Goal: Task Accomplishment & Management: Complete application form

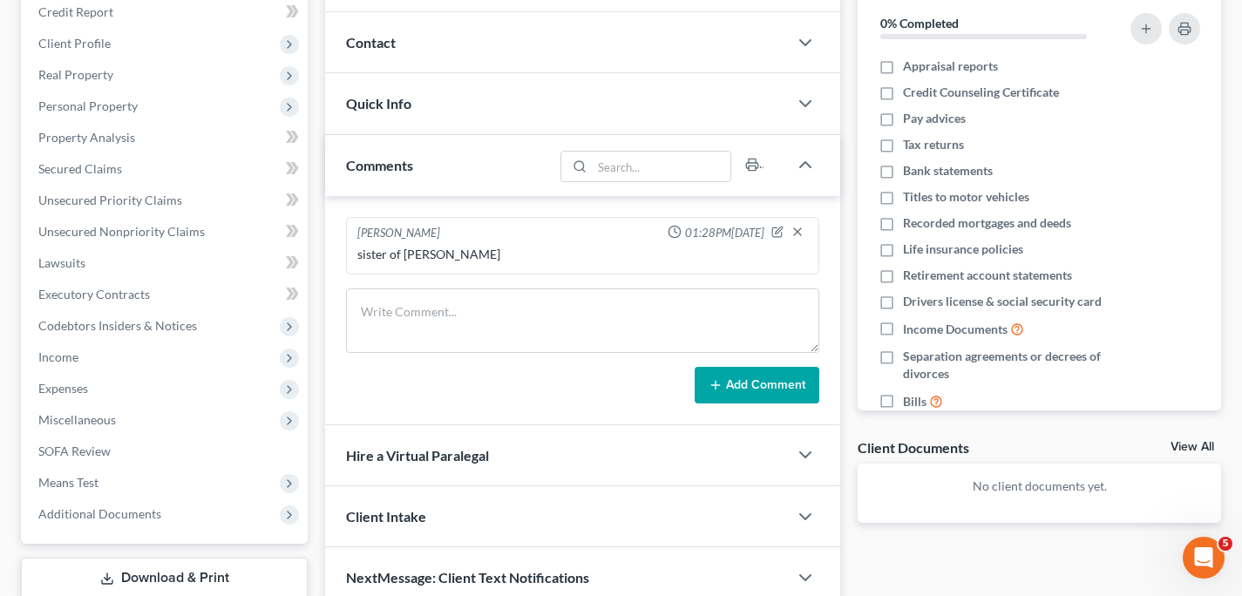
scroll to position [329, 0]
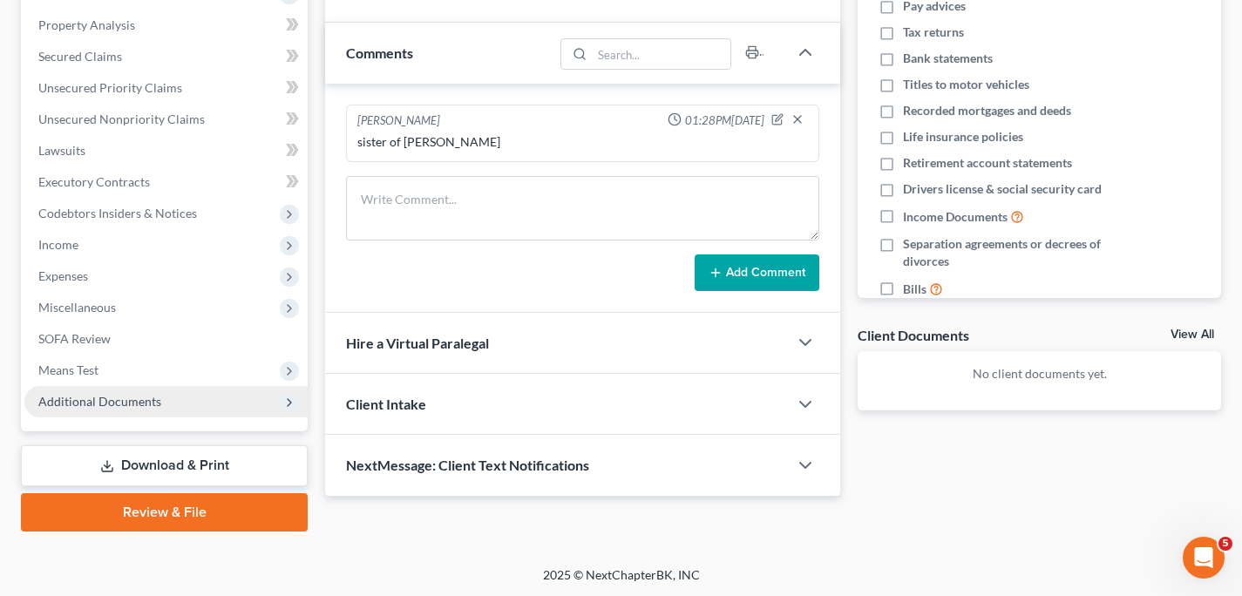
click at [84, 394] on span "Additional Documents" at bounding box center [99, 401] width 123 height 15
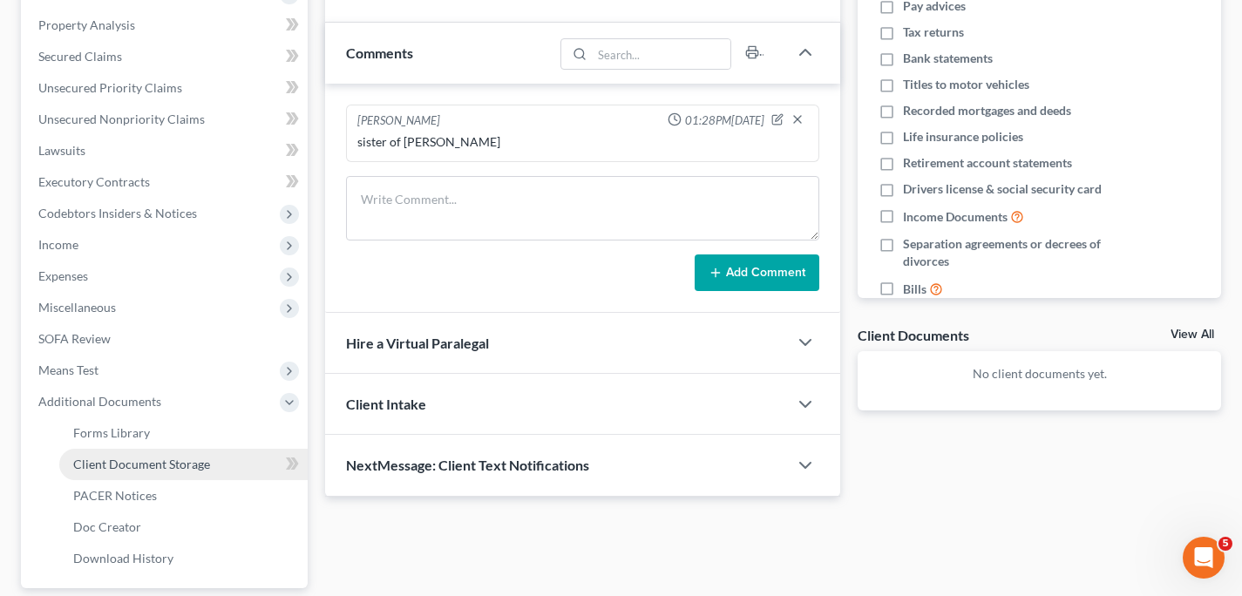
click at [94, 465] on span "Client Document Storage" at bounding box center [141, 464] width 137 height 15
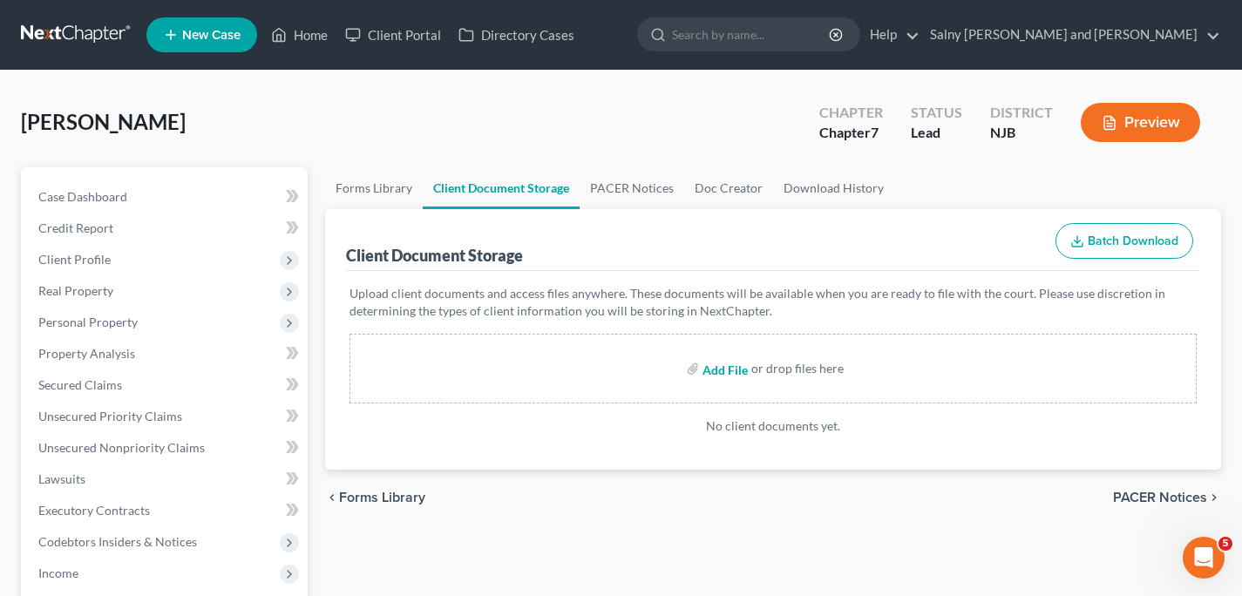
click at [722, 371] on input "file" at bounding box center [724, 368] width 42 height 31
type input "C:\fakepath\[PERSON_NAME] 17572-NJ-CC-040138384.pdf"
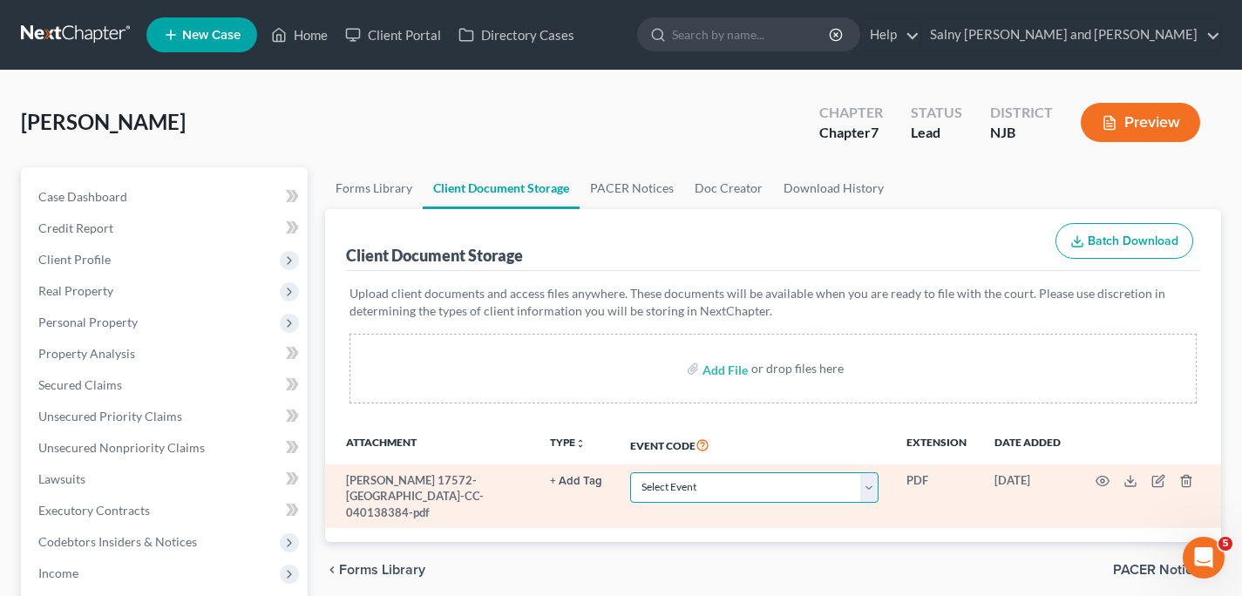
click at [630, 472] on select "Select Event 20 Largest Unsecured Creditors Amended Attorney Compensation State…" at bounding box center [754, 487] width 248 height 31
select select "9"
click option "Certificate of Credit Counseling" at bounding box center [0, 0] width 0 height 0
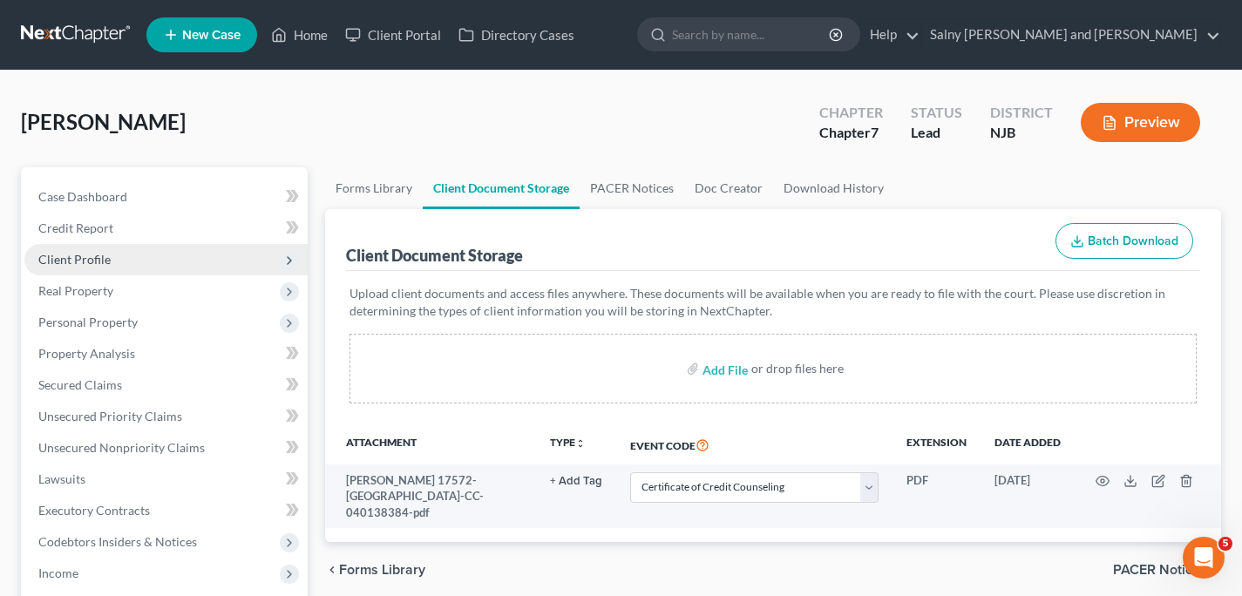
click at [183, 262] on span "Client Profile" at bounding box center [165, 259] width 283 height 31
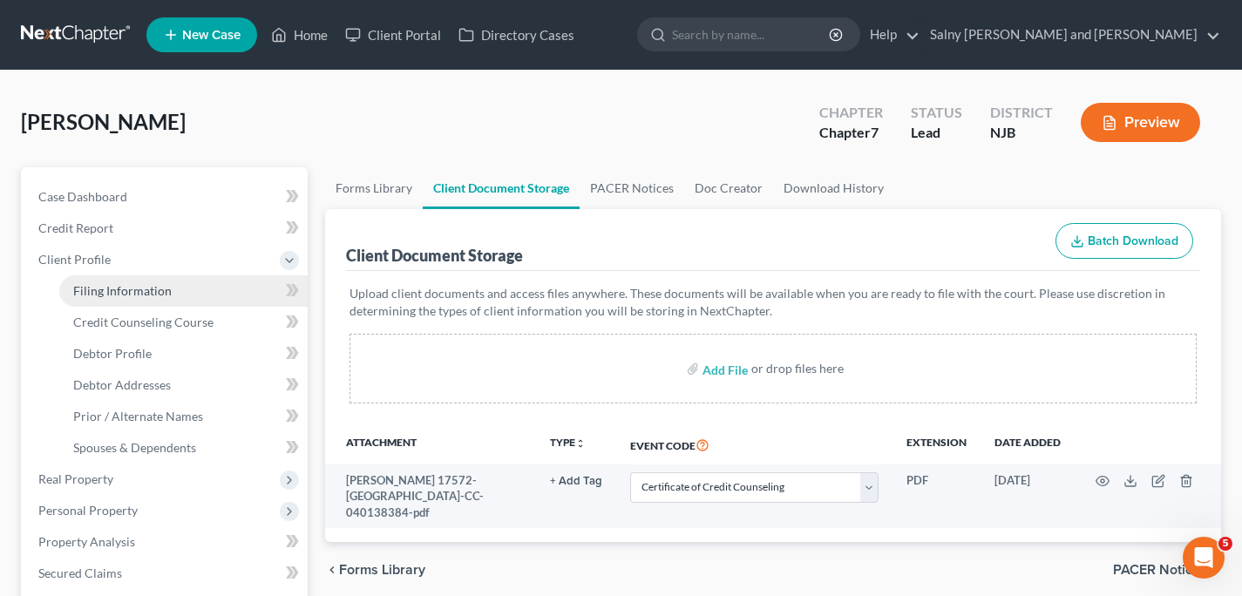
click at [187, 299] on link "Filing Information" at bounding box center [183, 290] width 248 height 31
select select "1"
select select "0"
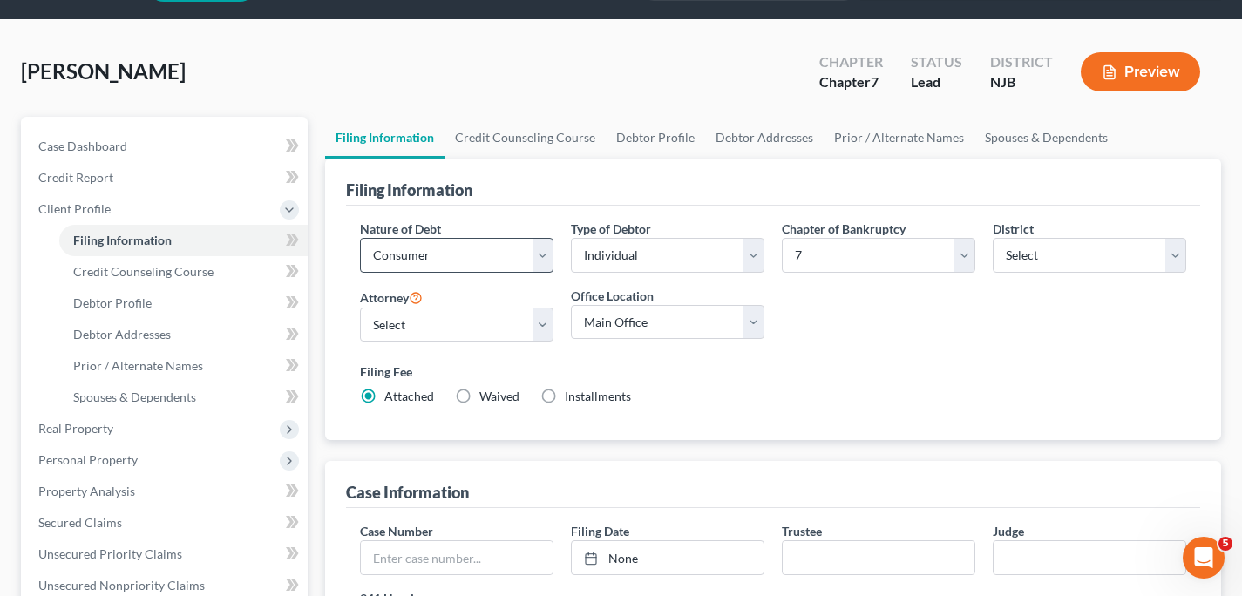
scroll to position [45, 0]
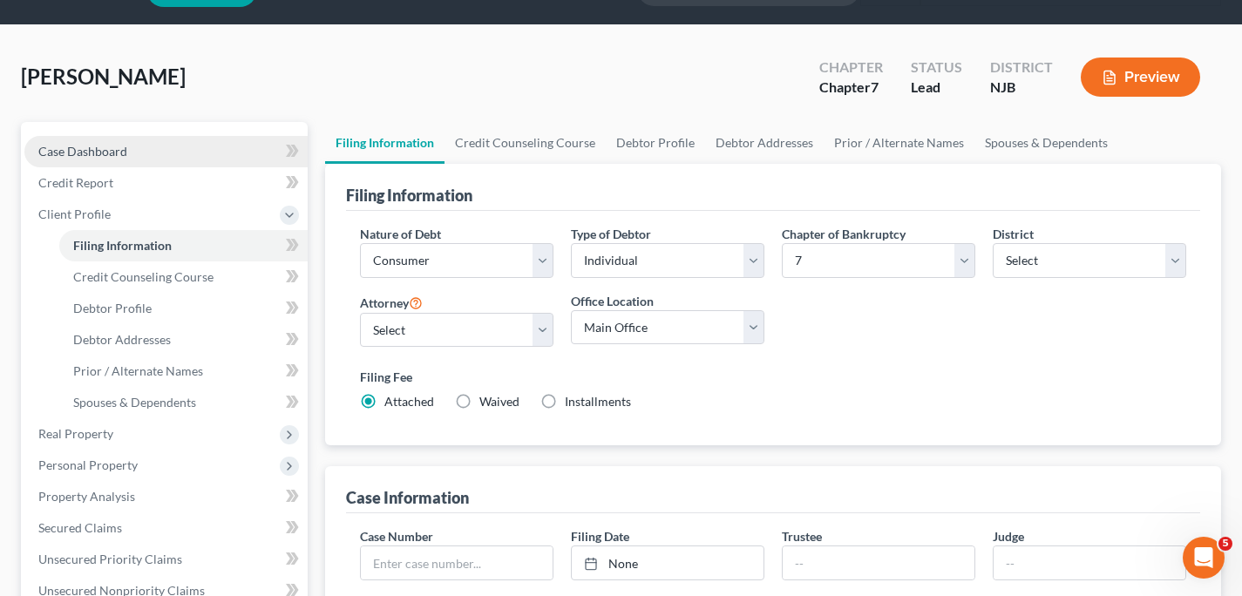
click at [208, 155] on link "Case Dashboard" at bounding box center [165, 151] width 283 height 31
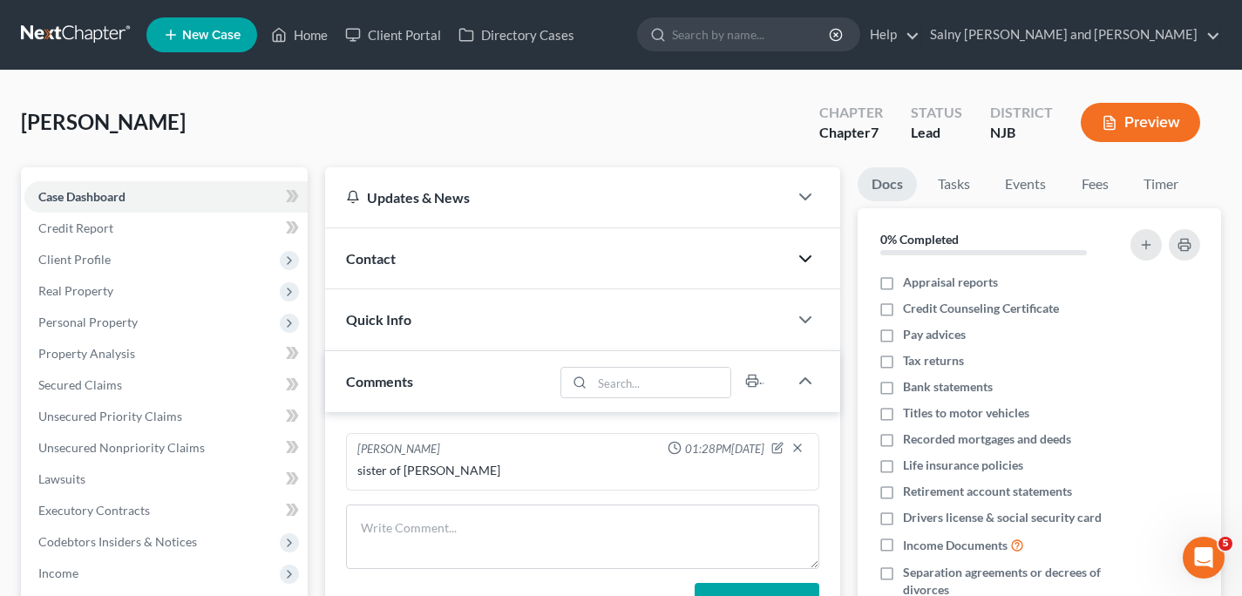
click at [805, 255] on icon "button" at bounding box center [805, 258] width 21 height 21
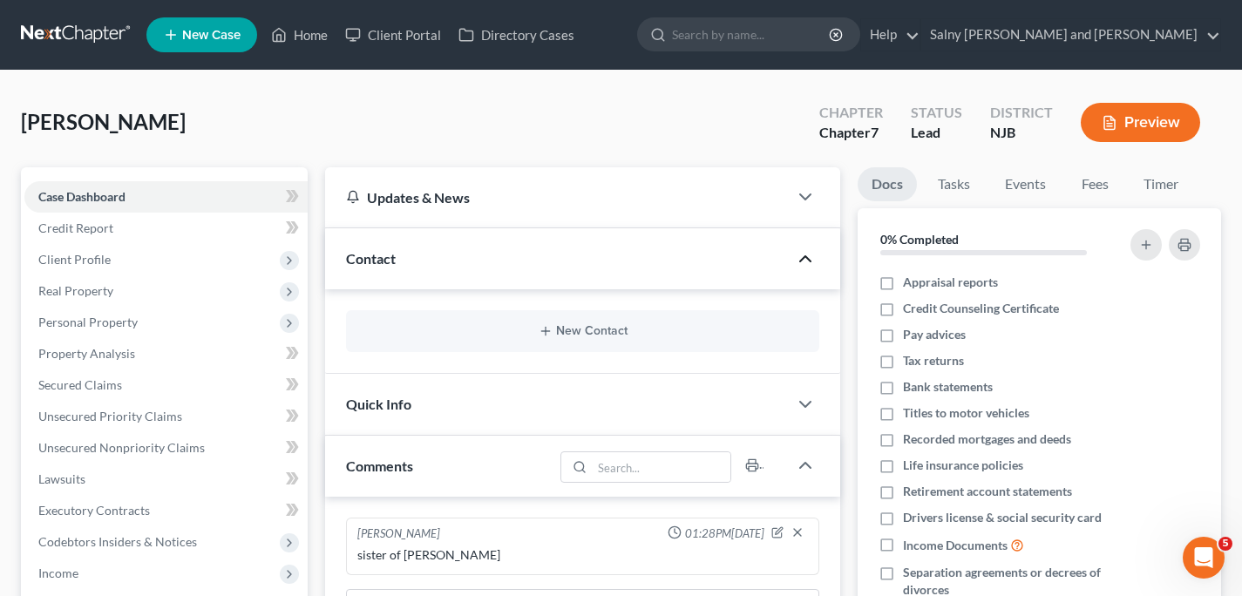
click at [805, 256] on polyline "button" at bounding box center [805, 258] width 10 height 5
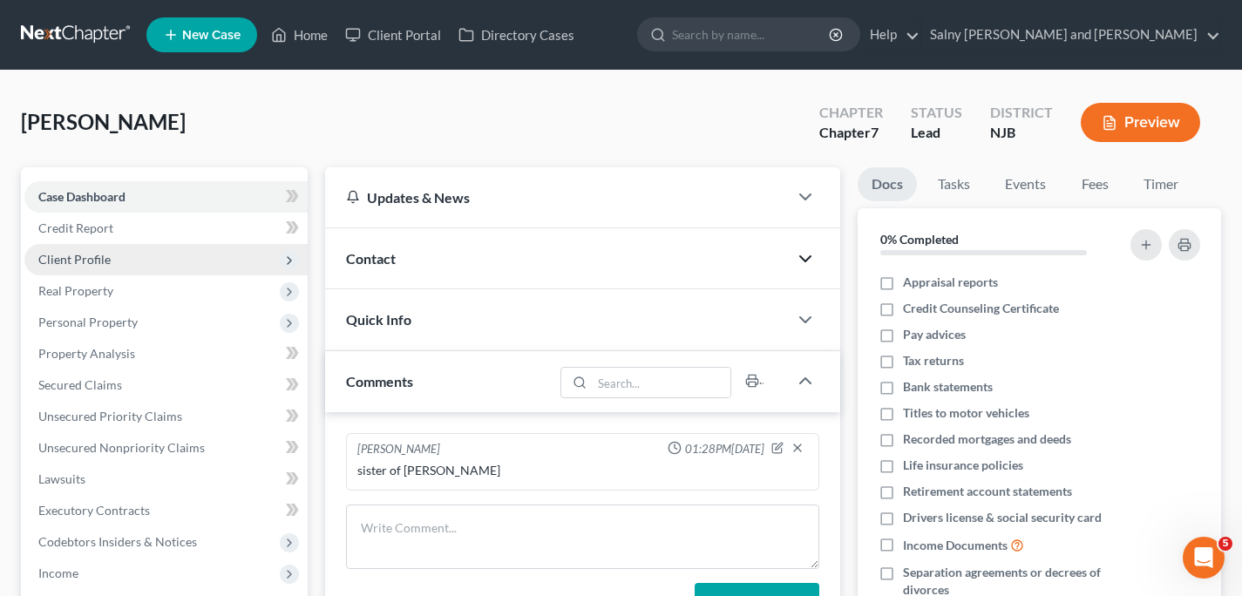
click at [135, 263] on span "Client Profile" at bounding box center [165, 259] width 283 height 31
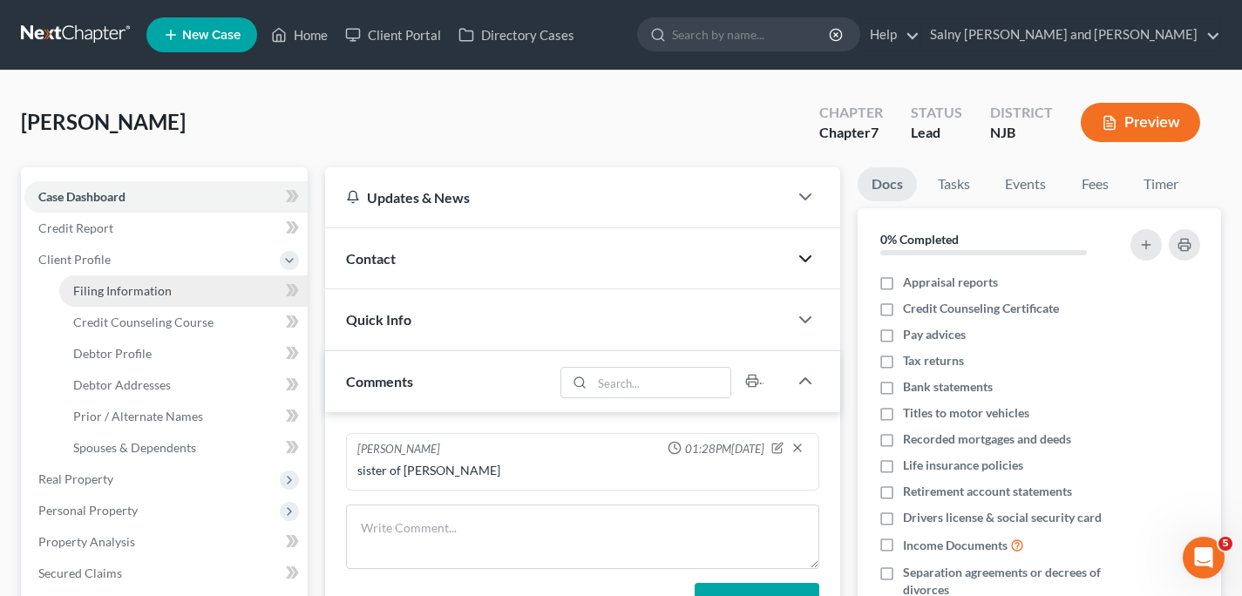
click at [135, 291] on span "Filing Information" at bounding box center [122, 290] width 98 height 15
select select "1"
select select "0"
select select "51"
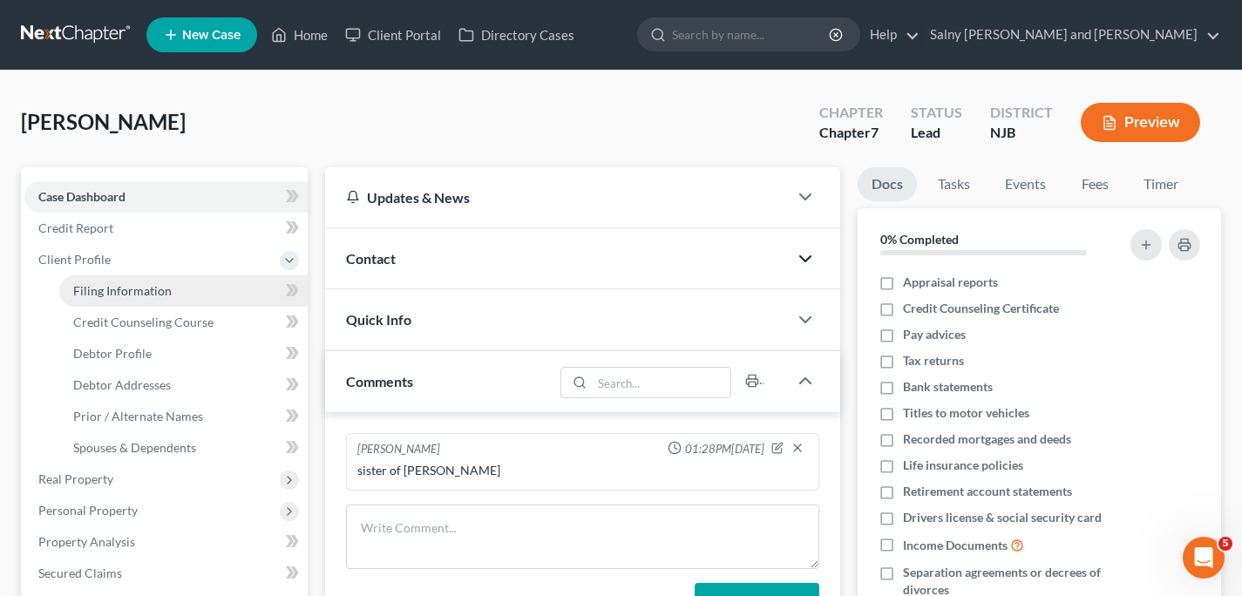
select select "0"
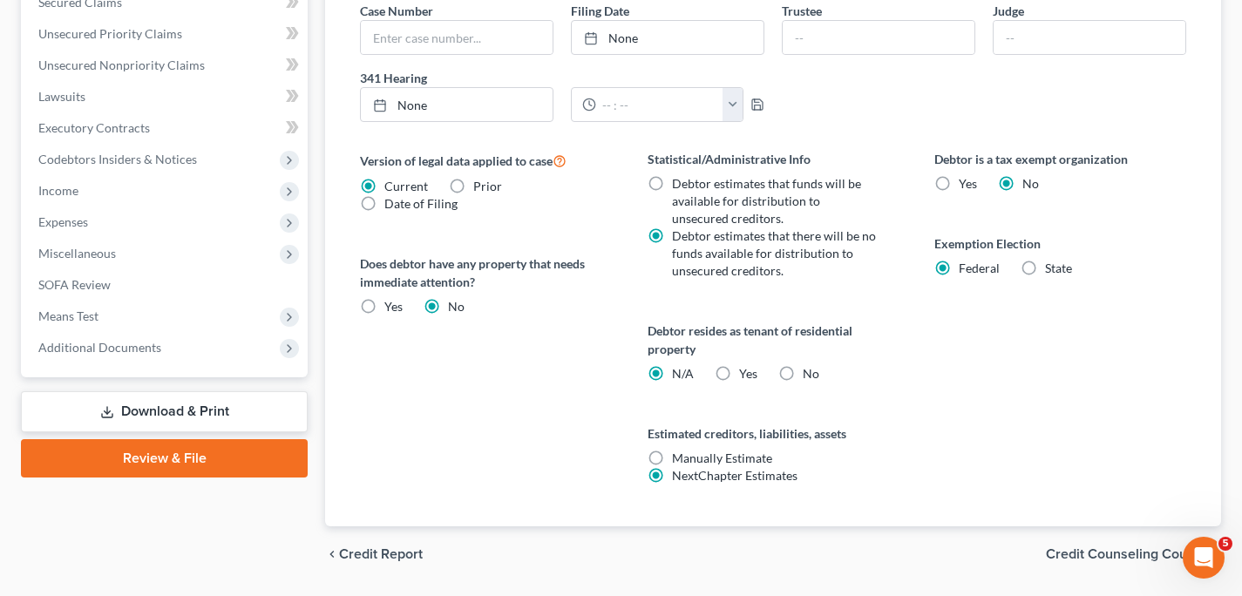
scroll to position [622, 0]
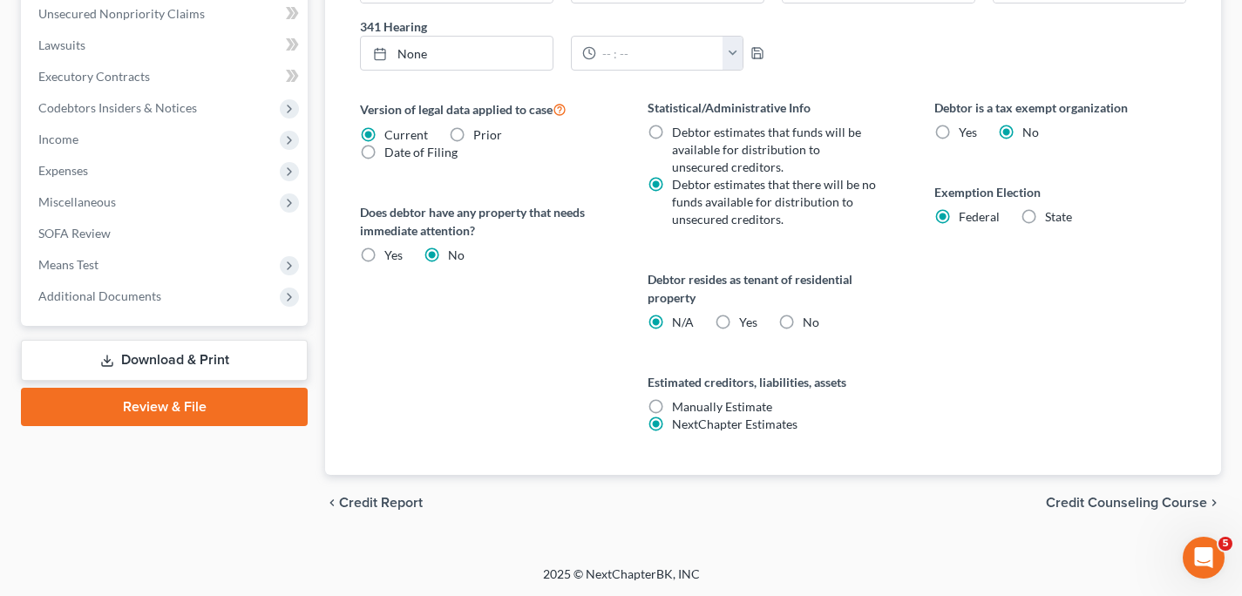
click at [1069, 506] on span "Credit Counseling Course" at bounding box center [1126, 503] width 161 height 14
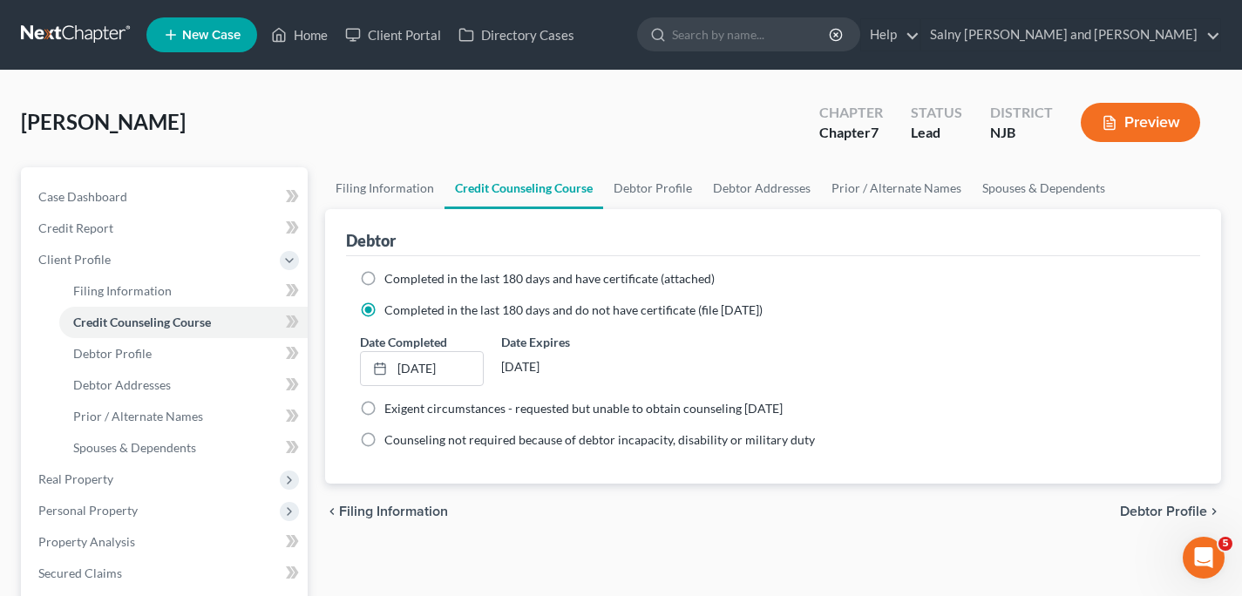
click at [1151, 508] on span "Debtor Profile" at bounding box center [1163, 512] width 87 height 14
select select "0"
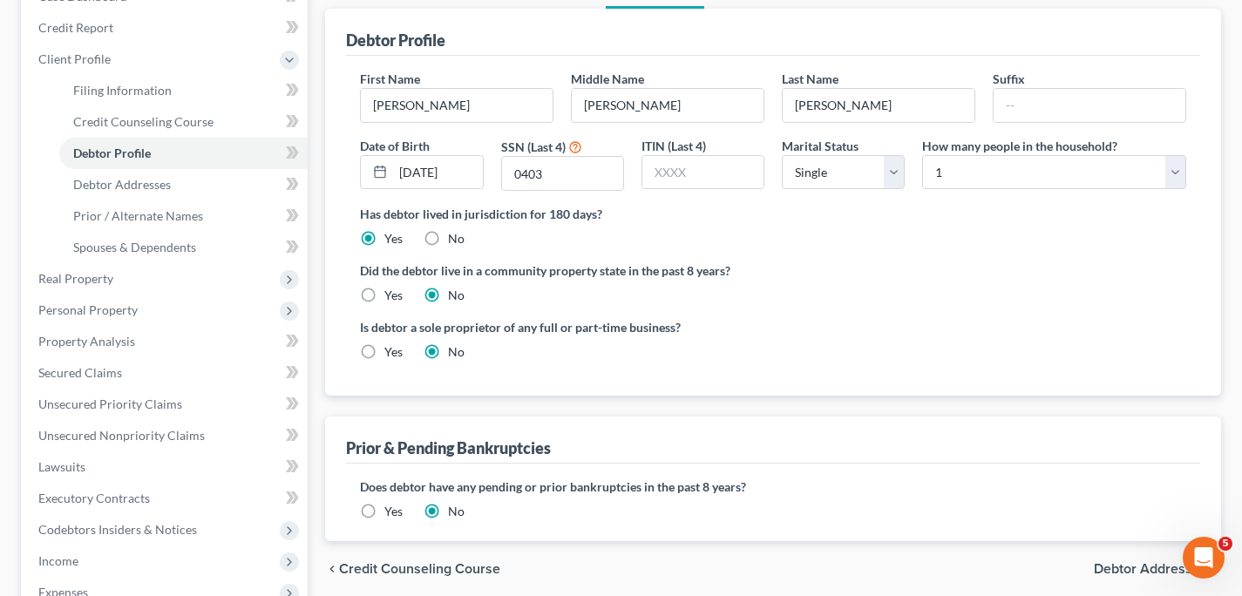
scroll to position [211, 0]
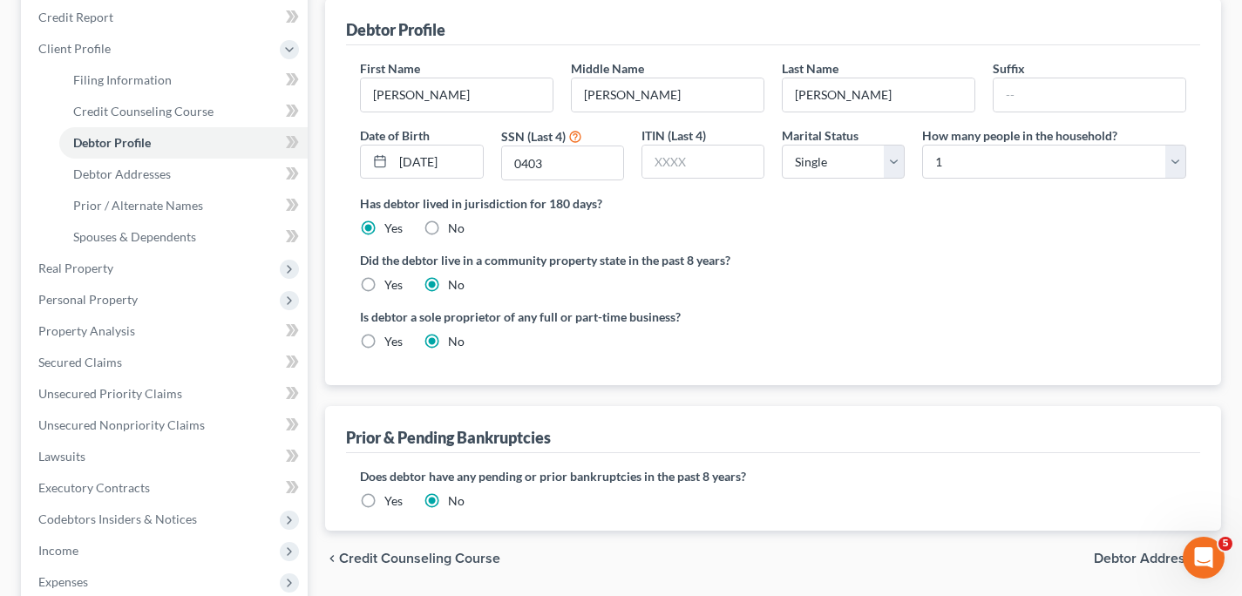
click at [1144, 557] on span "Debtor Addresses" at bounding box center [1150, 559] width 113 height 14
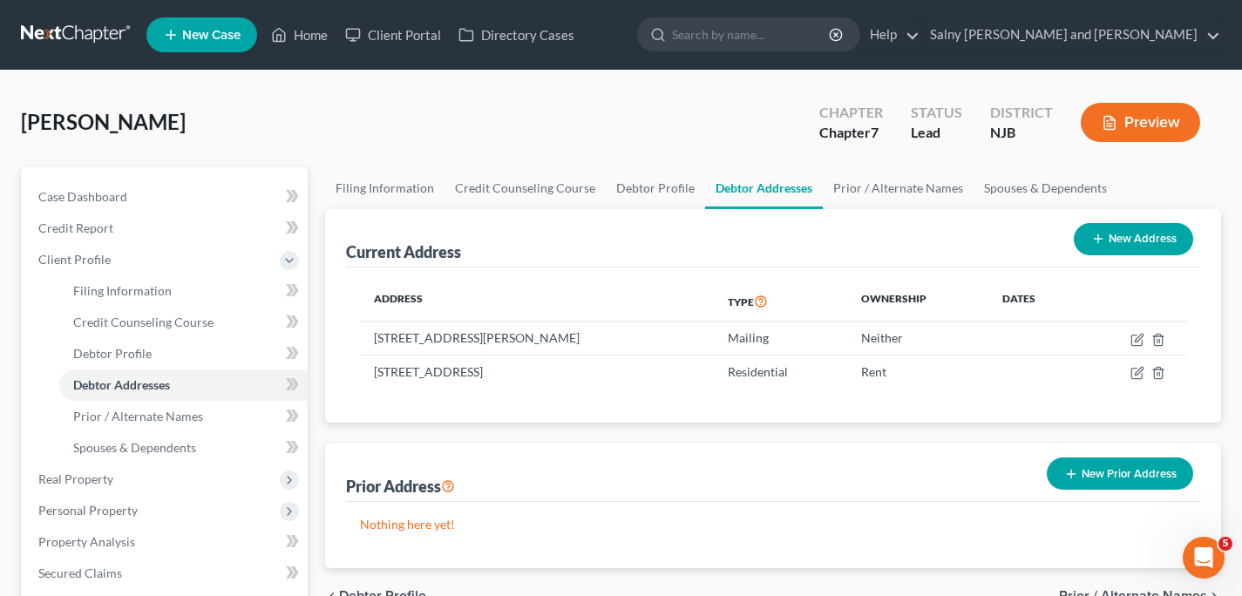
click at [1093, 475] on button "New Prior Address" at bounding box center [1120, 474] width 146 height 32
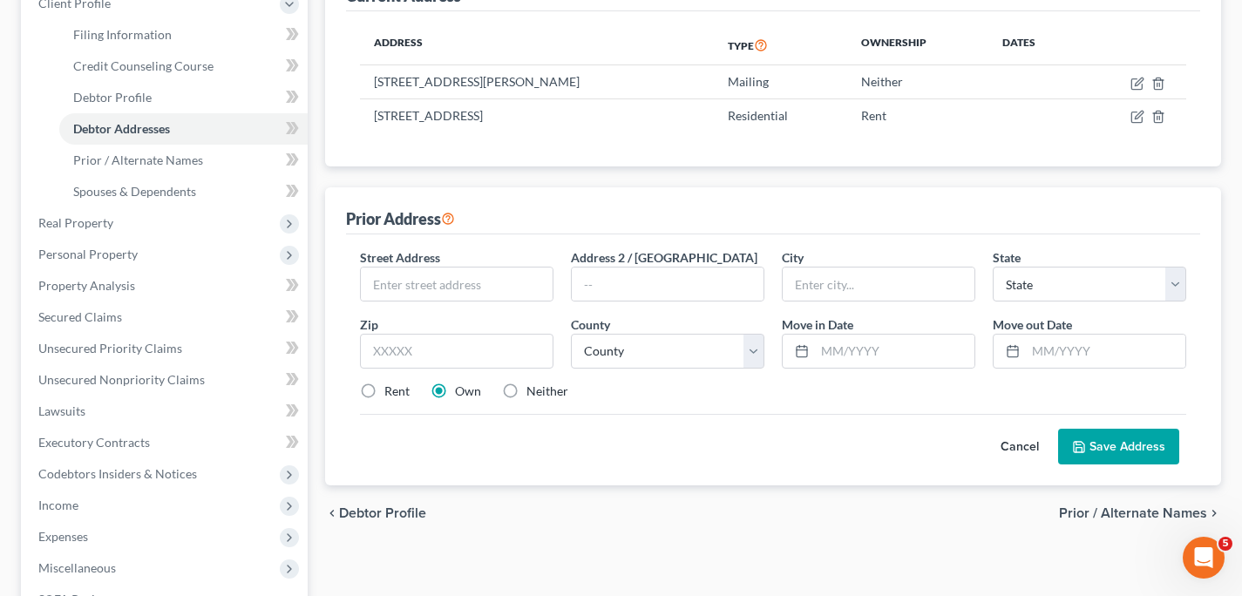
scroll to position [257, 0]
click at [1123, 447] on button "Save Address" at bounding box center [1118, 446] width 121 height 37
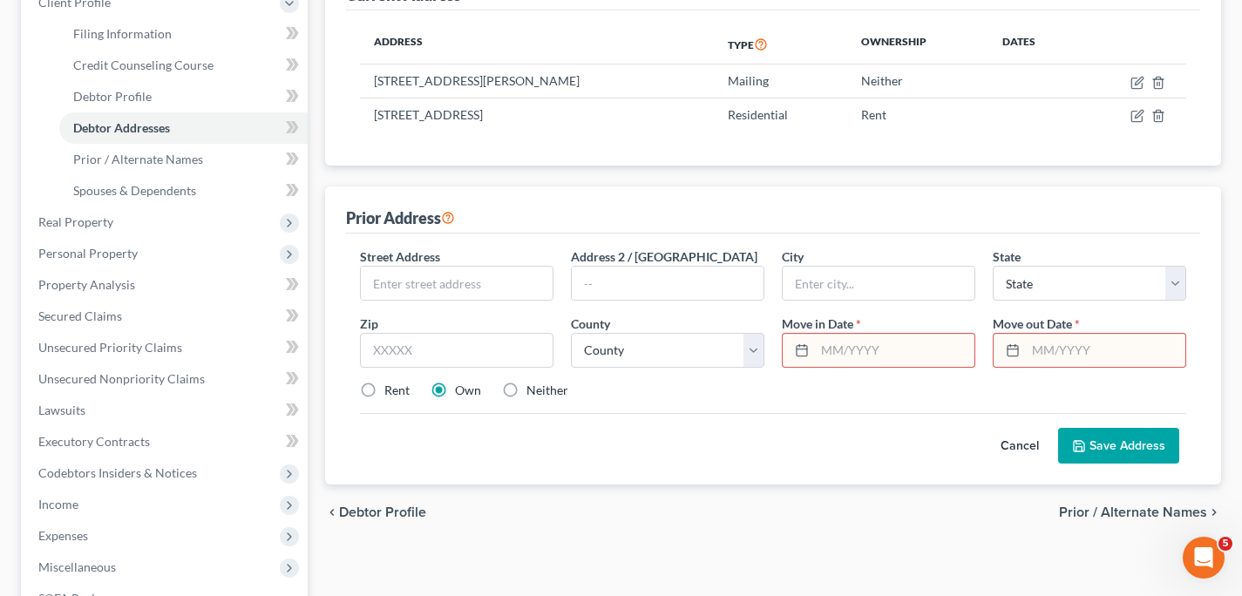
click at [1096, 449] on button "Save Address" at bounding box center [1118, 446] width 121 height 37
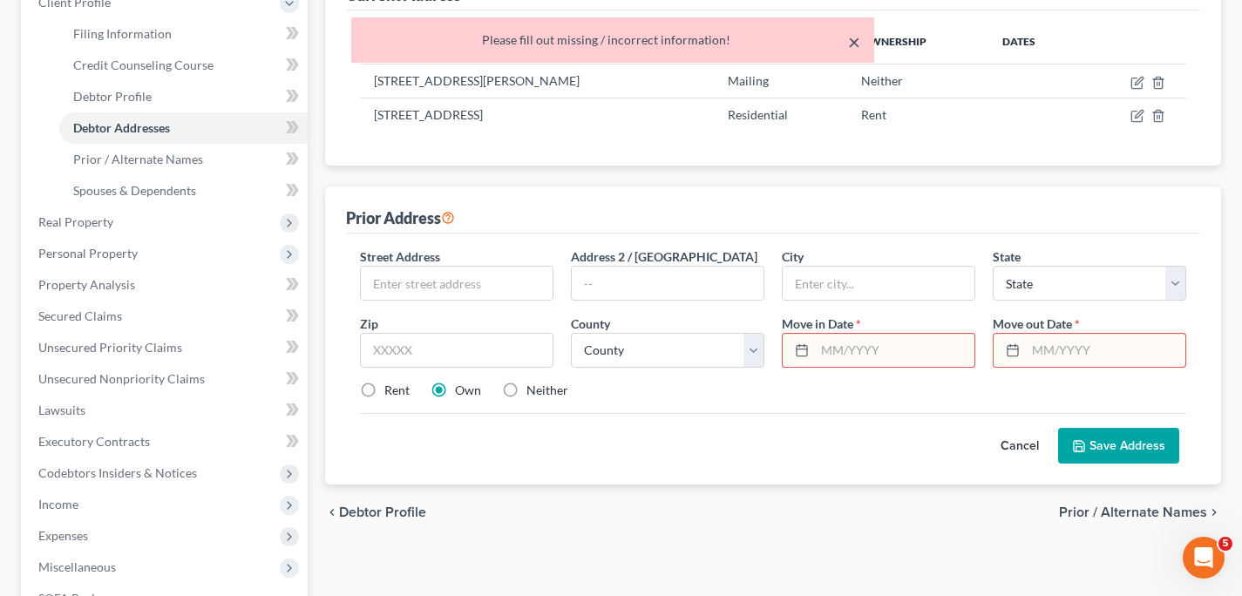
click at [857, 44] on button "×" at bounding box center [854, 41] width 12 height 21
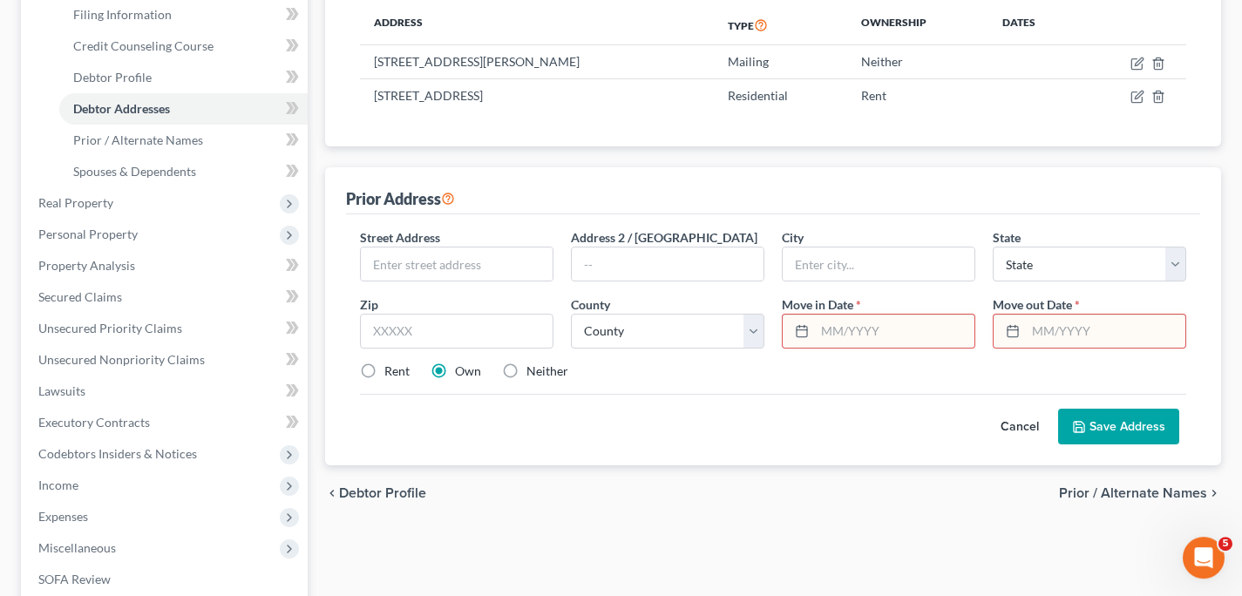
scroll to position [306, 0]
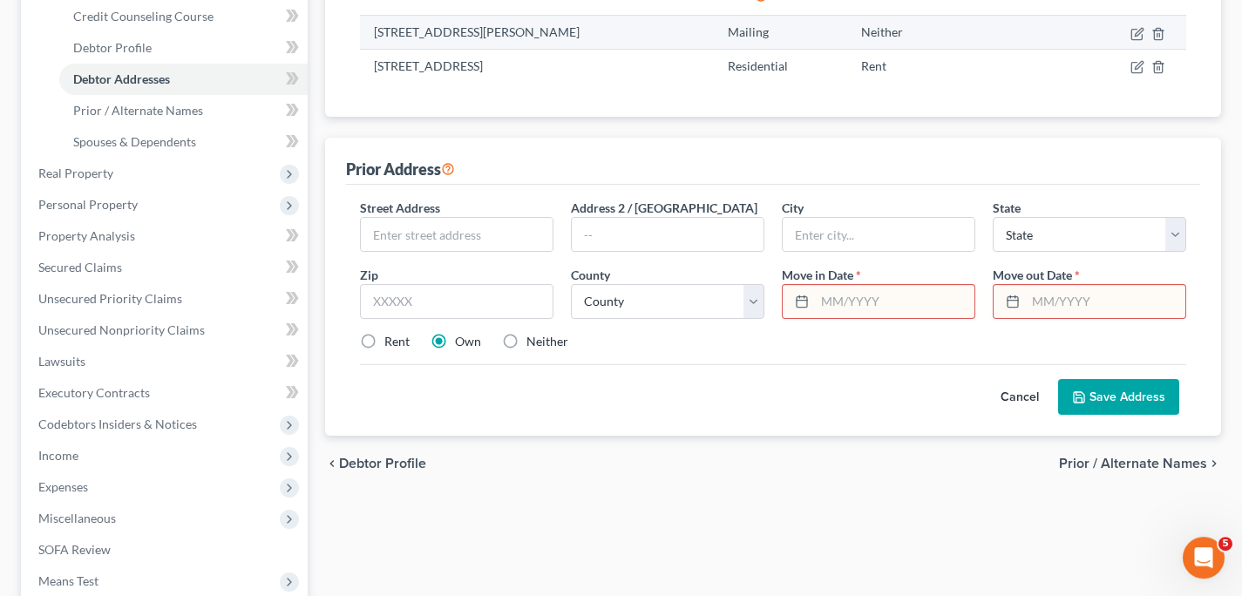
click at [691, 48] on td "[STREET_ADDRESS][PERSON_NAME]" at bounding box center [537, 32] width 354 height 33
click at [384, 342] on label "Rent" at bounding box center [396, 341] width 25 height 17
click at [391, 342] on input "Rent" at bounding box center [396, 338] width 11 height 11
radio input "true"
click at [1011, 397] on button "Cancel" at bounding box center [1019, 397] width 77 height 35
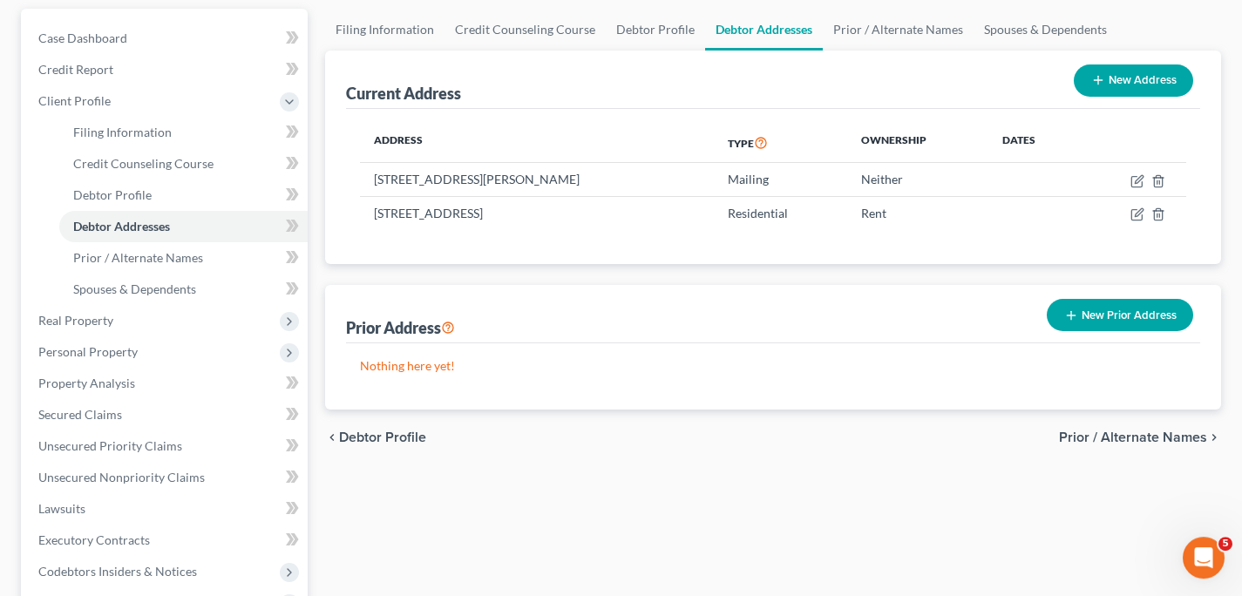
scroll to position [96, 0]
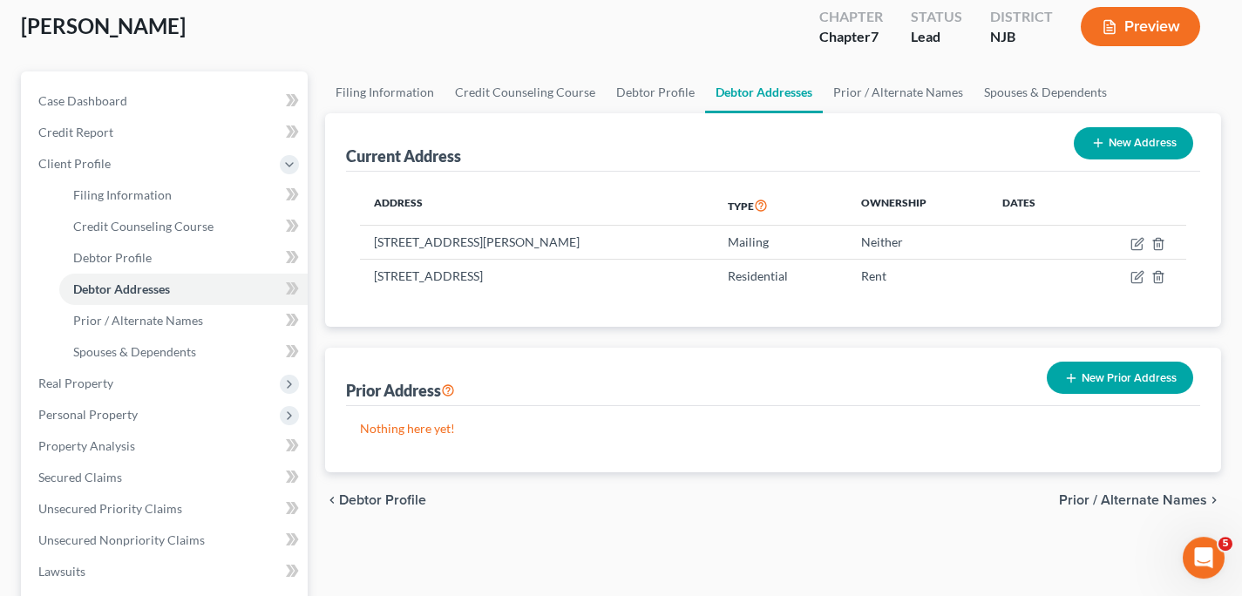
click at [1151, 494] on span "Prior / Alternate Names" at bounding box center [1133, 500] width 148 height 14
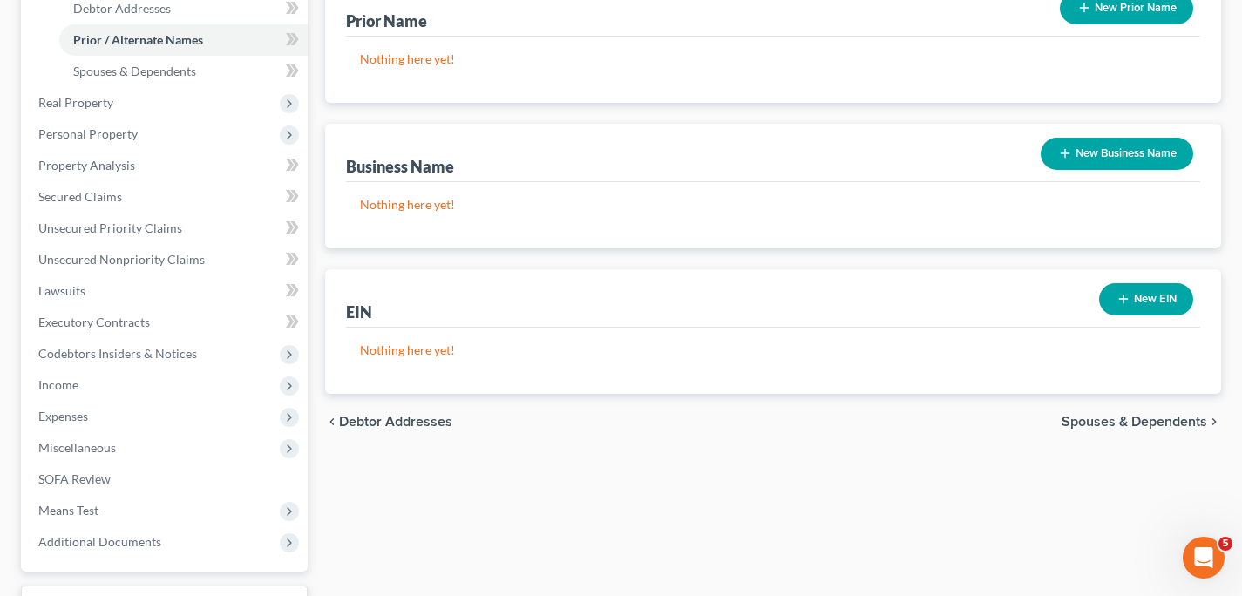
scroll to position [378, 0]
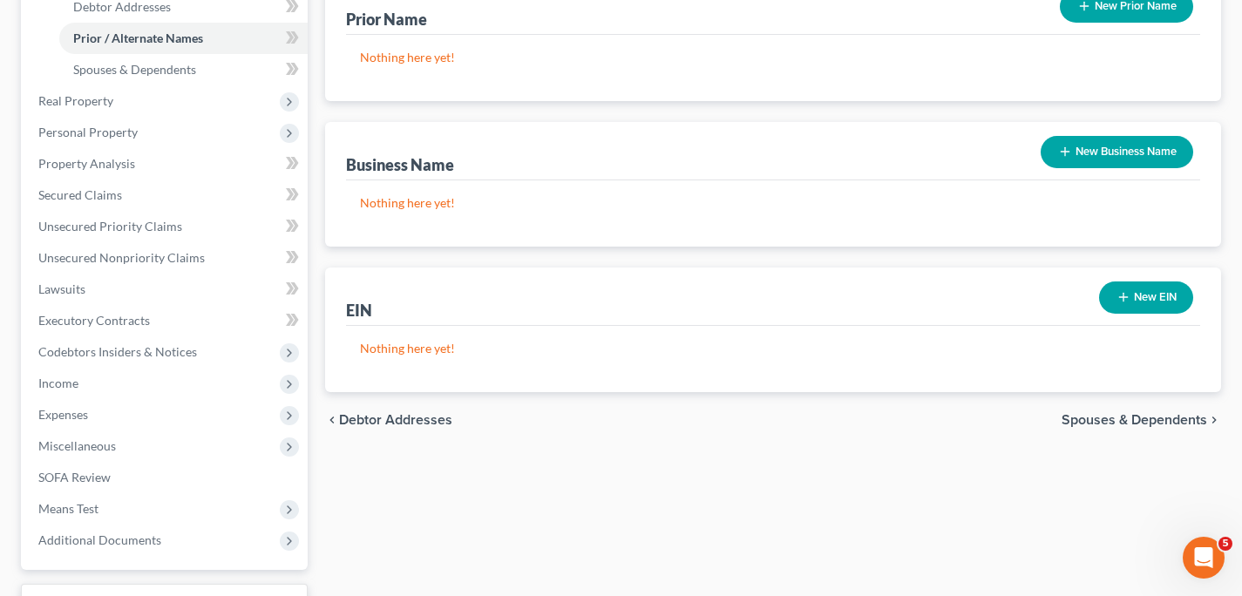
click at [1150, 415] on span "Spouses & Dependents" at bounding box center [1135, 420] width 146 height 14
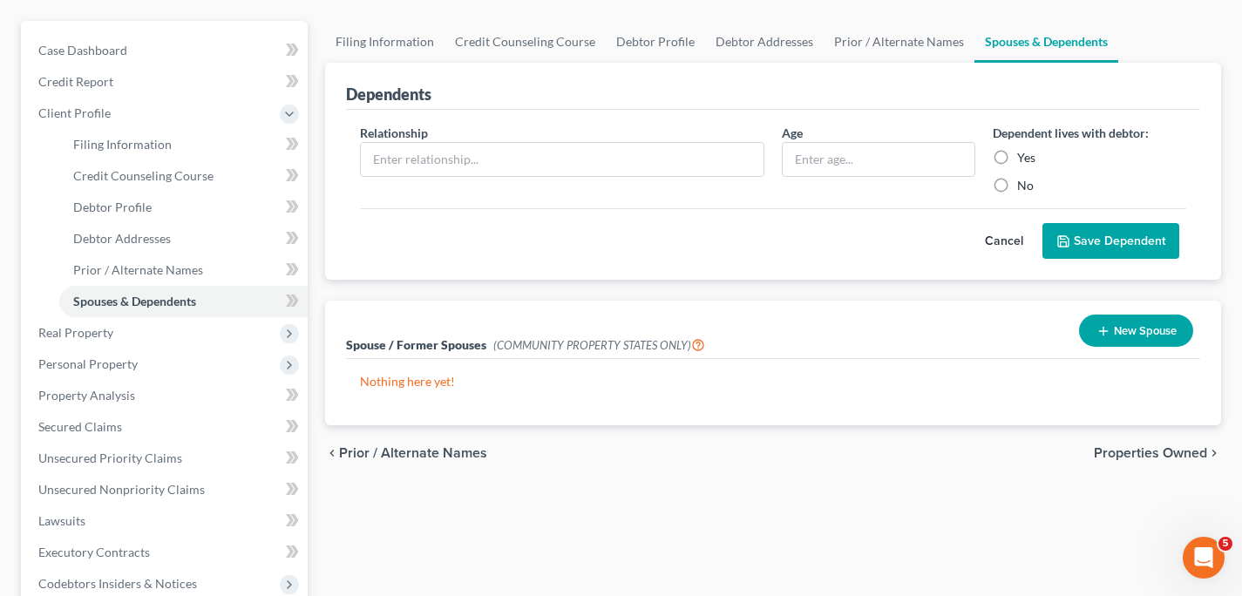
scroll to position [241, 0]
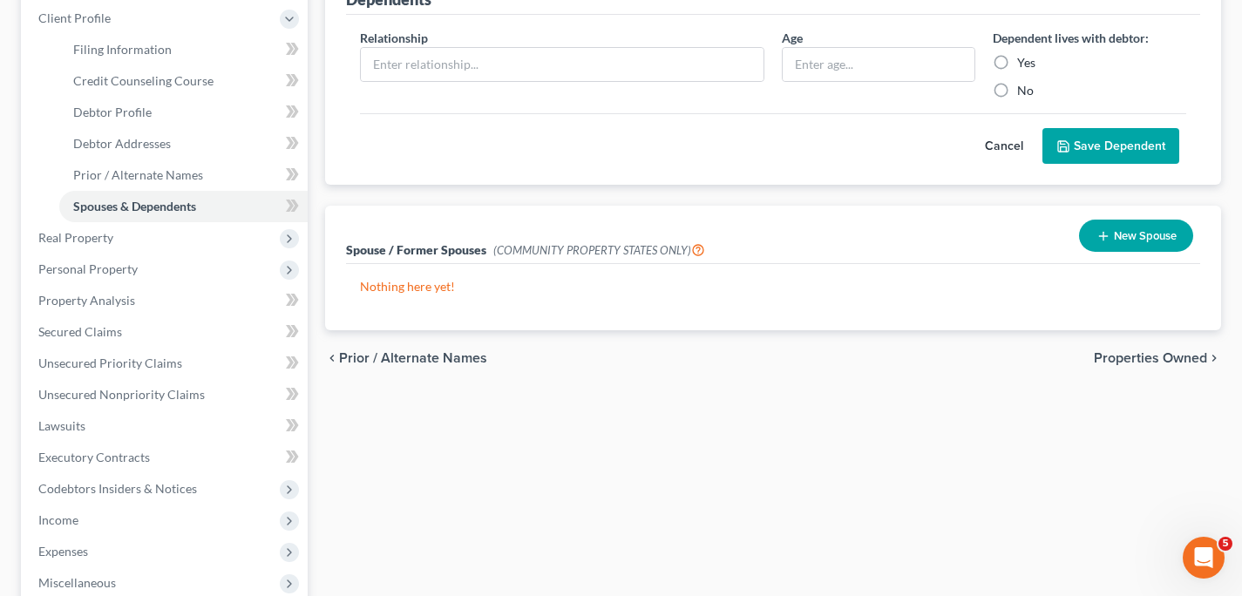
click at [1131, 358] on span "Properties Owned" at bounding box center [1150, 358] width 113 height 14
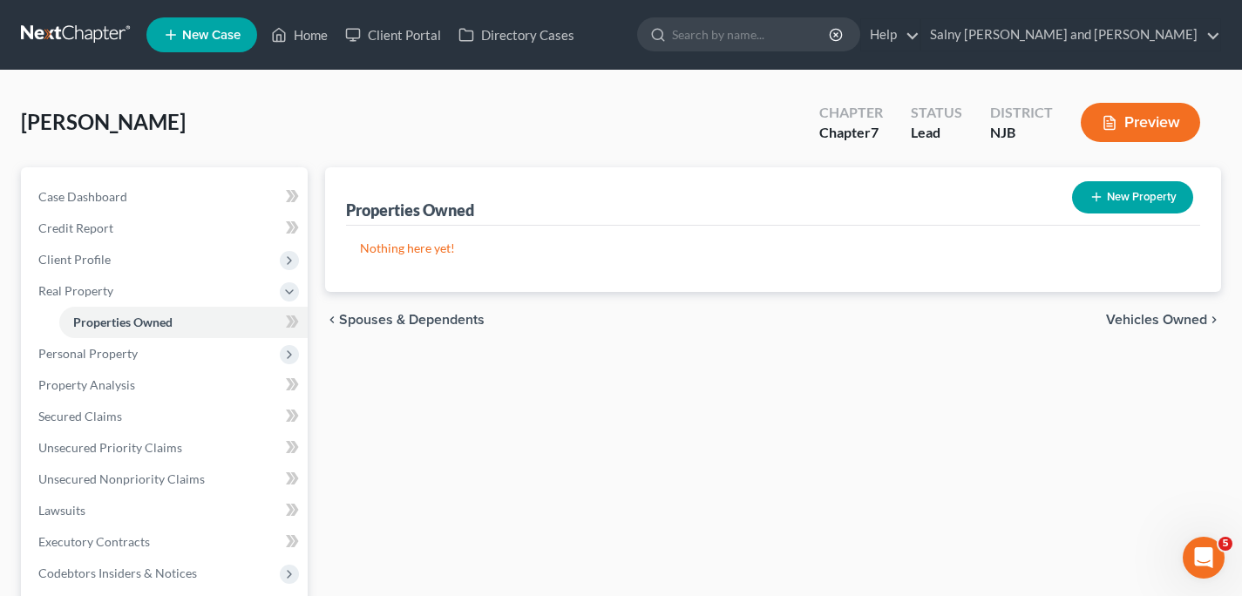
click at [1139, 318] on span "Vehicles Owned" at bounding box center [1156, 320] width 101 height 14
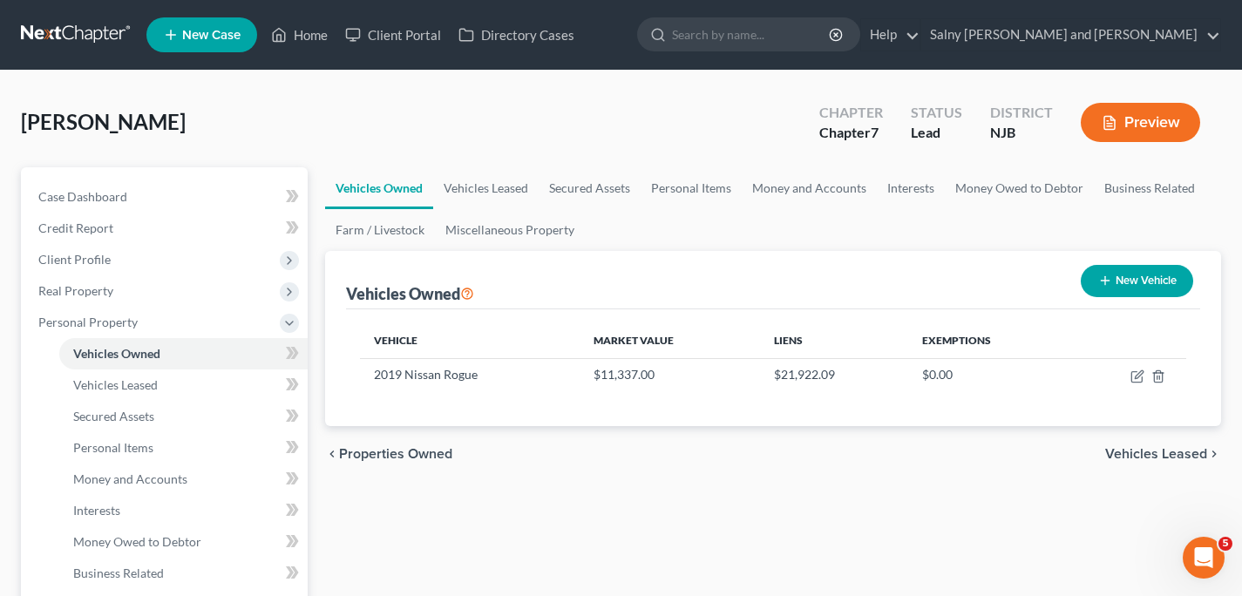
click at [1142, 453] on span "Vehicles Leased" at bounding box center [1156, 454] width 102 height 14
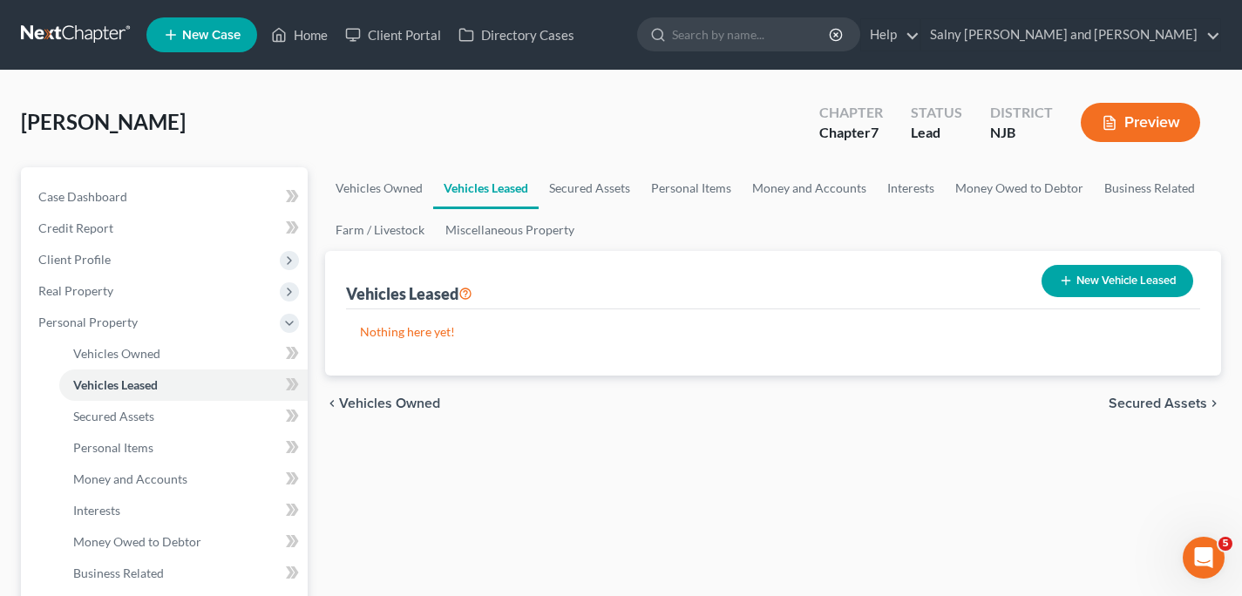
click at [1154, 403] on span "Secured Assets" at bounding box center [1158, 404] width 98 height 14
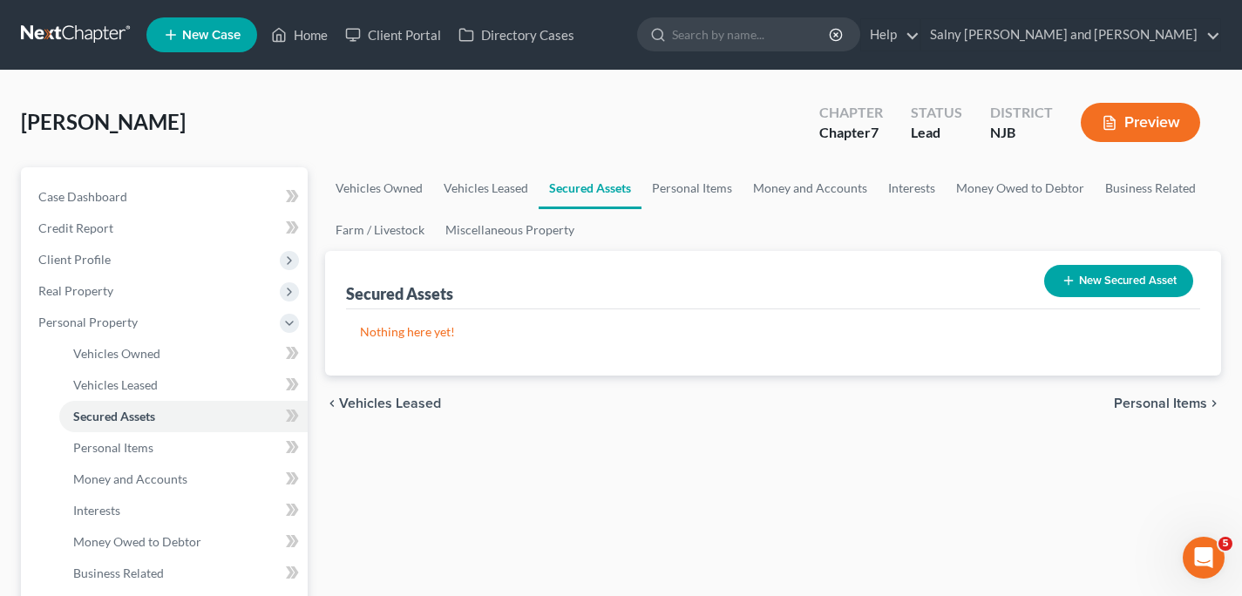
click at [1154, 403] on span "Personal Items" at bounding box center [1160, 404] width 93 height 14
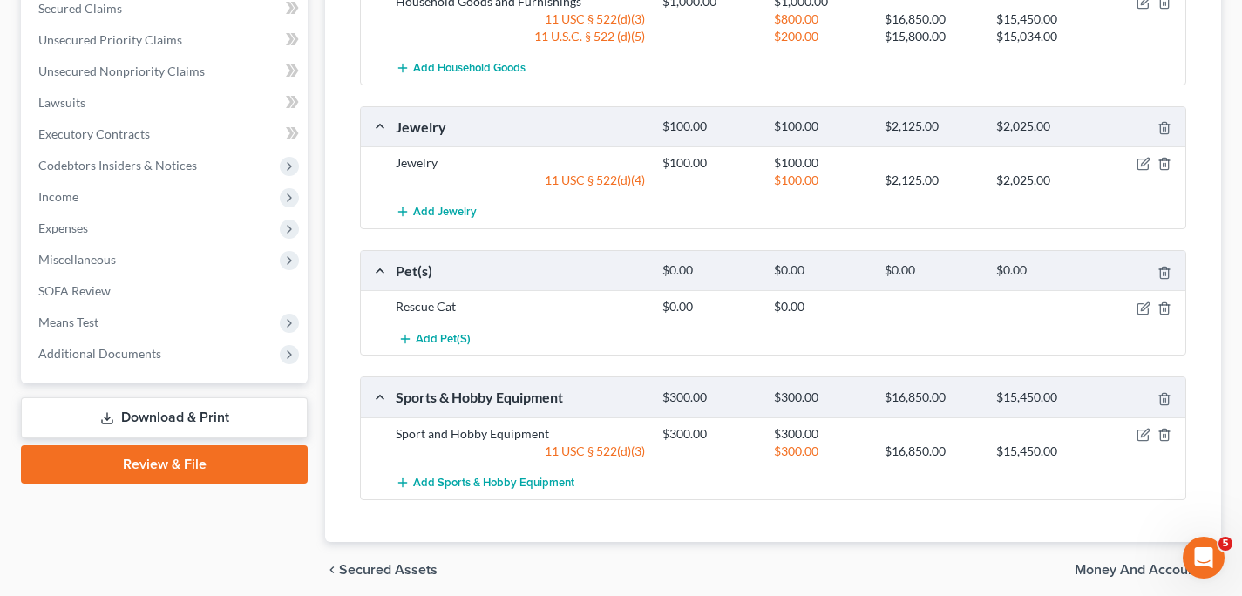
scroll to position [693, 0]
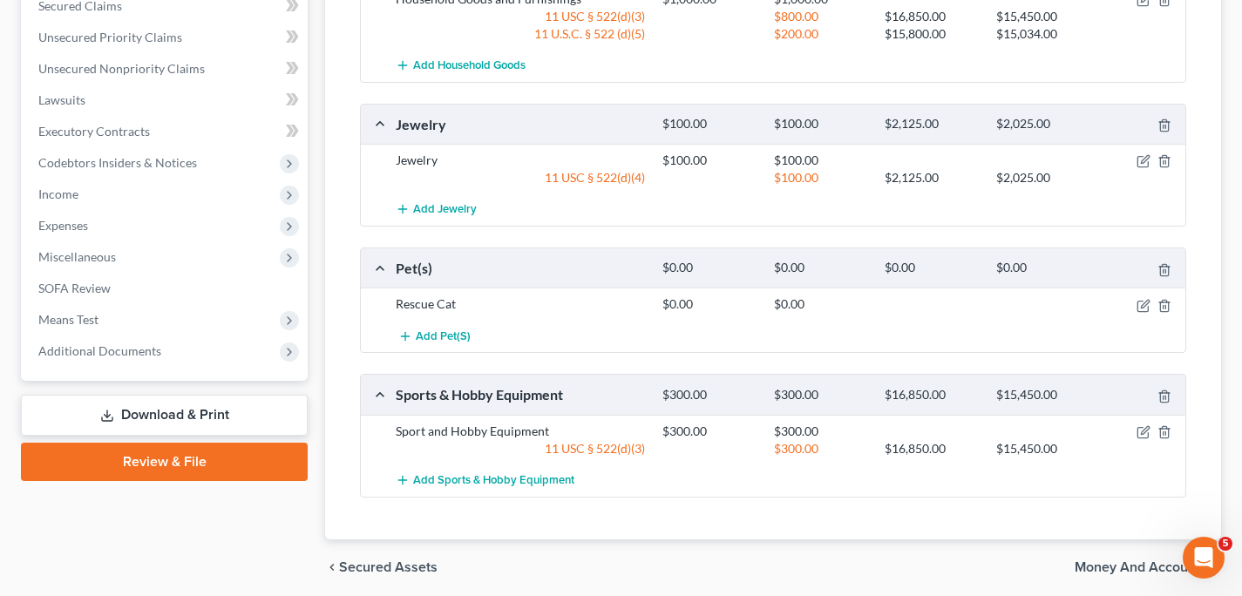
click at [1148, 561] on span "Money and Accounts" at bounding box center [1141, 567] width 132 height 14
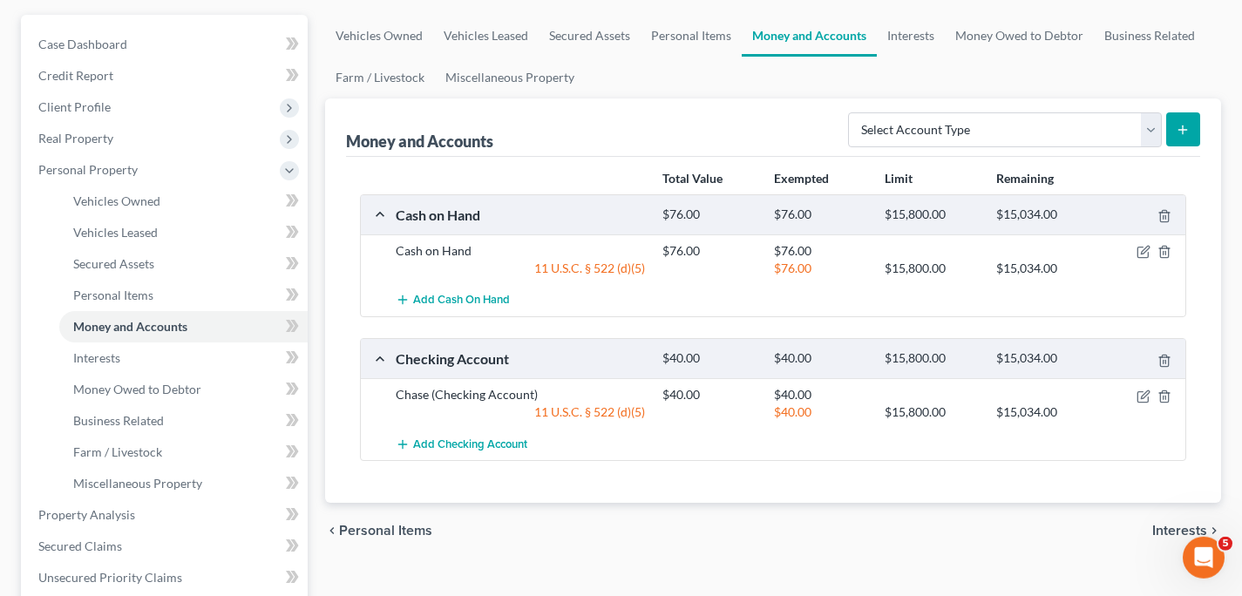
scroll to position [156, 0]
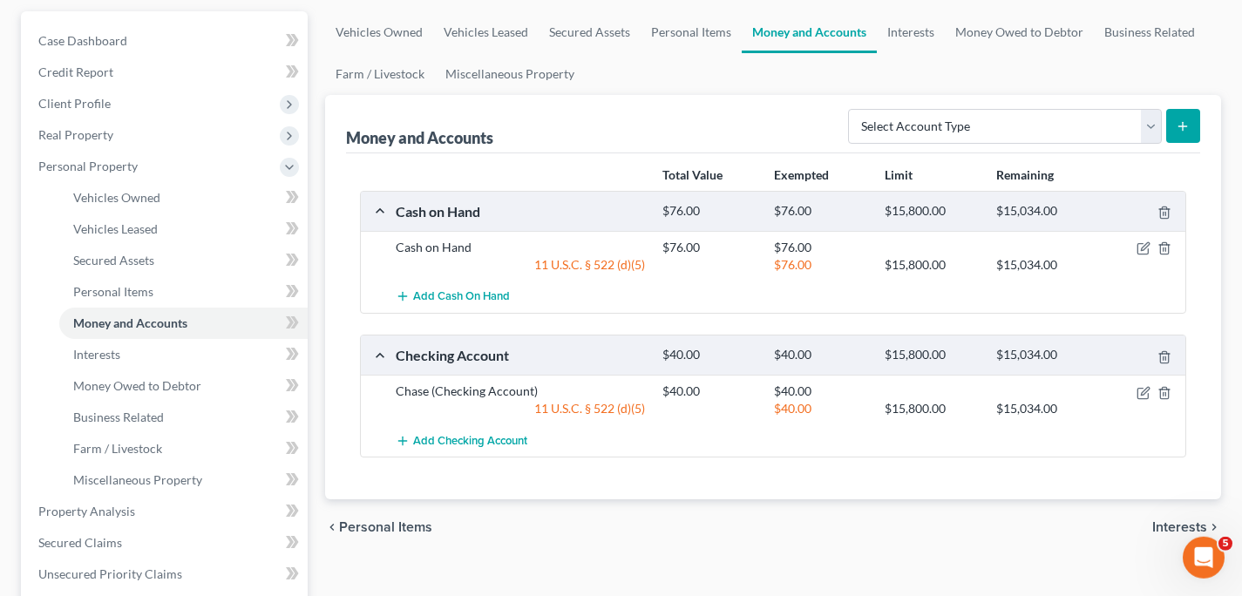
click at [1184, 523] on span "Interests" at bounding box center [1179, 527] width 55 height 14
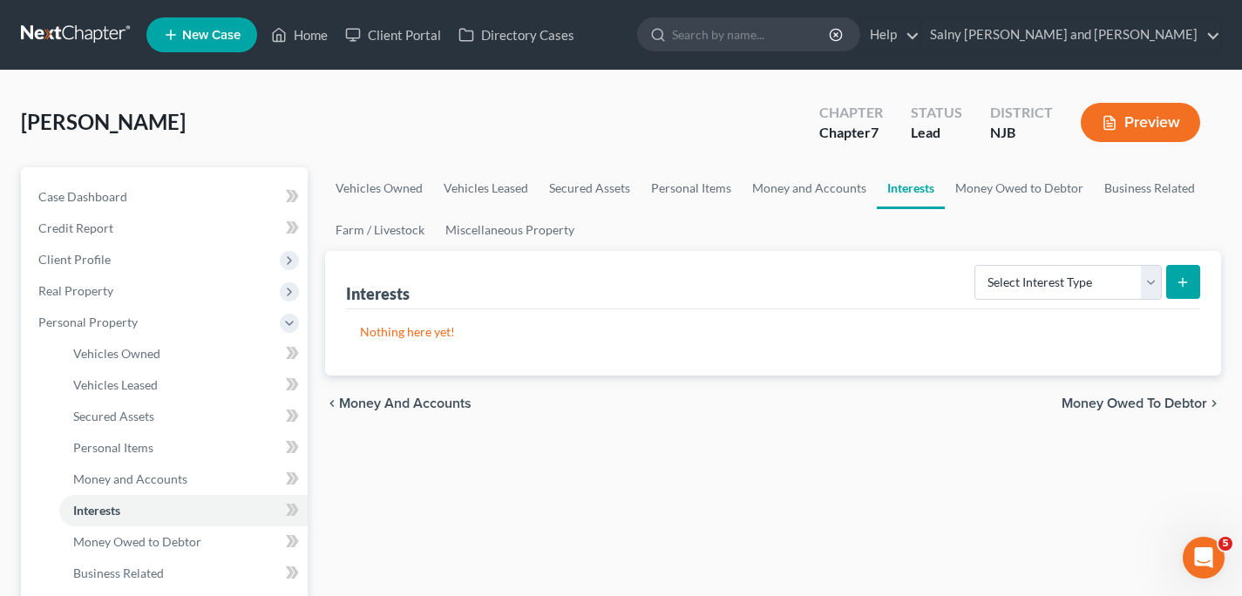
click at [1160, 405] on span "Money Owed to Debtor" at bounding box center [1135, 404] width 146 height 14
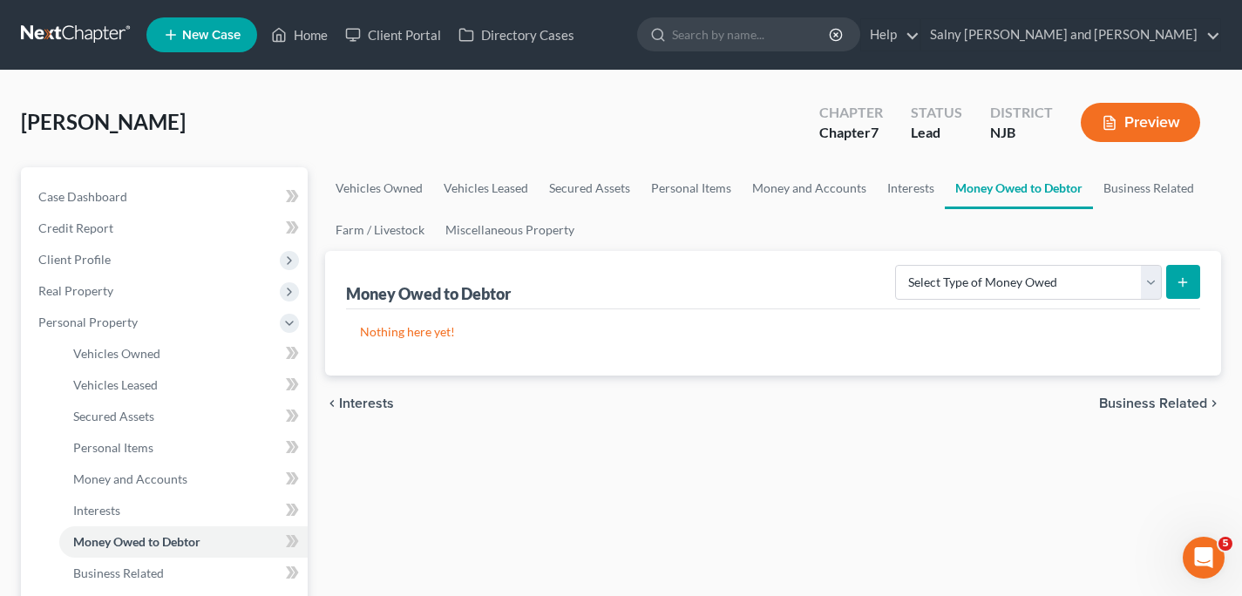
click at [370, 406] on span "Interests" at bounding box center [366, 404] width 55 height 14
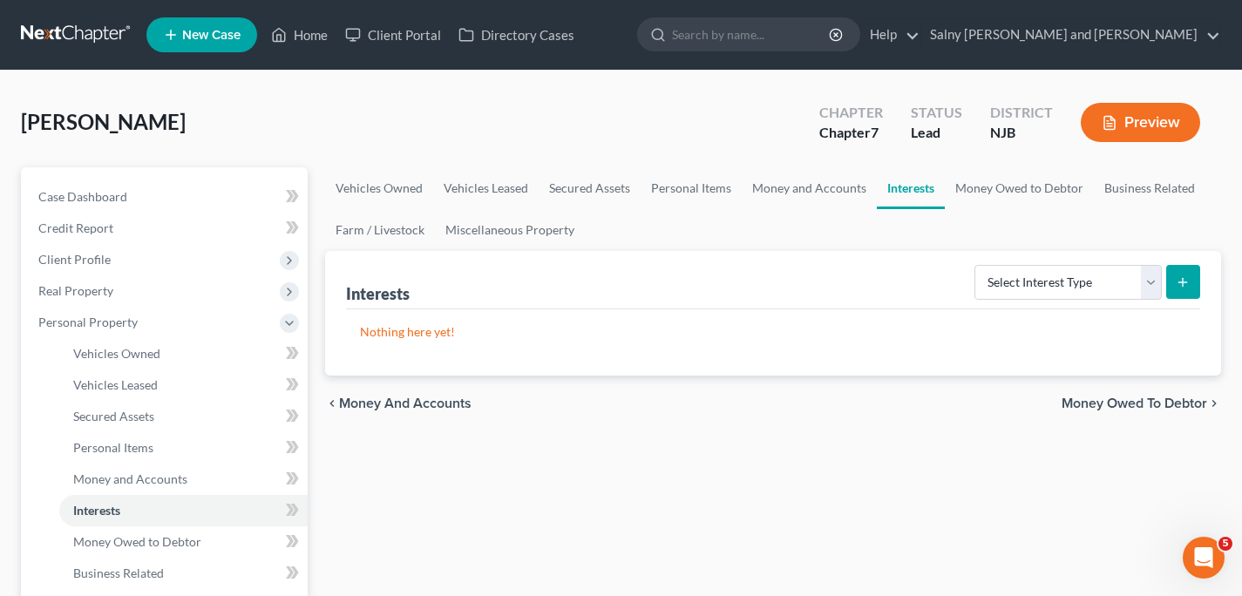
click at [370, 406] on span "Money and Accounts" at bounding box center [405, 404] width 132 height 14
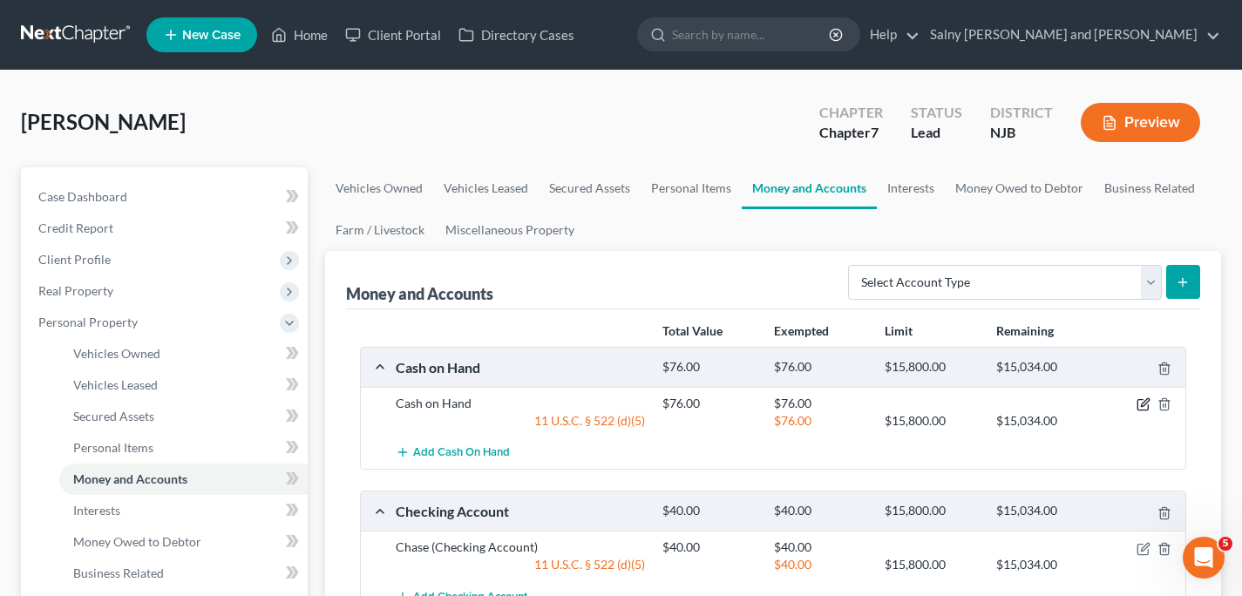
click at [1144, 408] on icon "button" at bounding box center [1144, 404] width 14 height 14
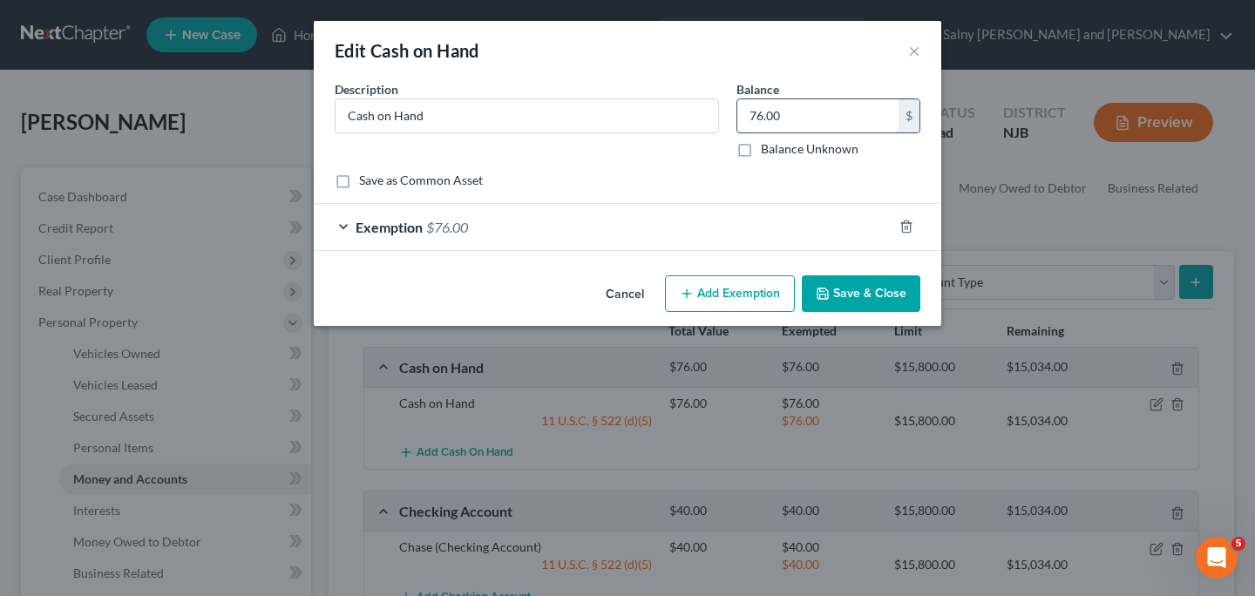
click at [835, 104] on input "76.00" at bounding box center [817, 115] width 161 height 33
type input "5"
type input "26.00"
click at [345, 222] on div "Exemption $76.00" at bounding box center [603, 227] width 579 height 46
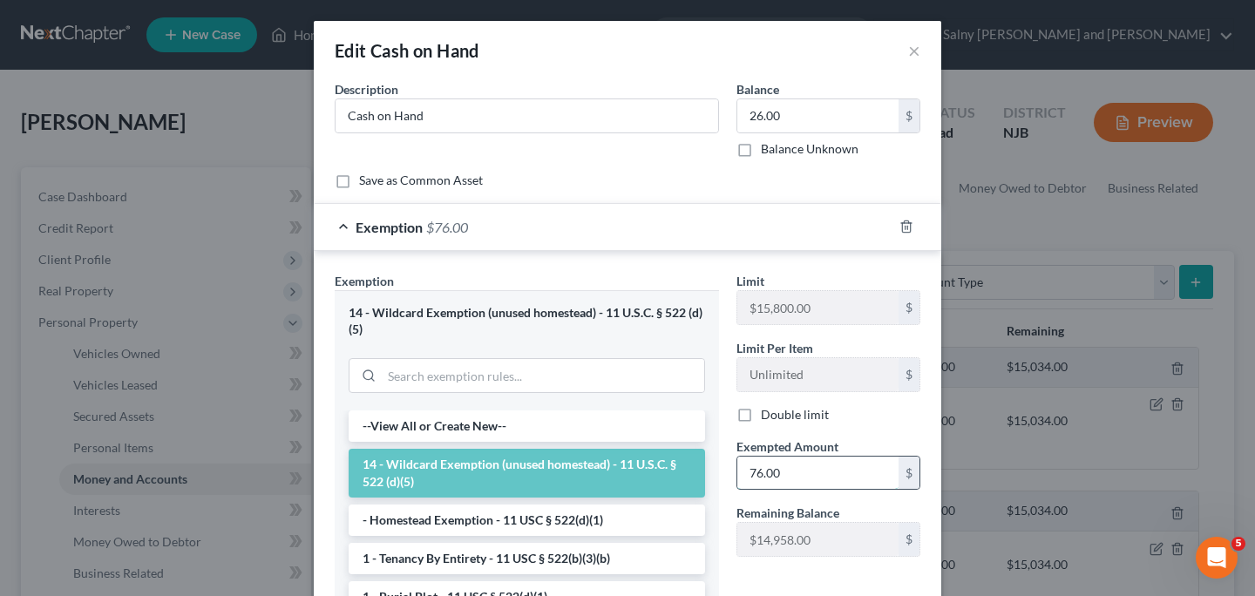
click at [805, 465] on input "76.00" at bounding box center [817, 473] width 161 height 33
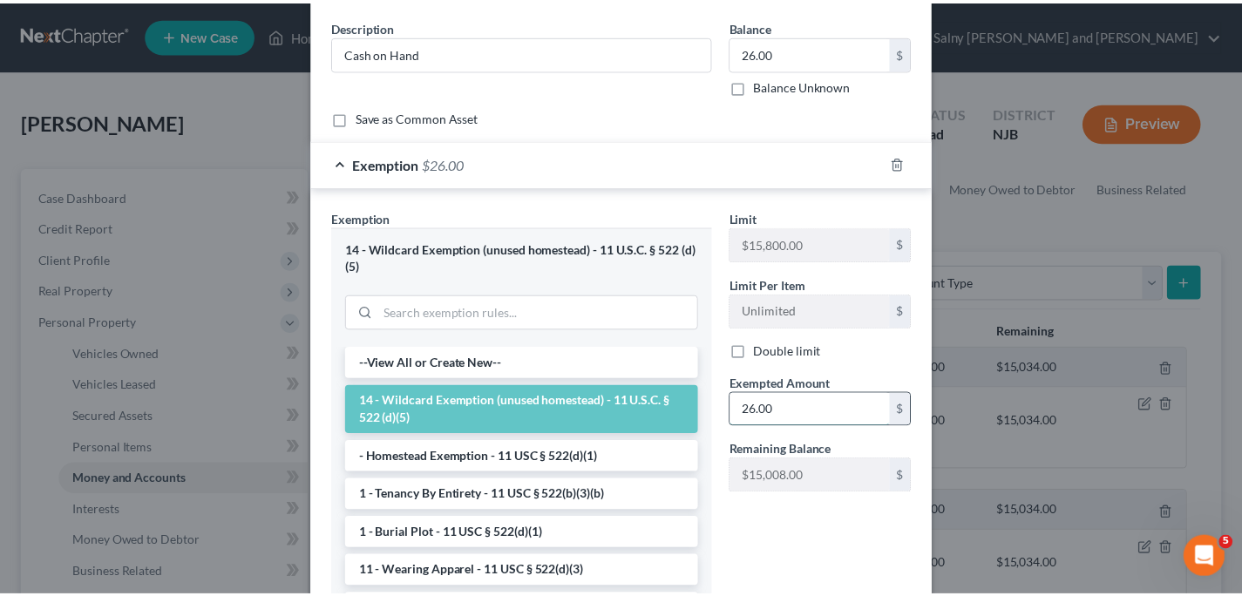
scroll to position [218, 0]
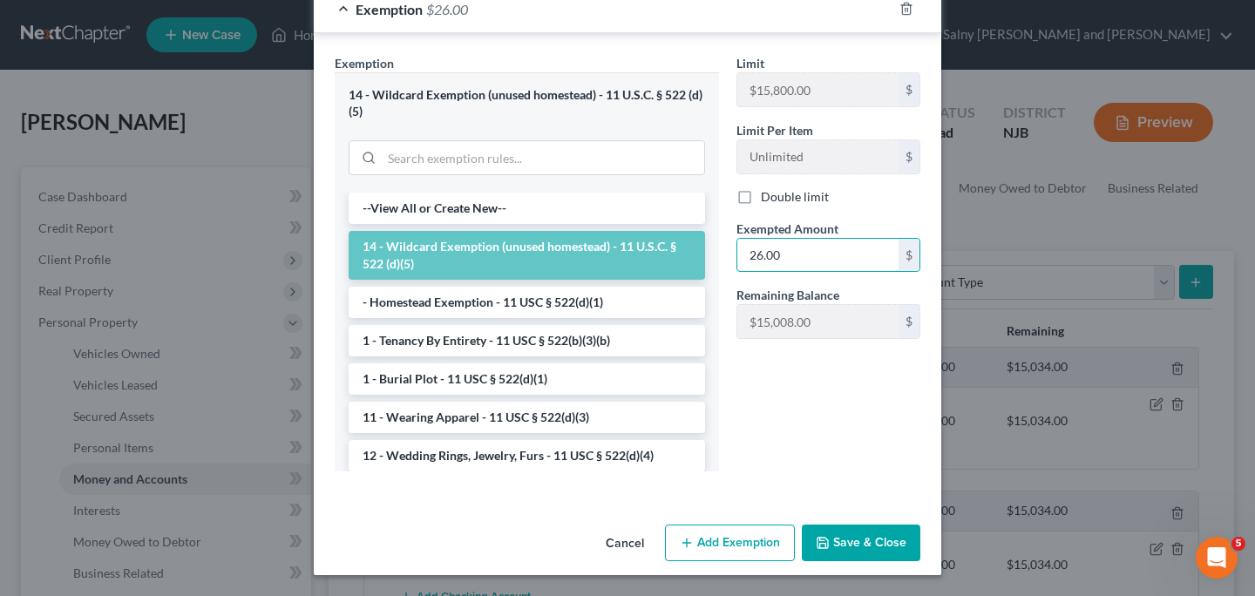
type input "26.00"
click at [855, 540] on button "Save & Close" at bounding box center [861, 543] width 119 height 37
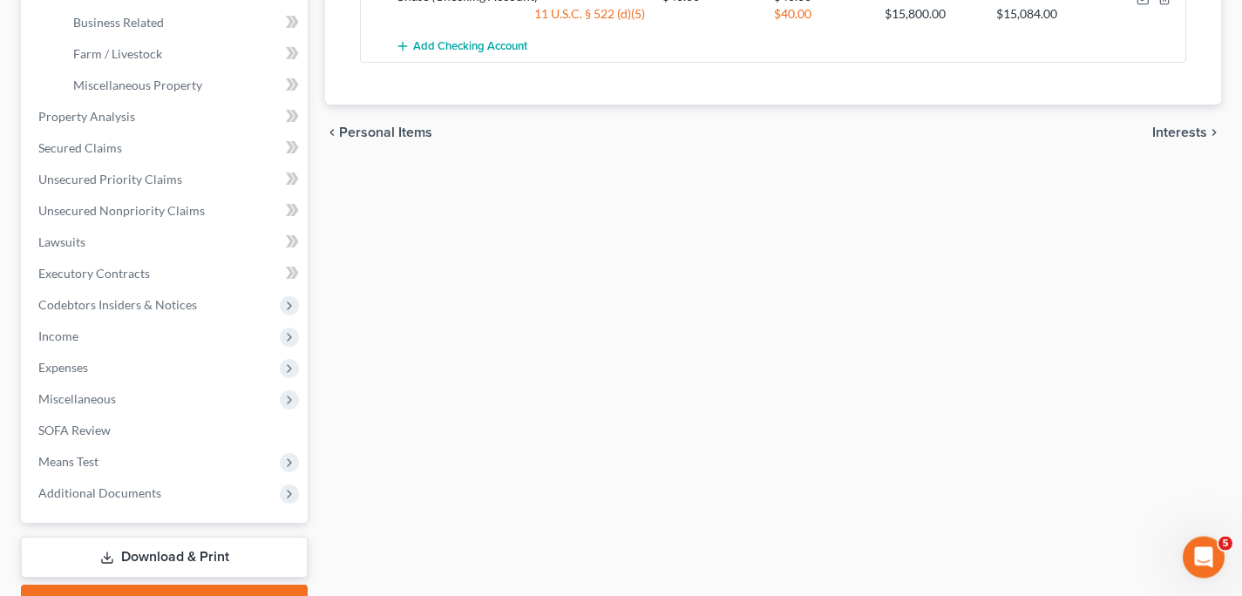
scroll to position [428, 0]
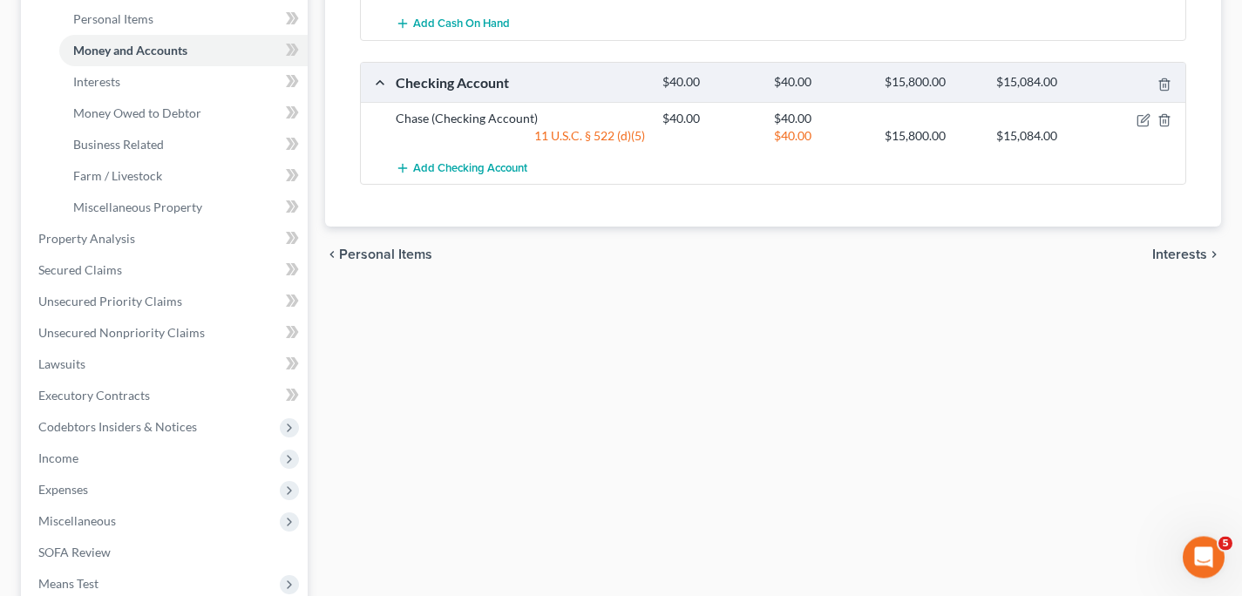
click at [1187, 254] on span "Interests" at bounding box center [1179, 255] width 55 height 14
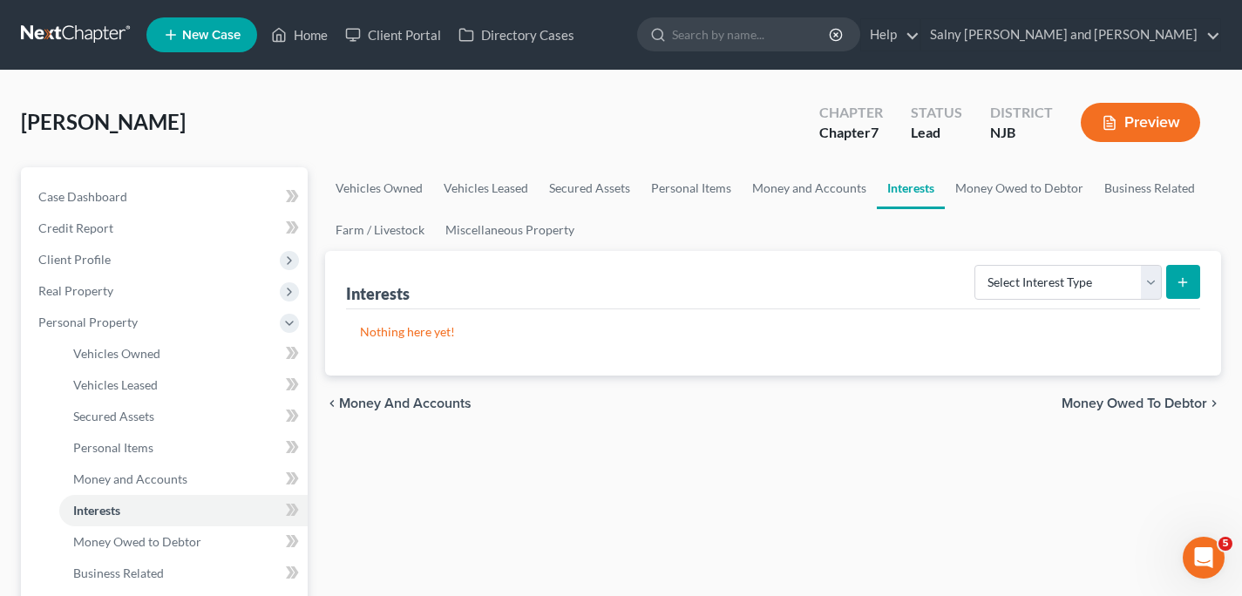
click at [1117, 404] on span "Money Owed to Debtor" at bounding box center [1135, 404] width 146 height 14
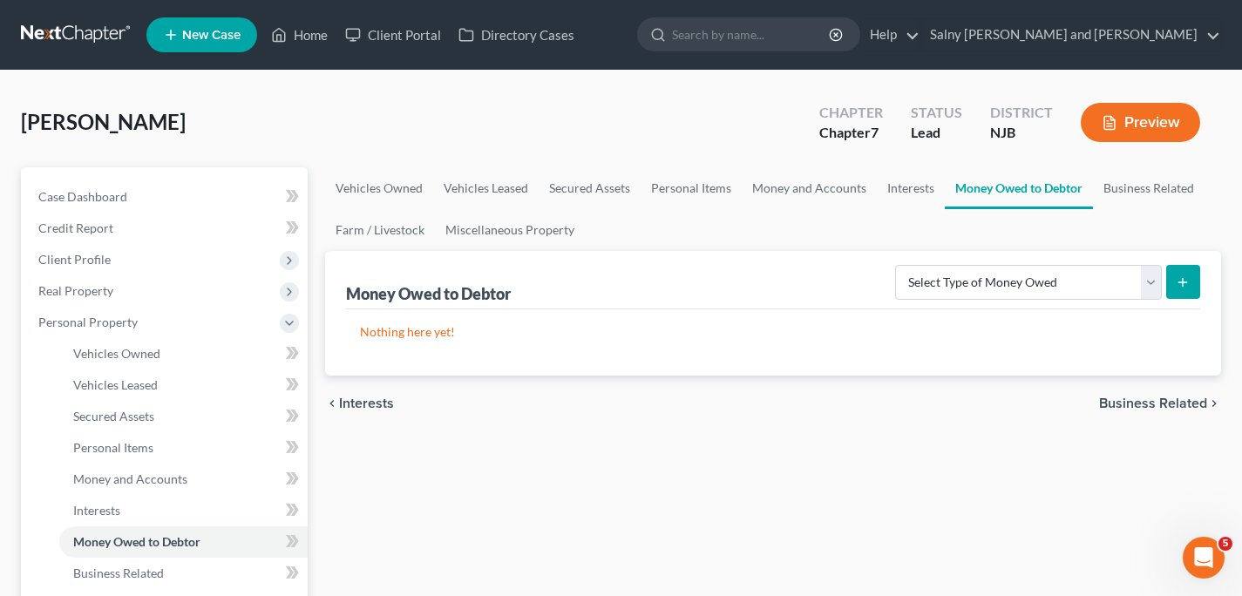
click at [1117, 404] on span "Business Related" at bounding box center [1153, 404] width 108 height 14
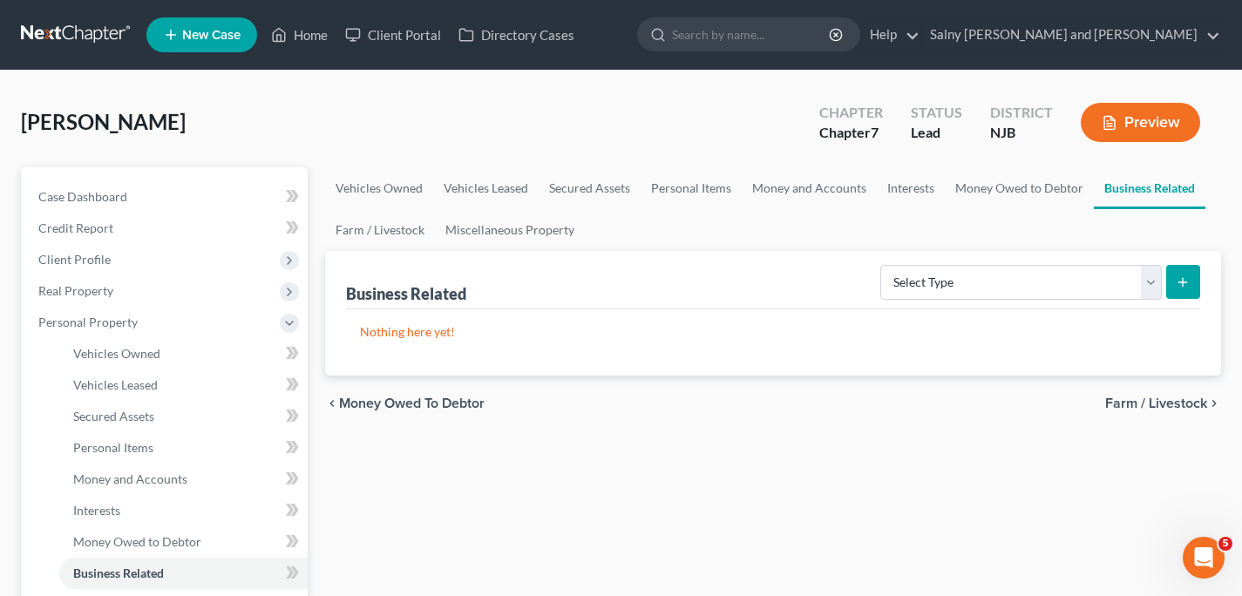
click at [1117, 404] on span "Farm / Livestock" at bounding box center [1156, 404] width 102 height 14
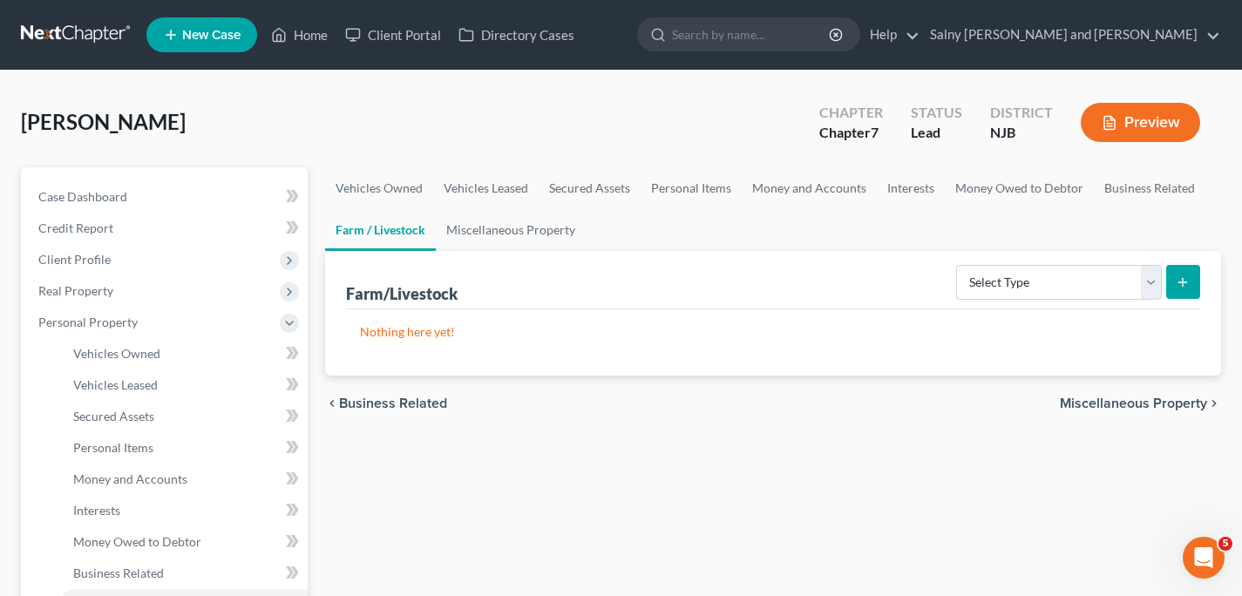
click at [1117, 404] on span "Miscellaneous Property" at bounding box center [1133, 404] width 147 height 14
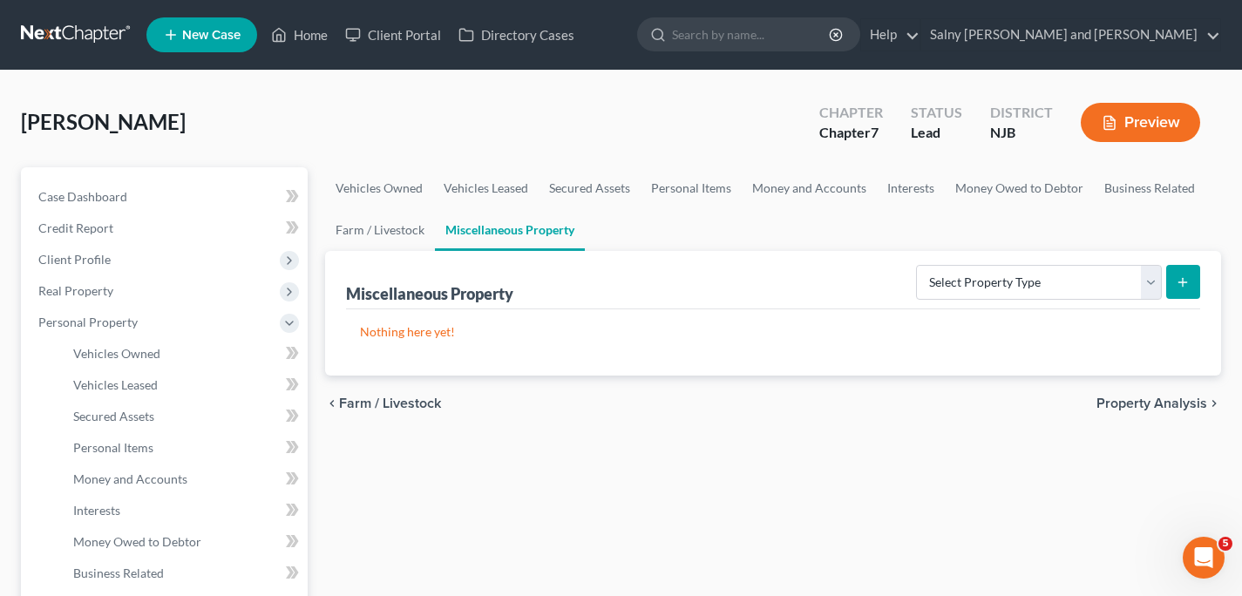
click at [1131, 404] on span "Property Analysis" at bounding box center [1152, 404] width 111 height 14
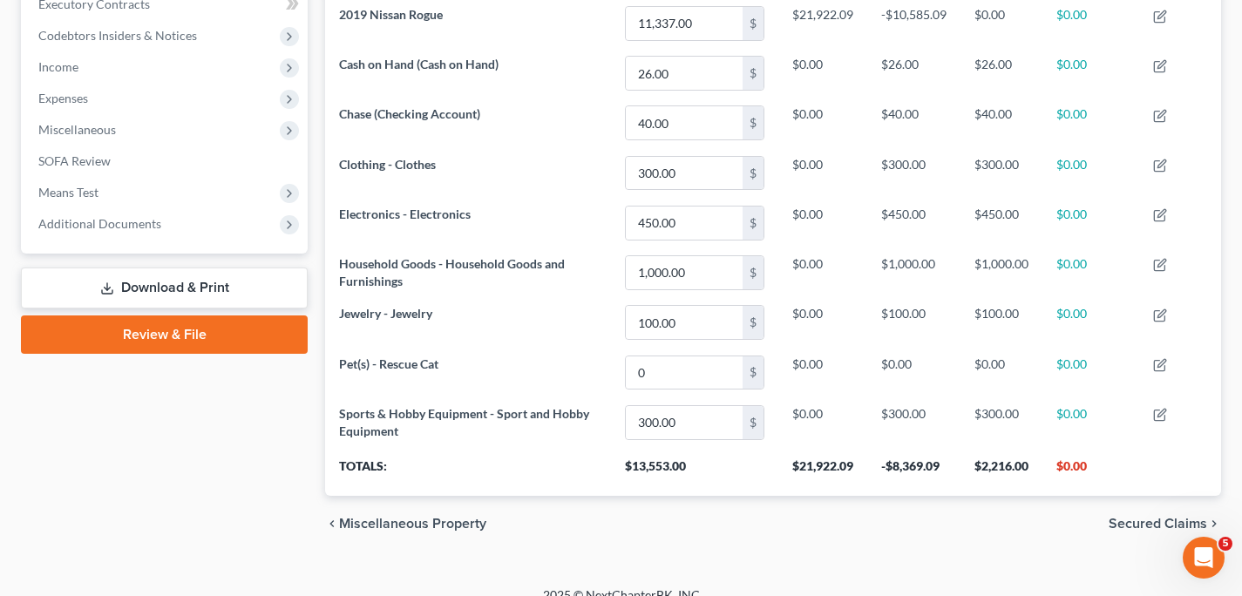
scroll to position [528, 0]
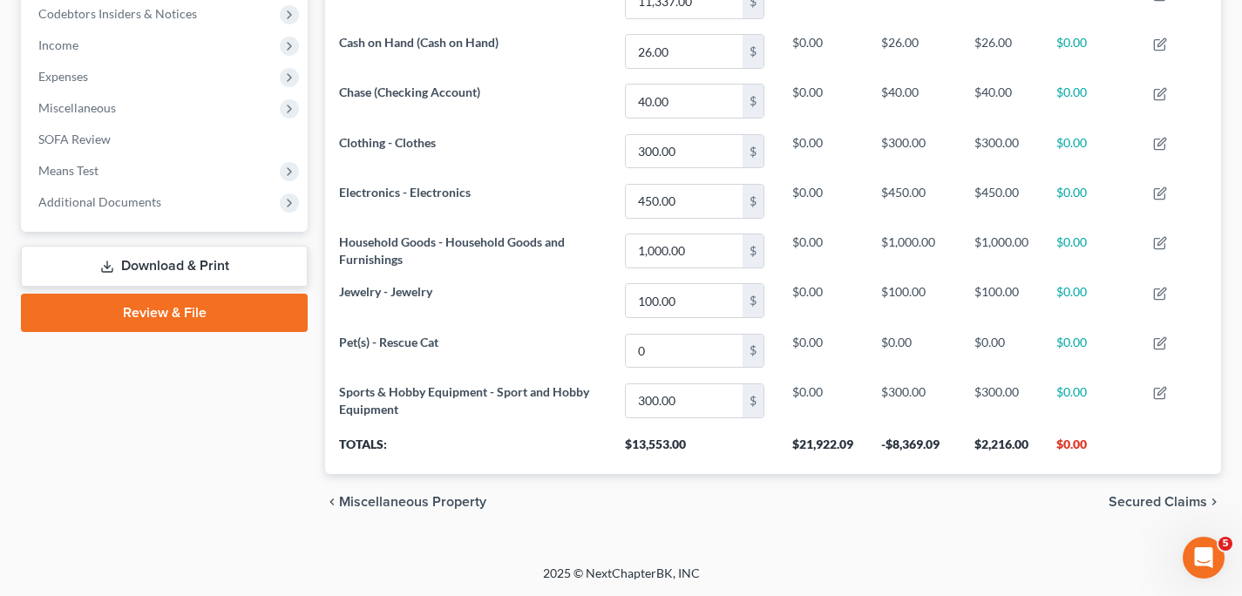
click at [1157, 505] on span "Secured Claims" at bounding box center [1158, 502] width 98 height 14
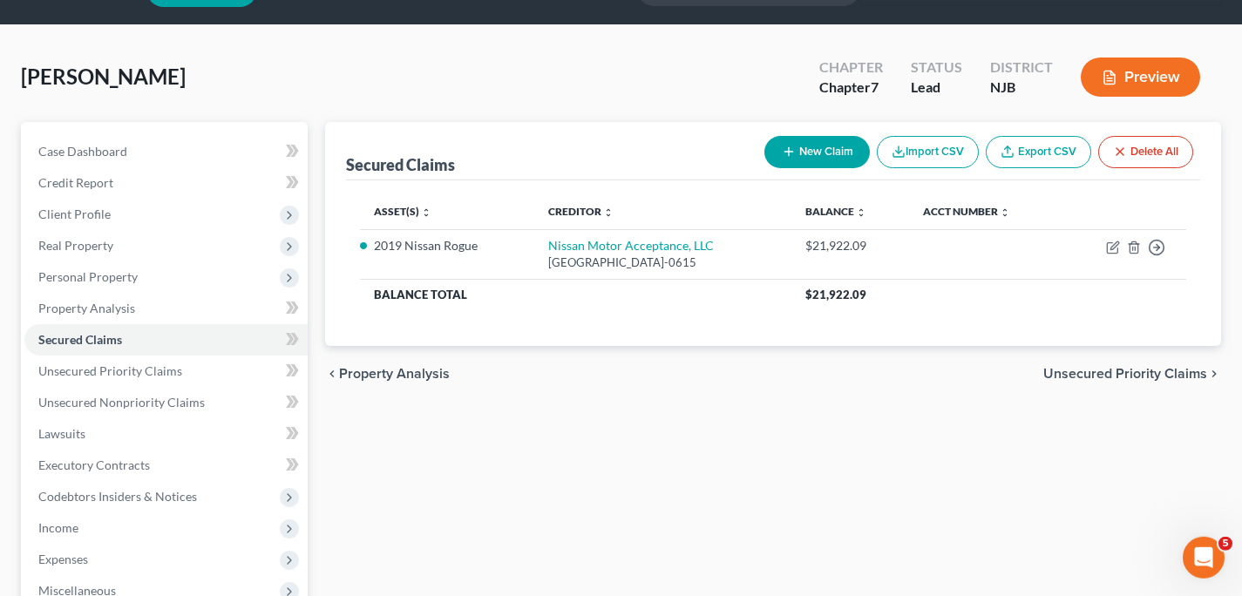
scroll to position [44, 0]
click at [1147, 368] on span "Unsecured Priority Claims" at bounding box center [1125, 375] width 164 height 14
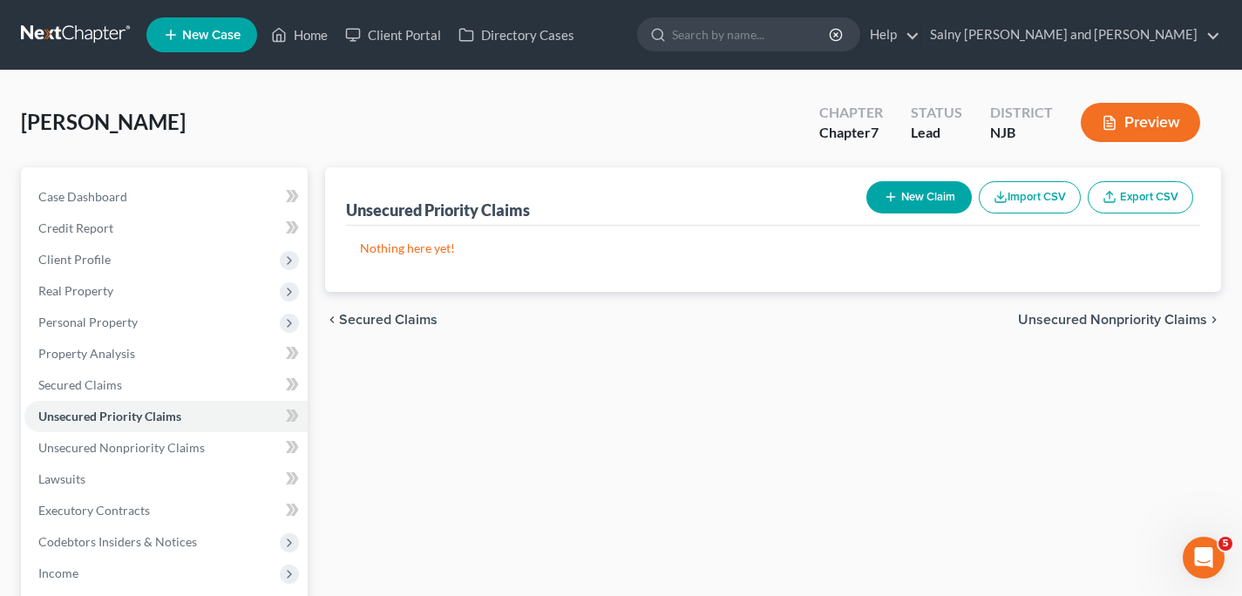
click at [1124, 313] on span "Unsecured Nonpriority Claims" at bounding box center [1112, 320] width 189 height 14
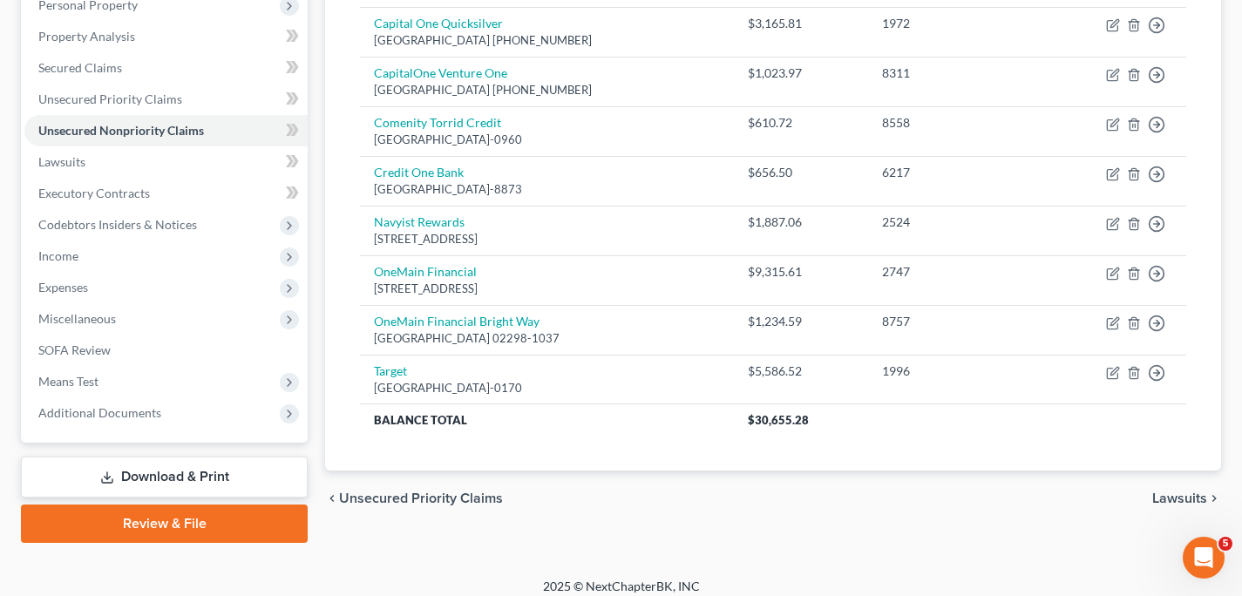
scroll to position [329, 0]
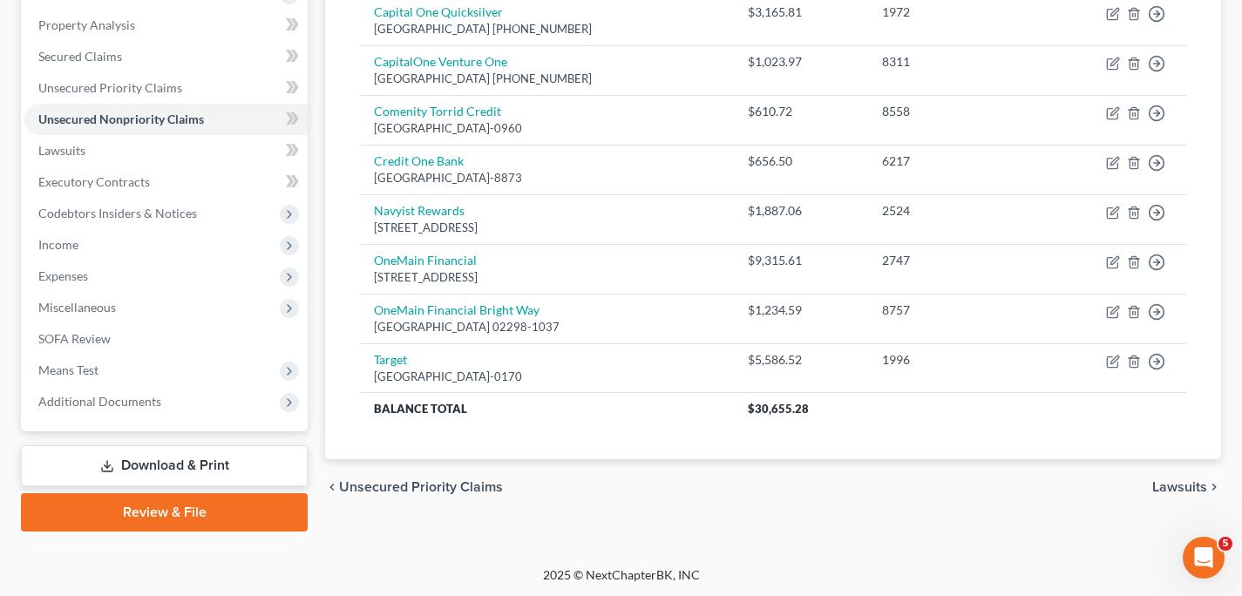
click at [1165, 483] on span "Lawsuits" at bounding box center [1179, 487] width 55 height 14
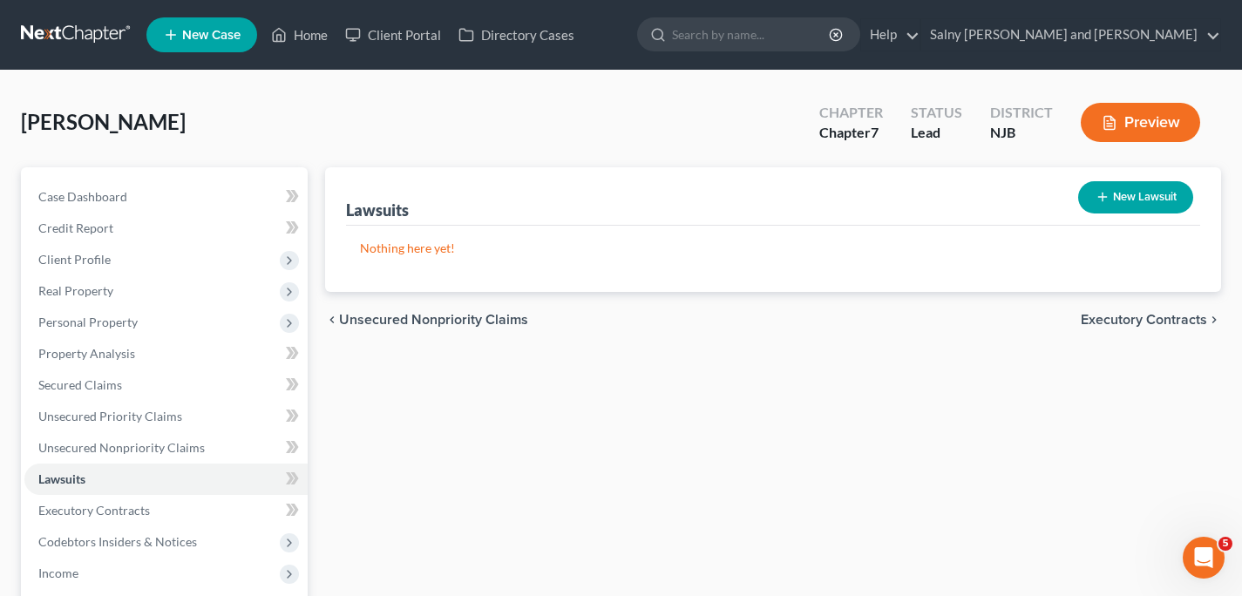
click at [1138, 318] on span "Executory Contracts" at bounding box center [1144, 320] width 126 height 14
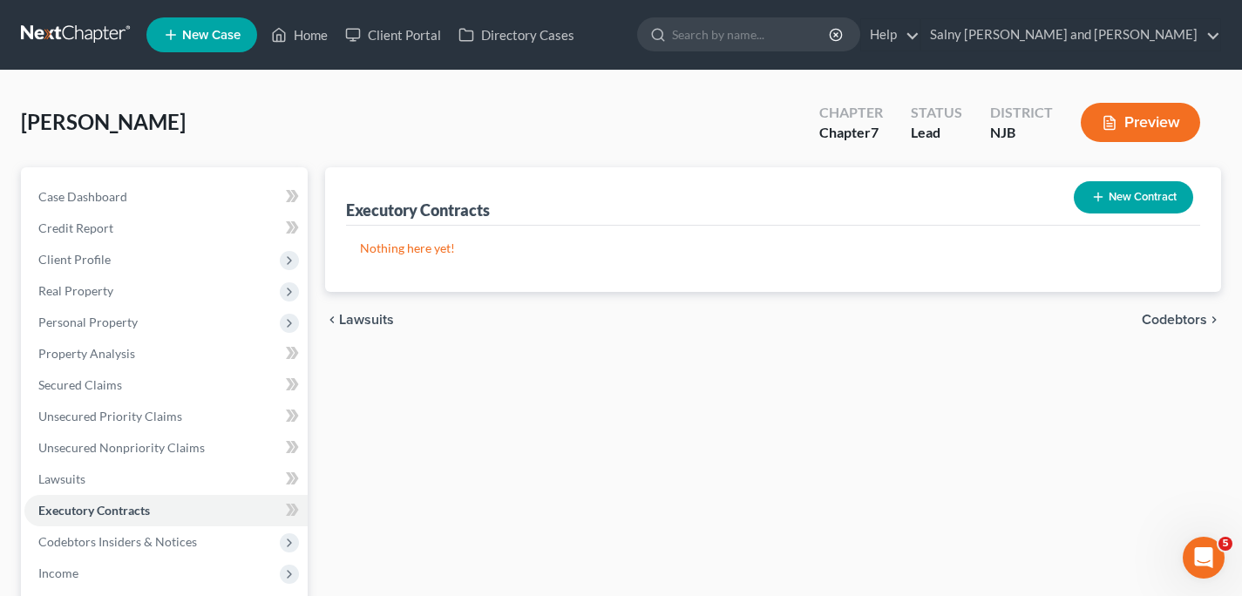
click at [1158, 319] on span "Codebtors" at bounding box center [1174, 320] width 65 height 14
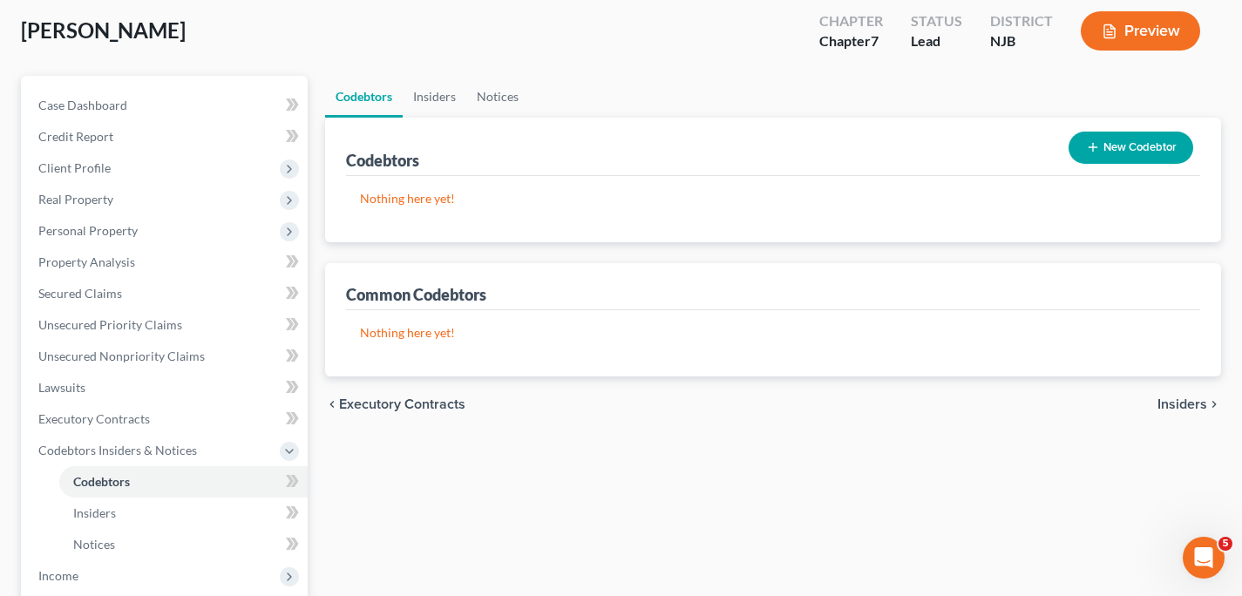
scroll to position [172, 0]
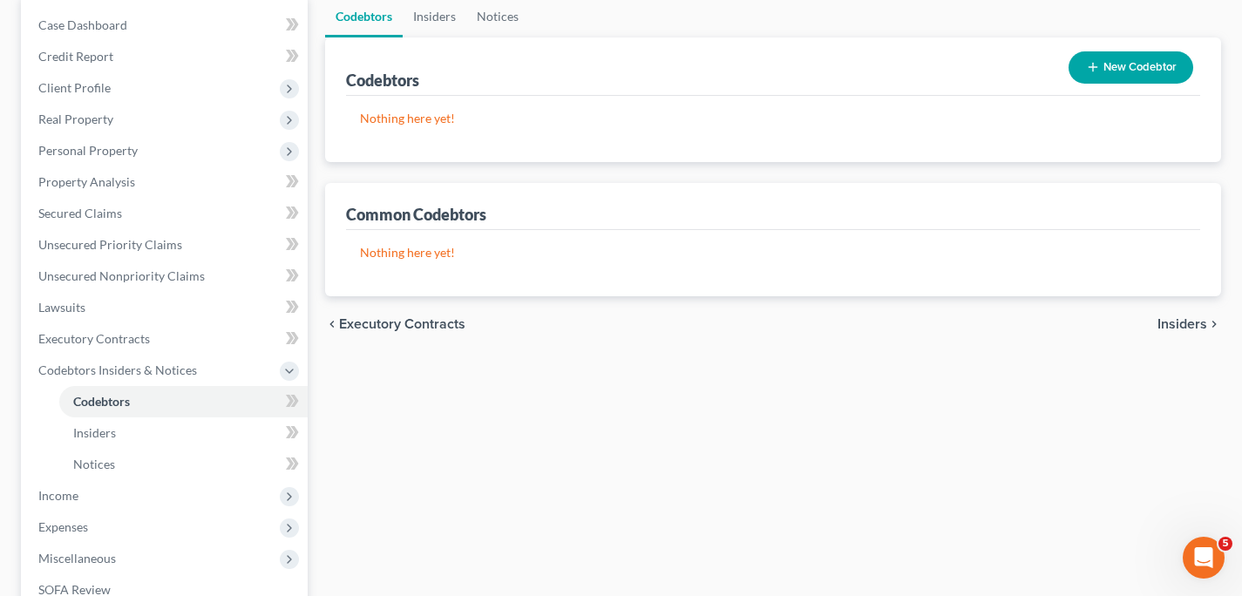
click at [1174, 322] on span "Insiders" at bounding box center [1183, 324] width 50 height 14
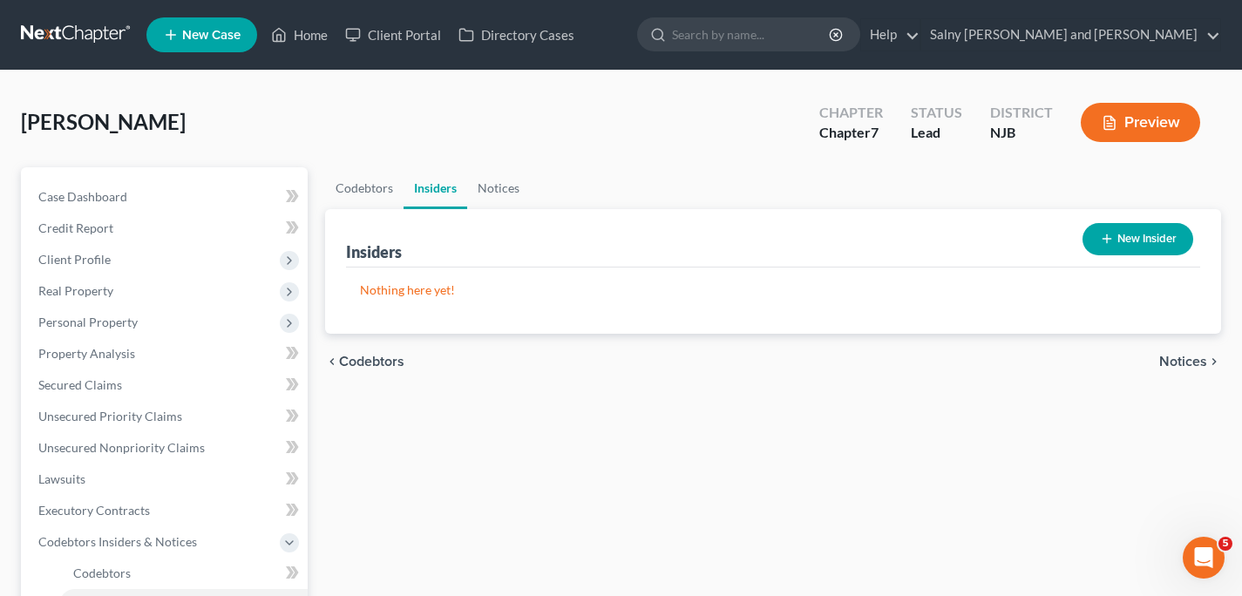
click at [1189, 360] on span "Notices" at bounding box center [1183, 362] width 48 height 14
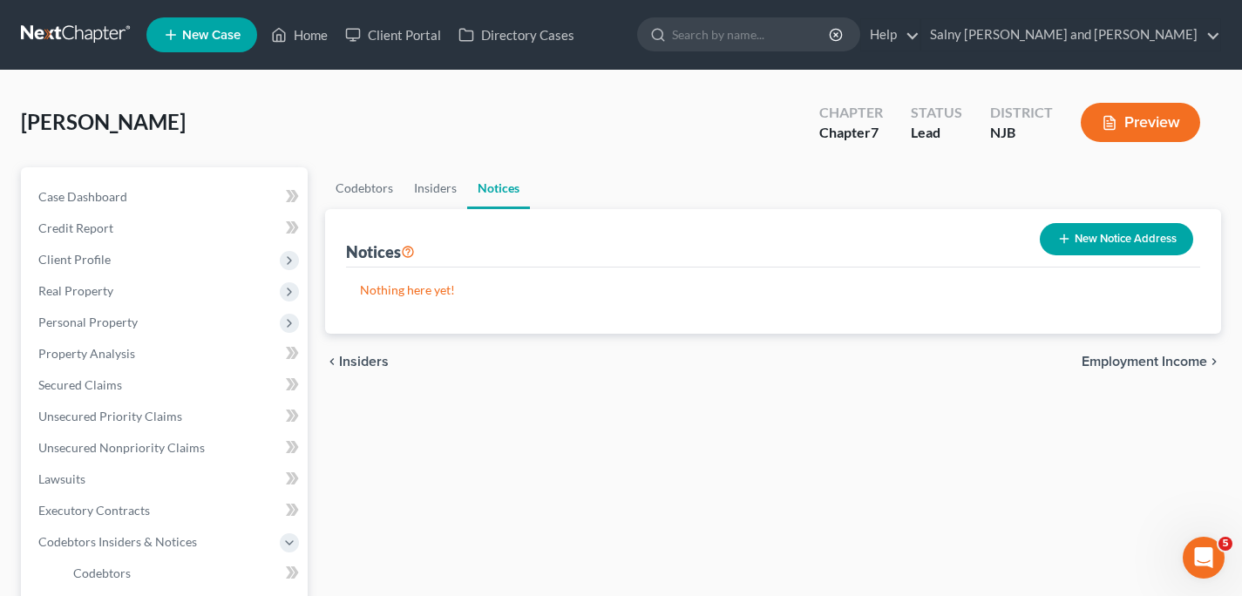
click at [1189, 360] on span "Employment Income" at bounding box center [1145, 362] width 126 height 14
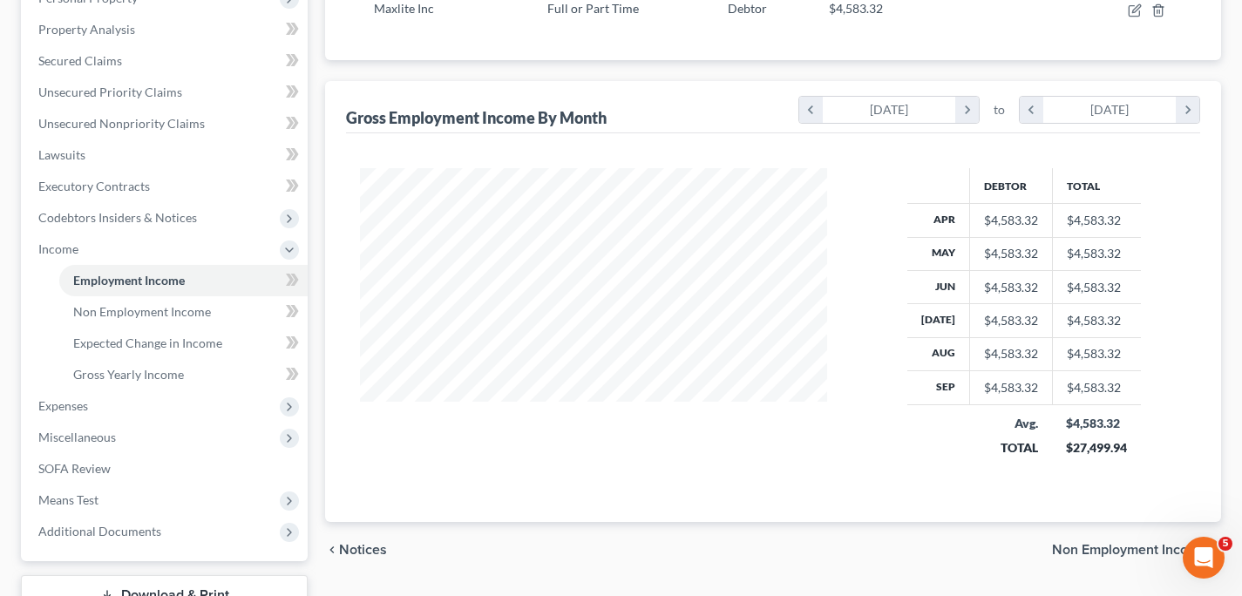
scroll to position [454, 0]
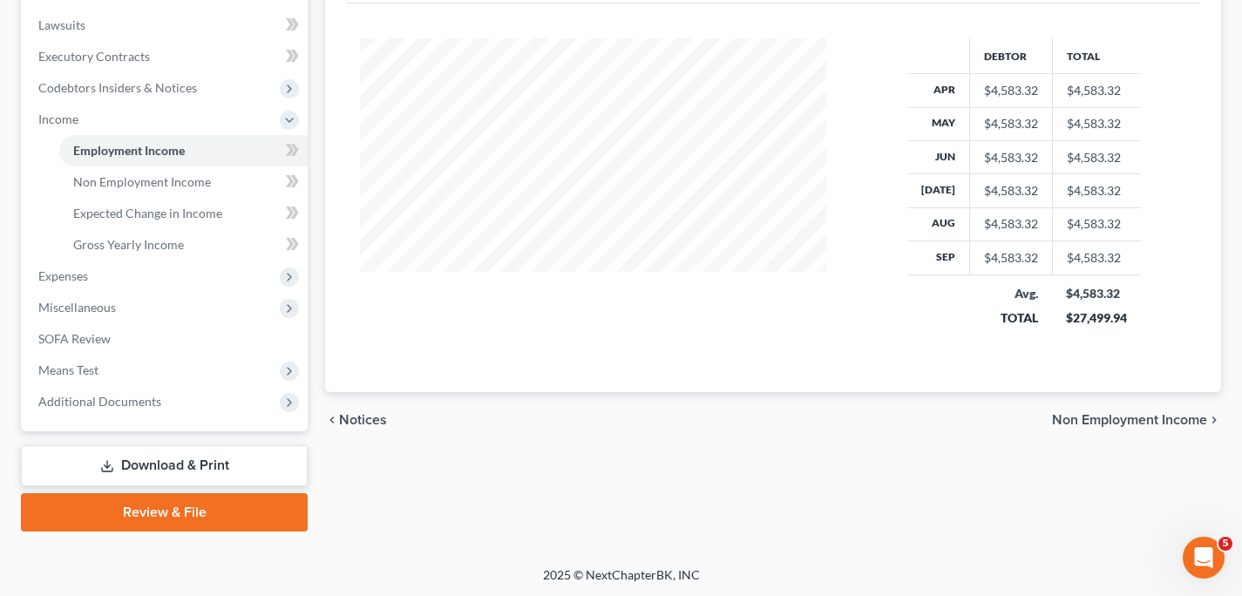
click at [1135, 418] on span "Non Employment Income" at bounding box center [1129, 420] width 155 height 14
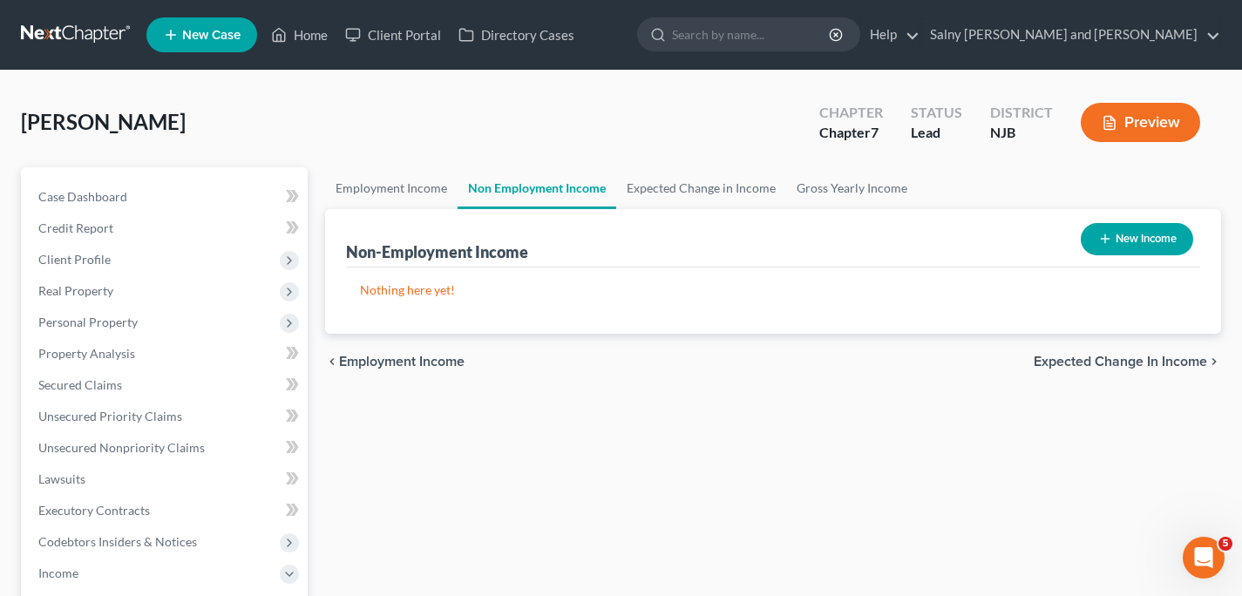
click at [1115, 360] on span "Expected Change in Income" at bounding box center [1120, 362] width 173 height 14
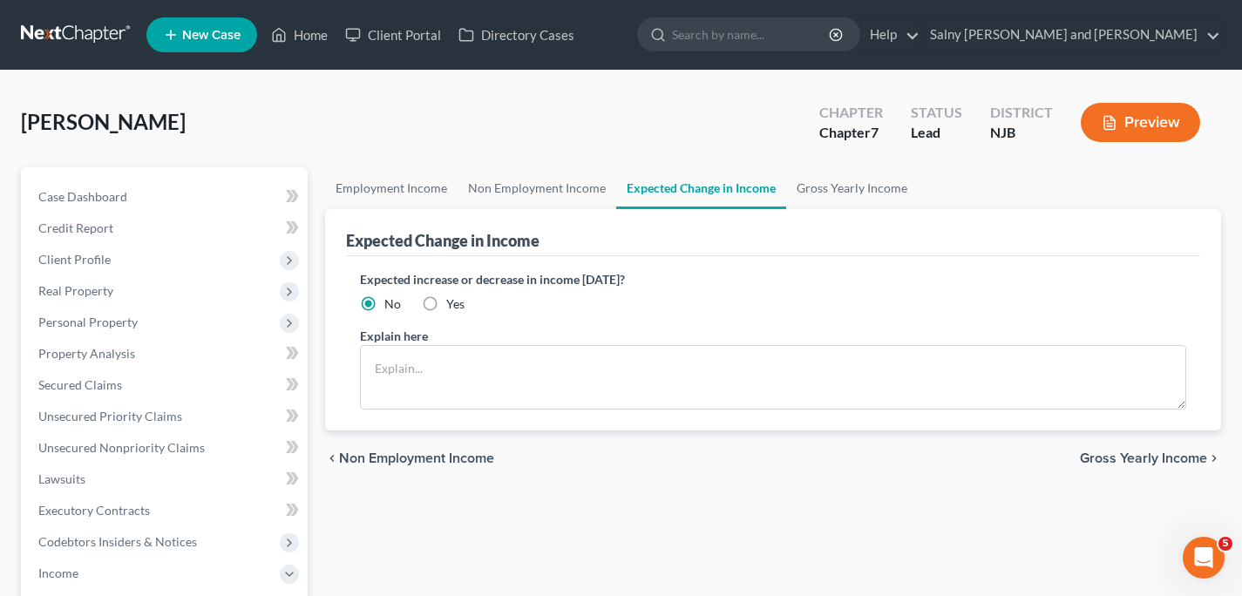
click at [1115, 459] on span "Gross Yearly Income" at bounding box center [1143, 459] width 127 height 14
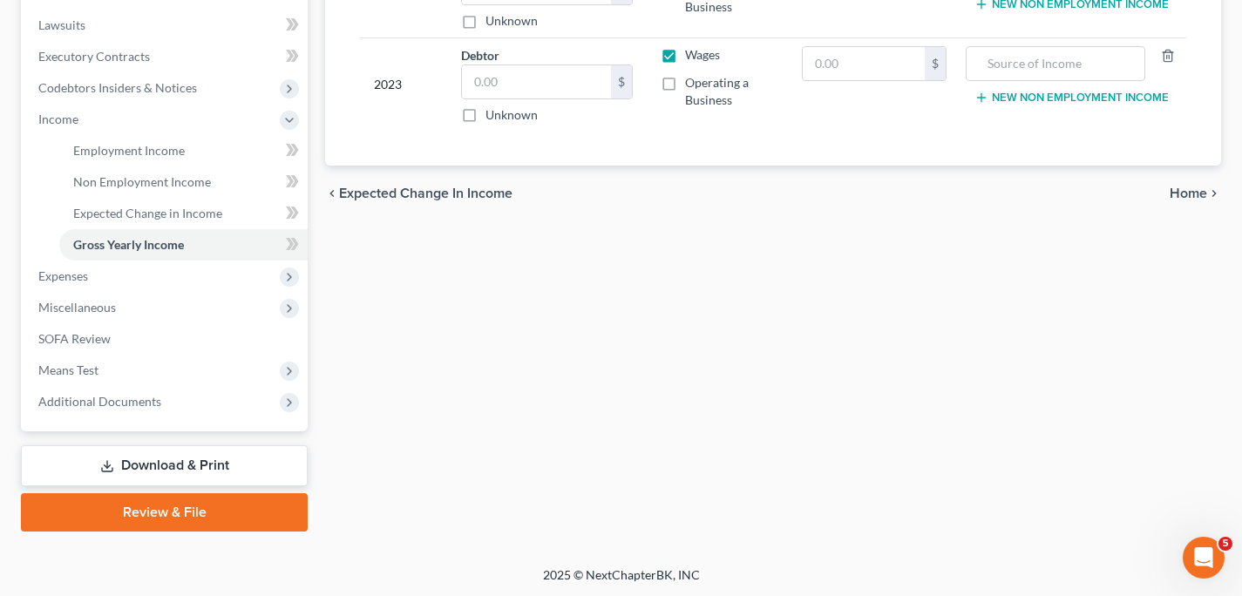
click at [1180, 187] on span "Home" at bounding box center [1188, 194] width 37 height 14
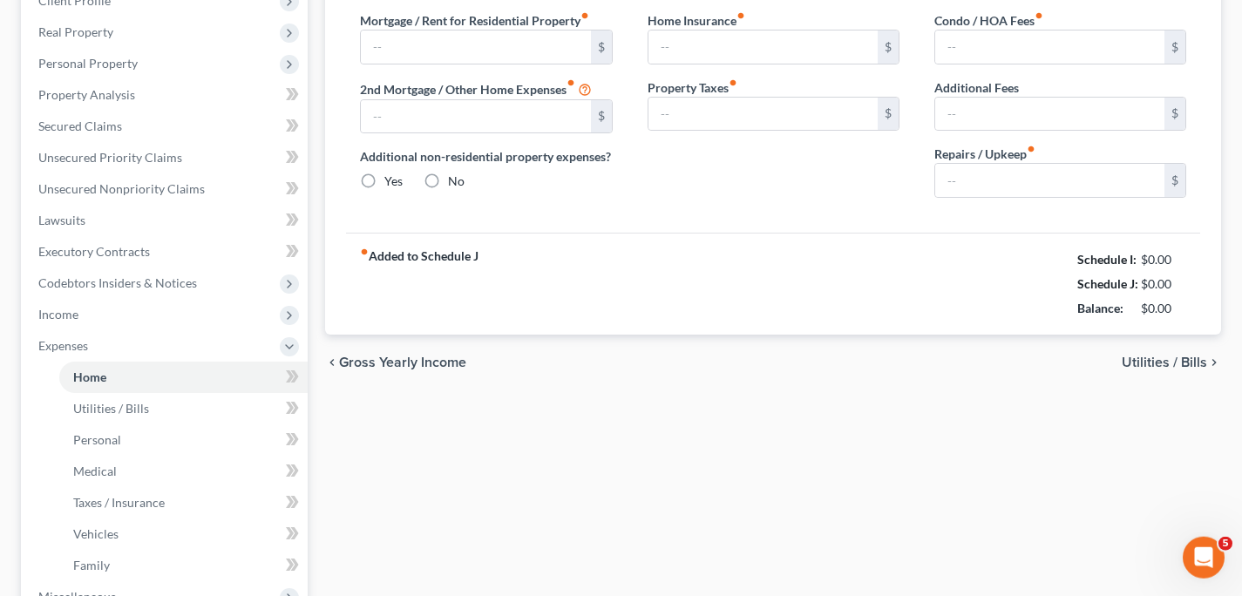
type input "1,550.00"
type input "0.00"
radio input "true"
type input "0.00"
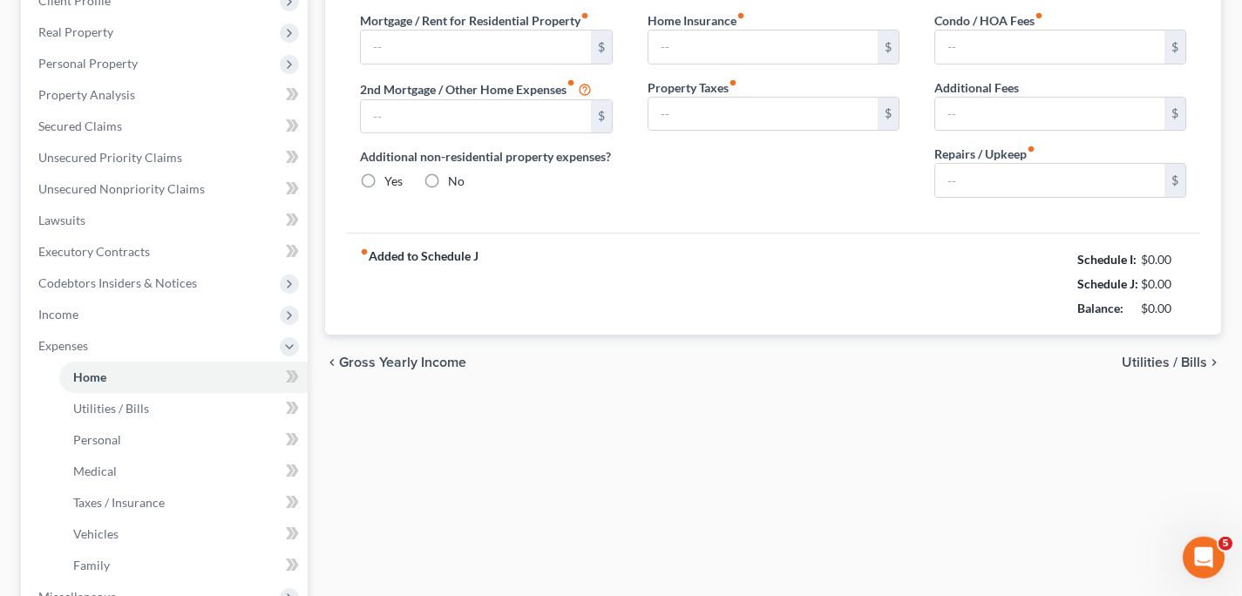
type input "0.00"
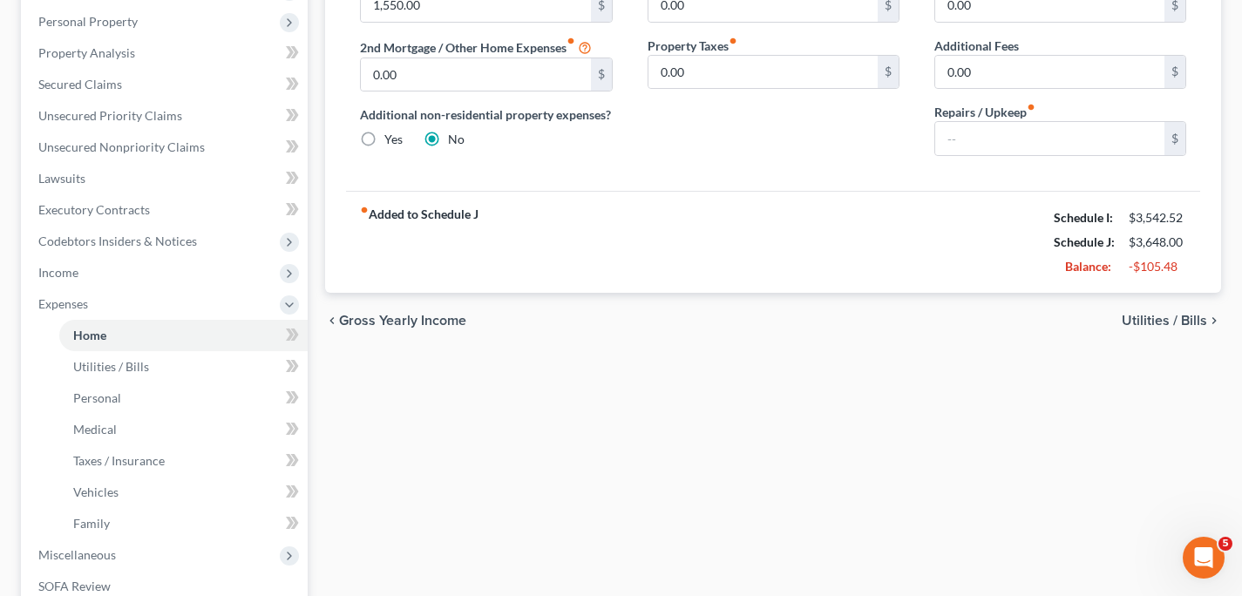
click at [1179, 315] on span "Utilities / Bills" at bounding box center [1164, 321] width 85 height 14
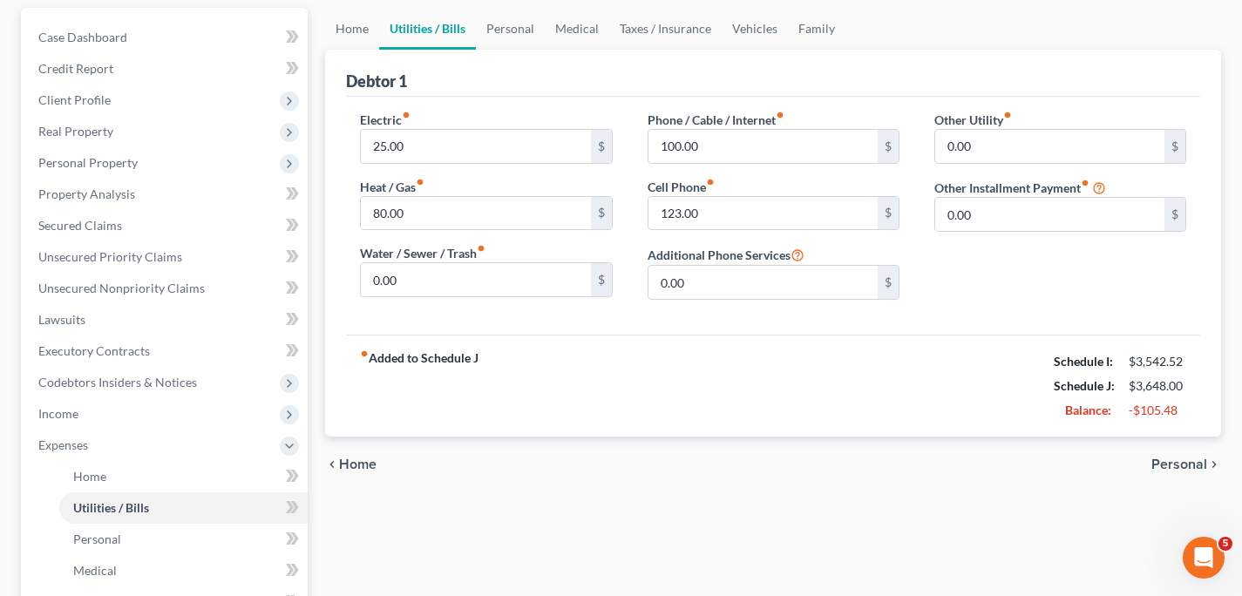
click at [1164, 464] on span "Personal" at bounding box center [1179, 465] width 56 height 14
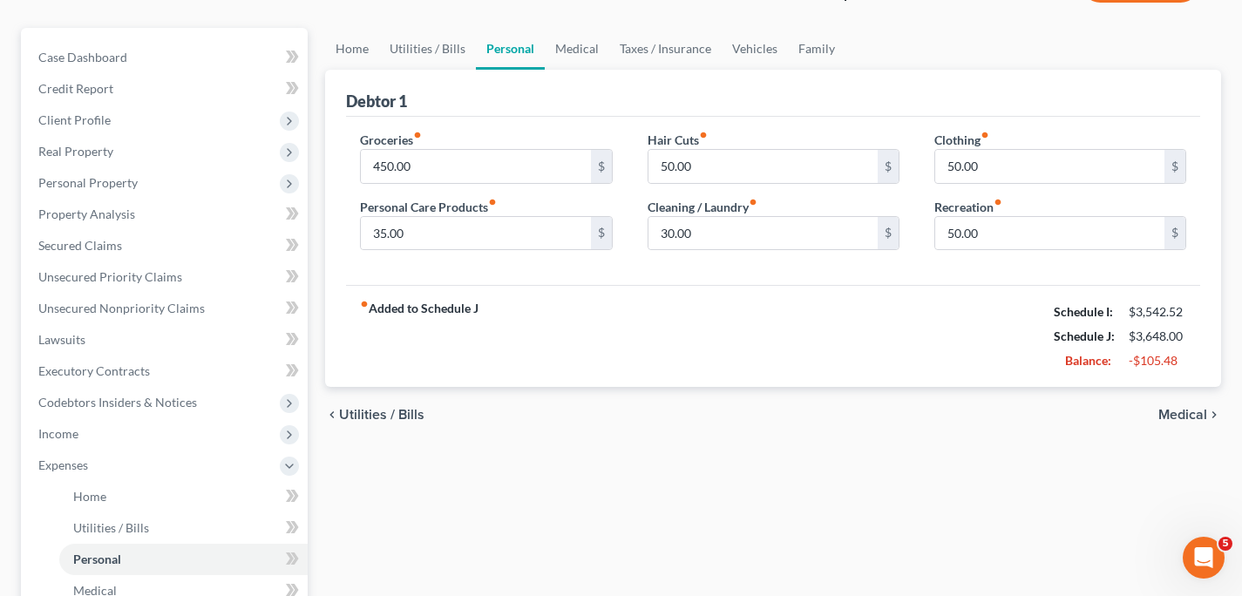
click at [1185, 411] on span "Medical" at bounding box center [1182, 415] width 49 height 14
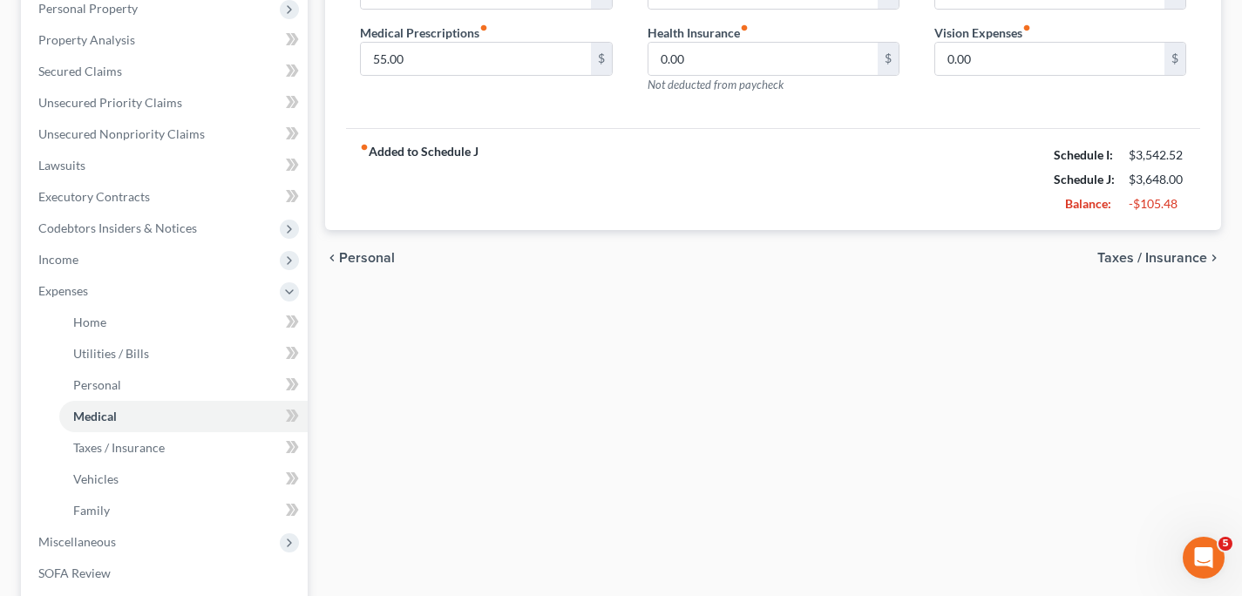
scroll to position [298, 0]
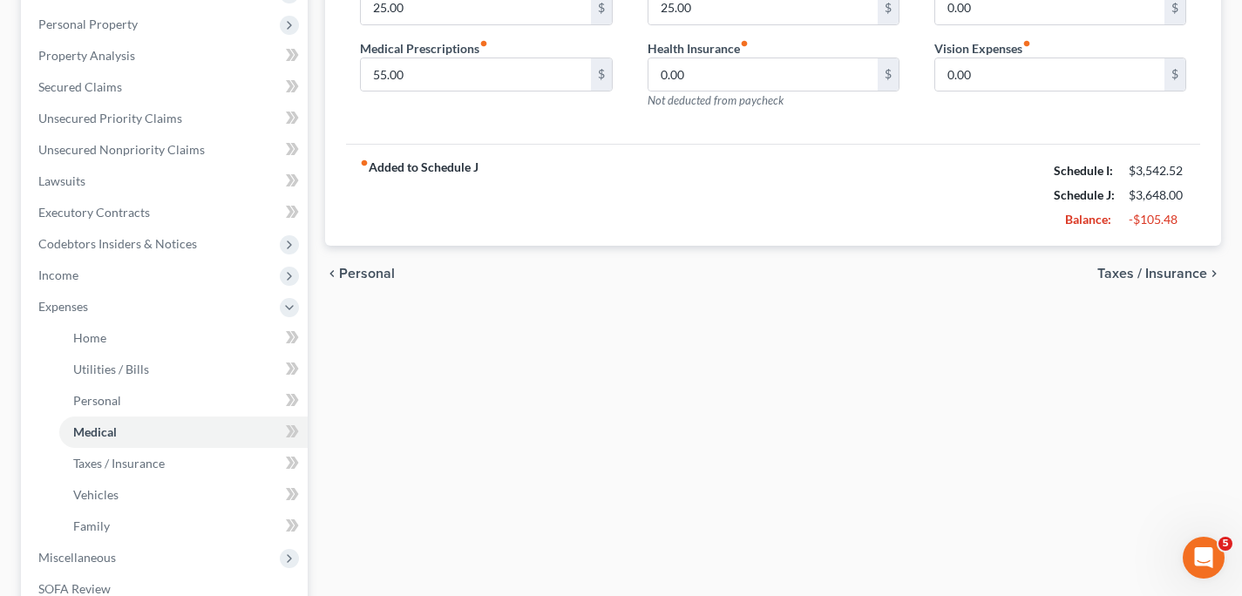
click at [1160, 268] on span "Taxes / Insurance" at bounding box center [1152, 274] width 110 height 14
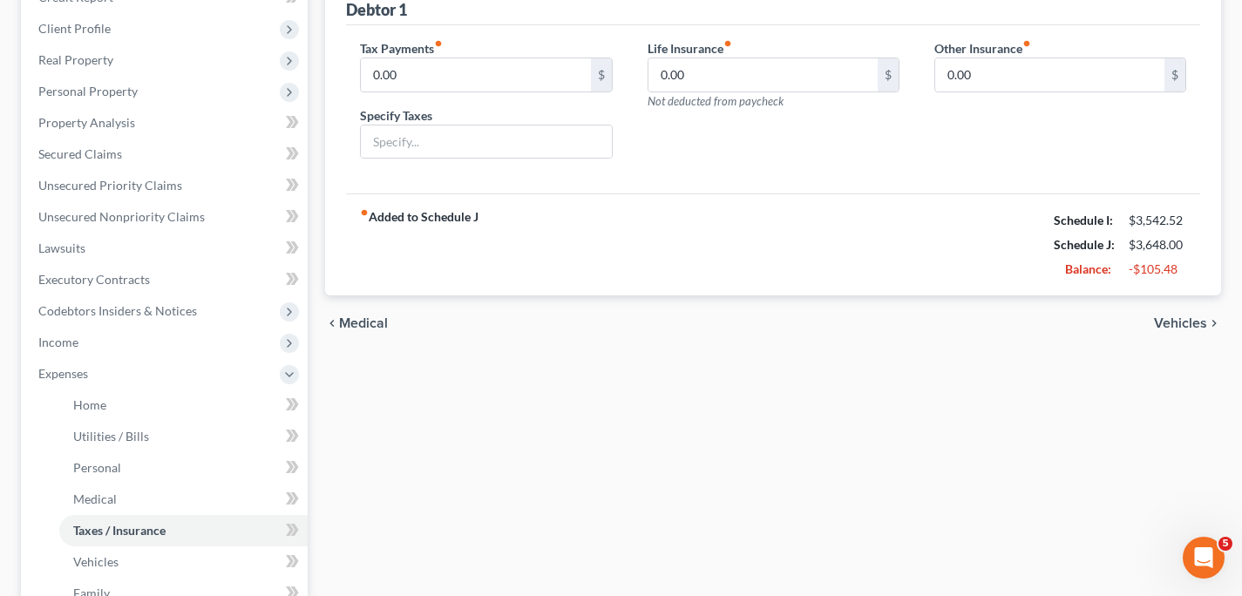
scroll to position [254, 0]
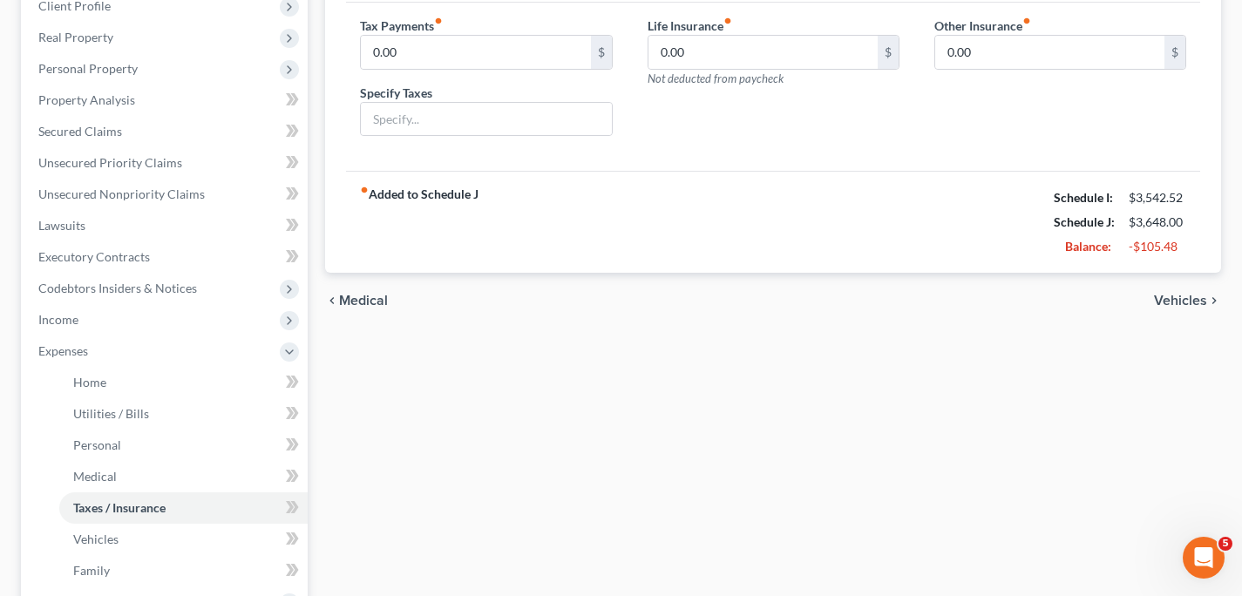
click at [1177, 295] on span "Vehicles" at bounding box center [1180, 301] width 53 height 14
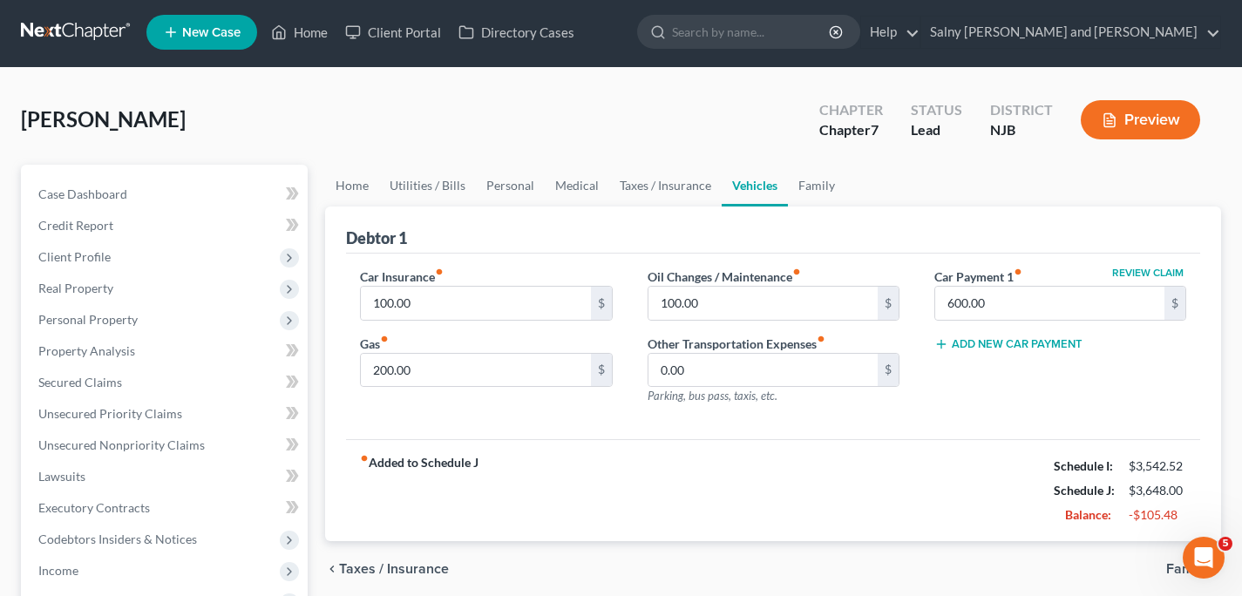
scroll to position [1, 0]
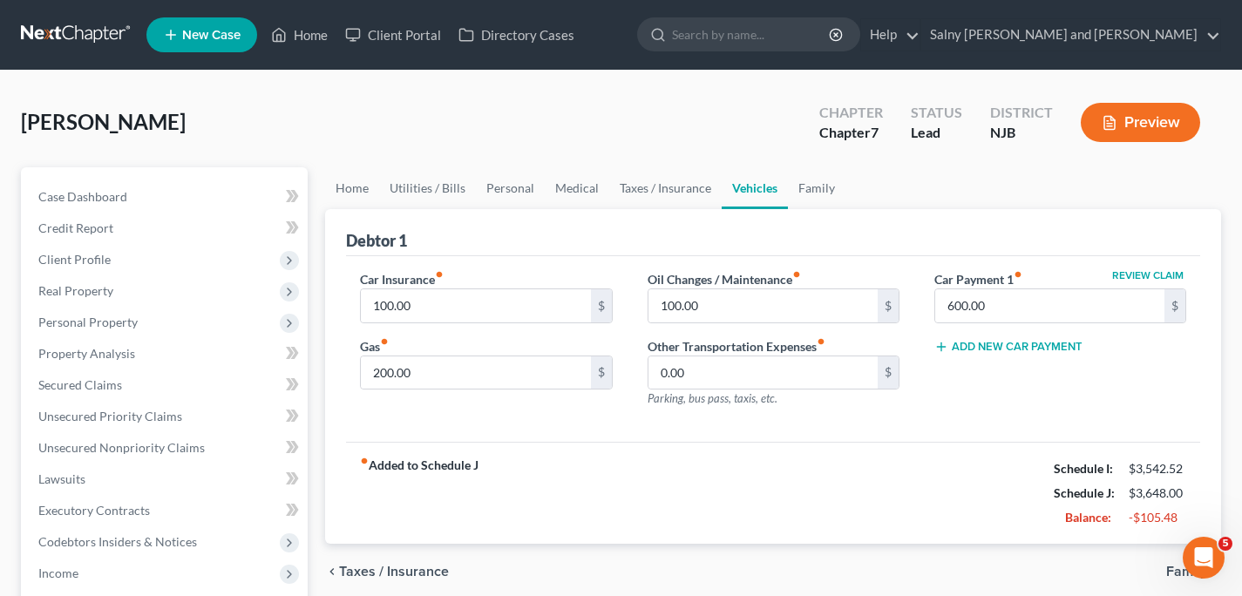
click at [1177, 295] on div "$" at bounding box center [1175, 305] width 21 height 33
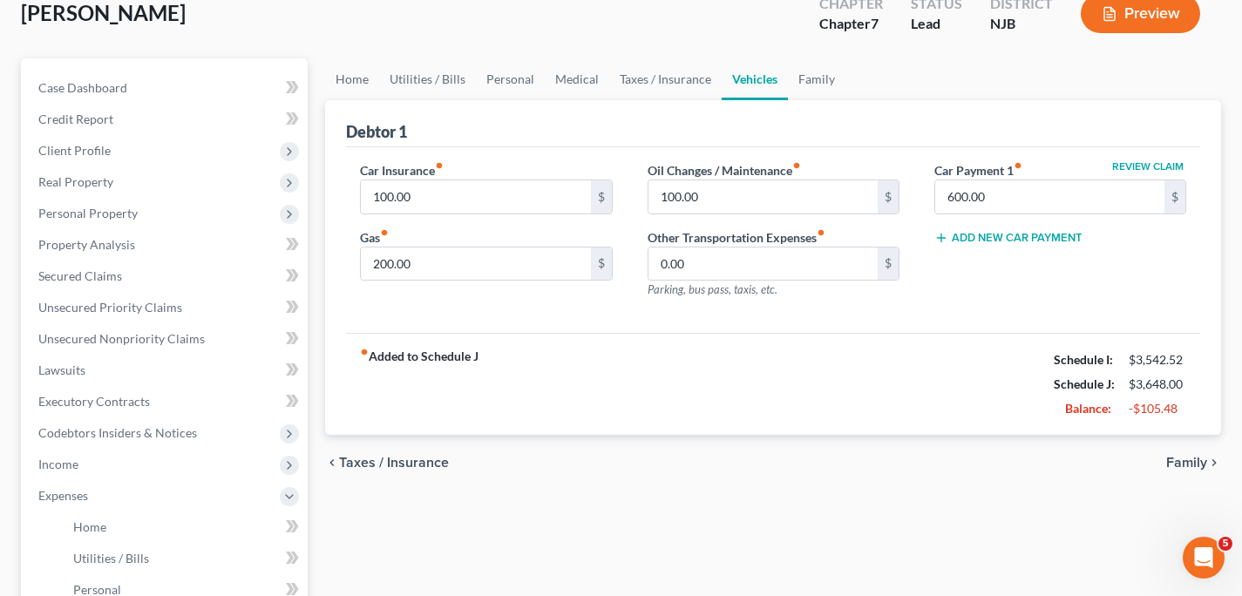
scroll to position [105, 0]
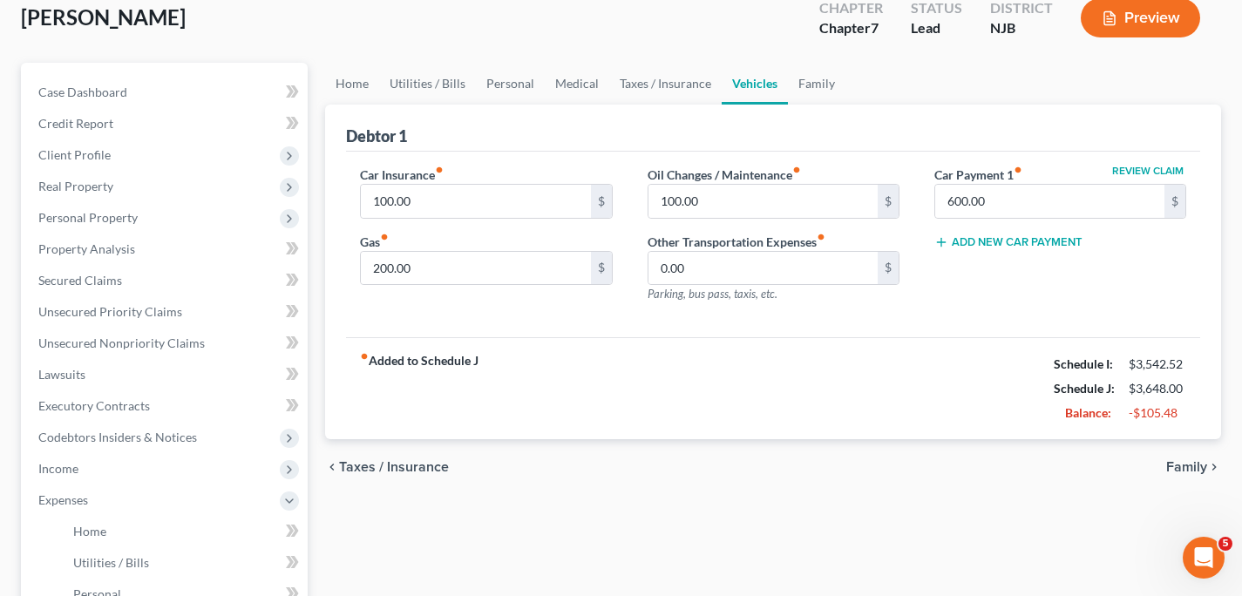
click at [1185, 470] on span "Family" at bounding box center [1186, 467] width 41 height 14
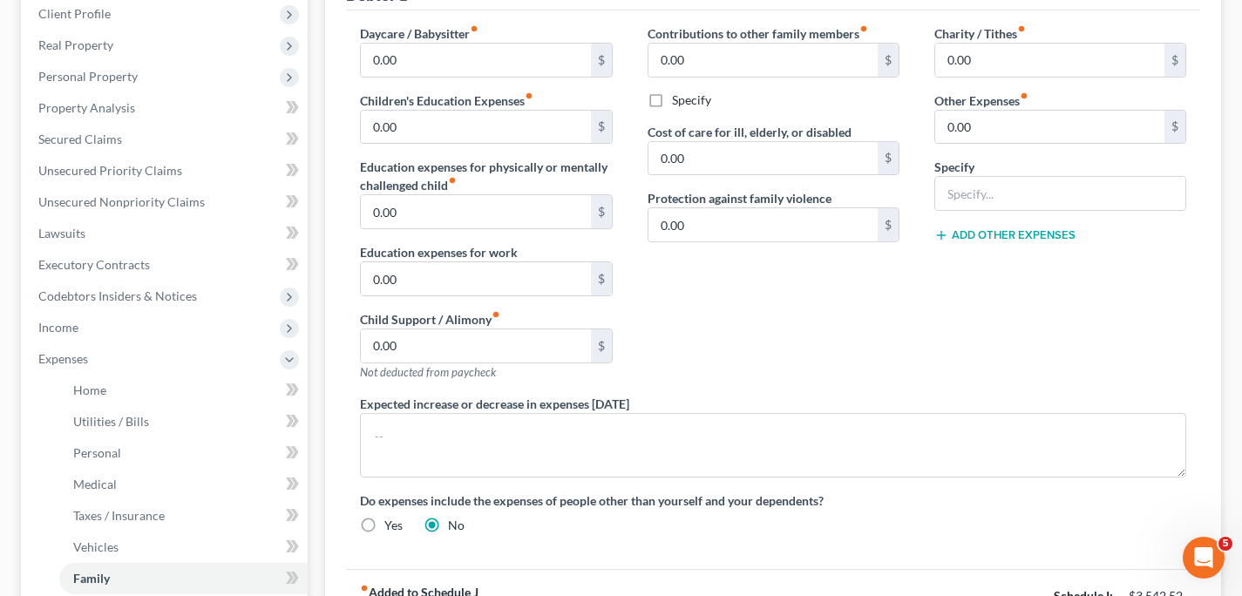
scroll to position [438, 0]
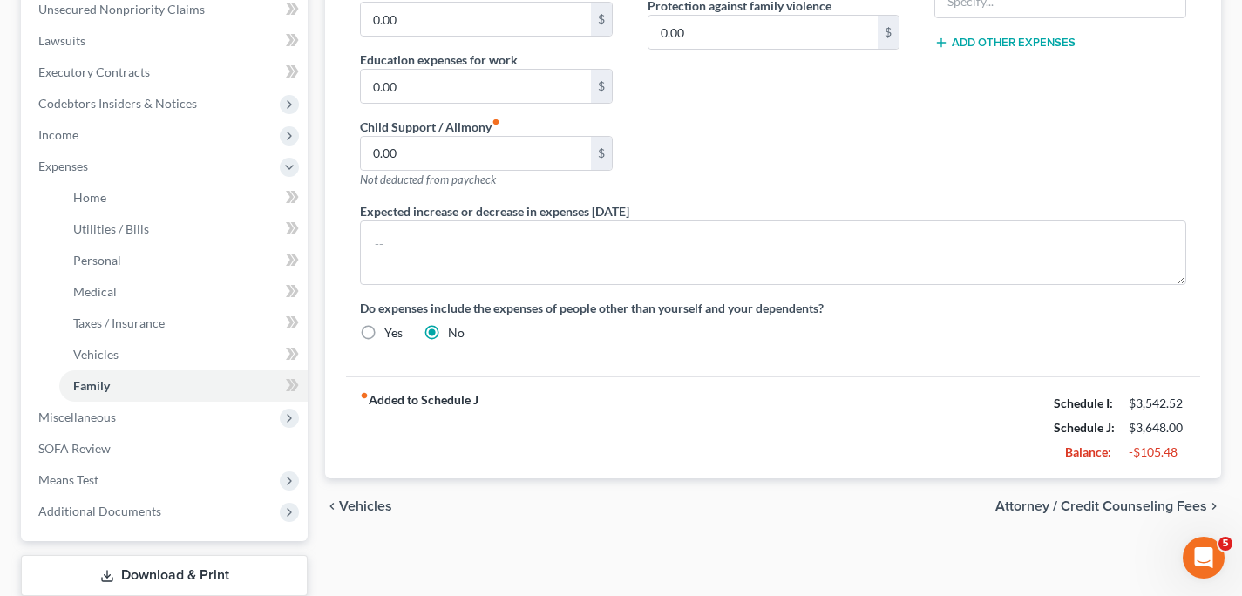
click at [1154, 504] on span "Attorney / Credit Counseling Fees" at bounding box center [1101, 506] width 212 height 14
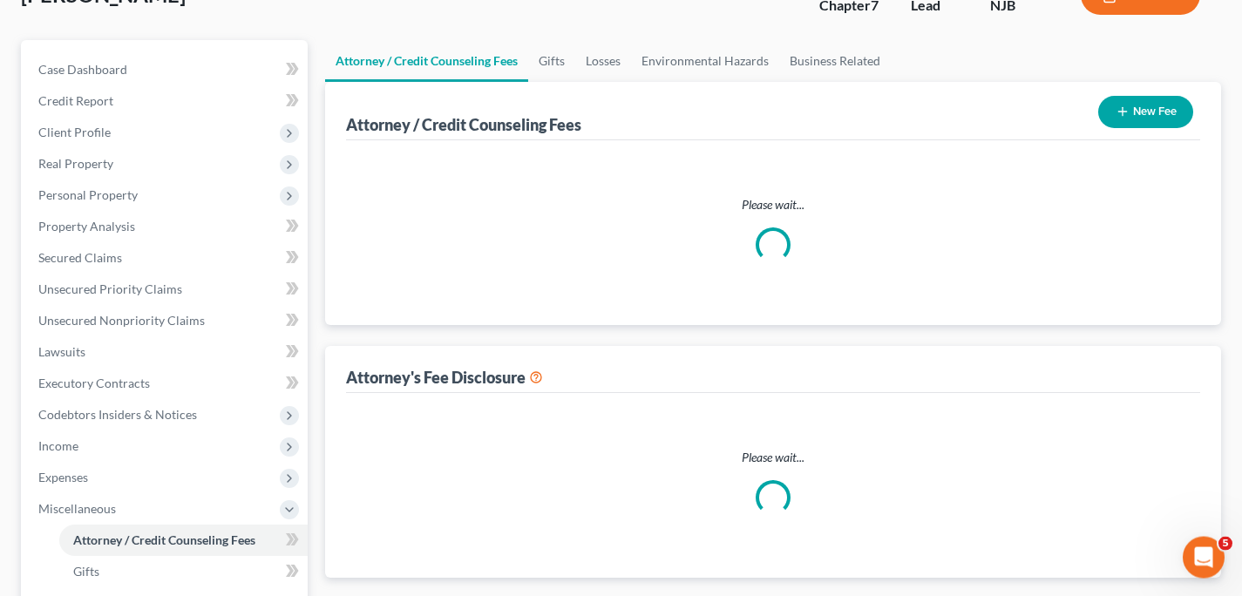
select select "0"
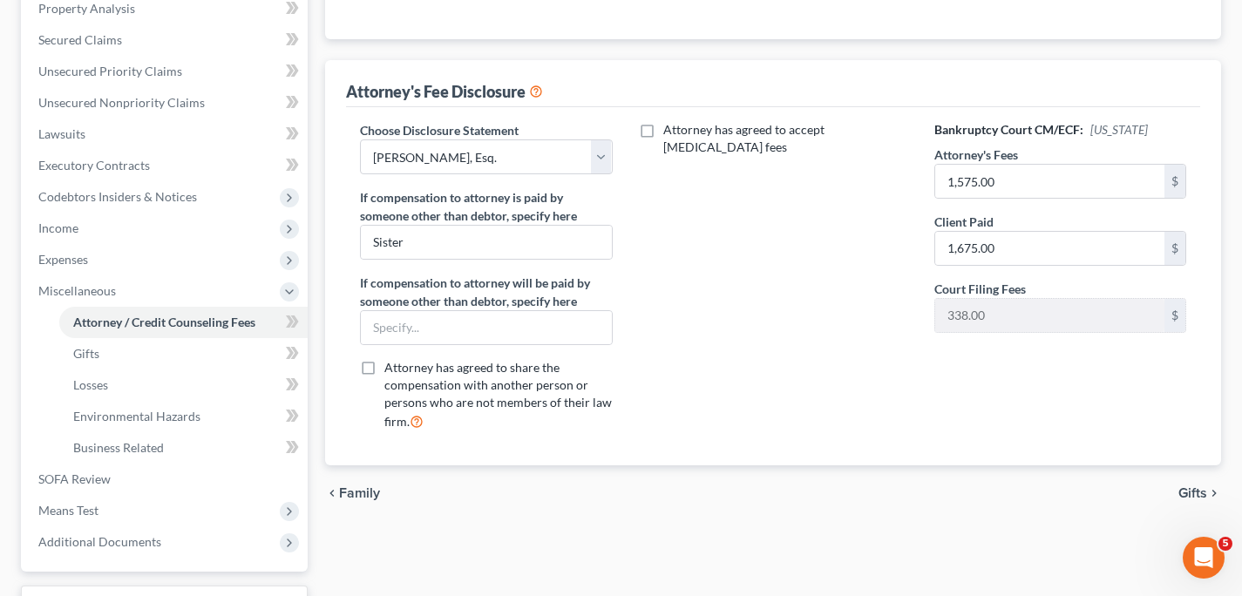
scroll to position [347, 0]
click at [1201, 487] on span "Gifts" at bounding box center [1192, 492] width 29 height 14
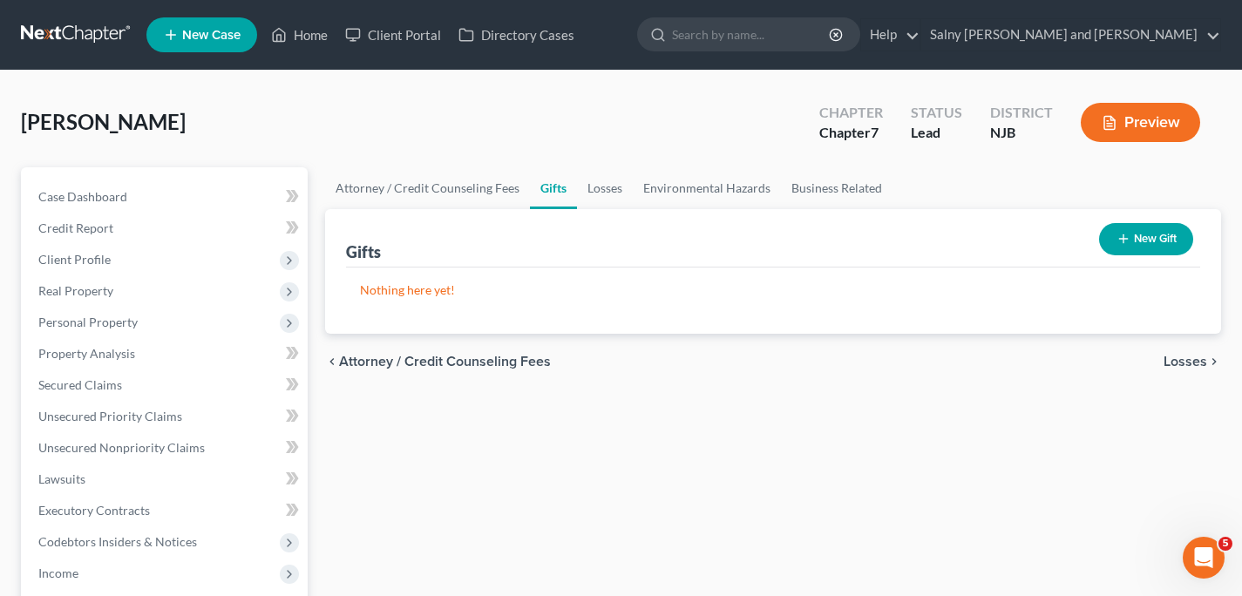
click at [1184, 363] on span "Losses" at bounding box center [1186, 362] width 44 height 14
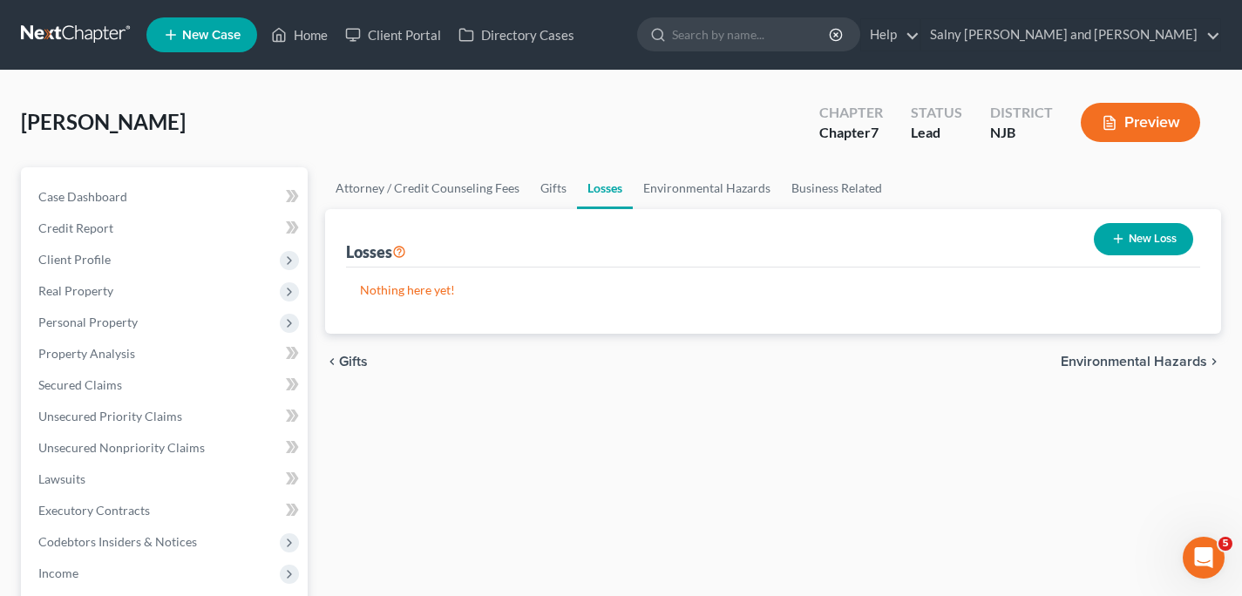
click at [1184, 364] on span "Environmental Hazards" at bounding box center [1134, 362] width 146 height 14
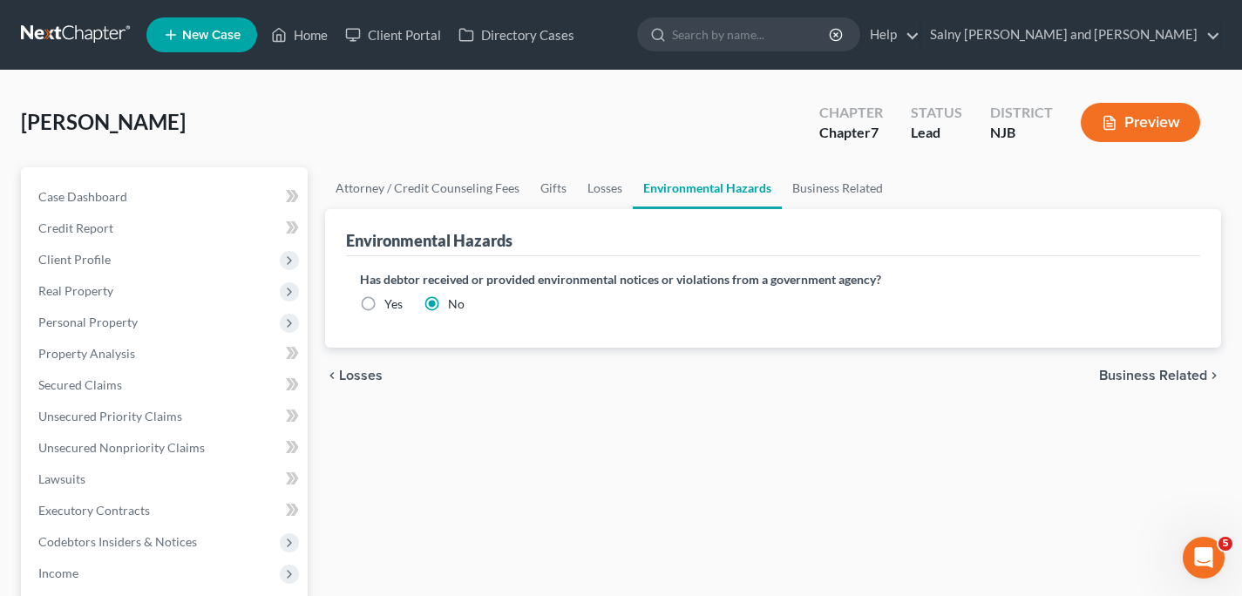
click at [1162, 375] on span "Business Related" at bounding box center [1153, 376] width 108 height 14
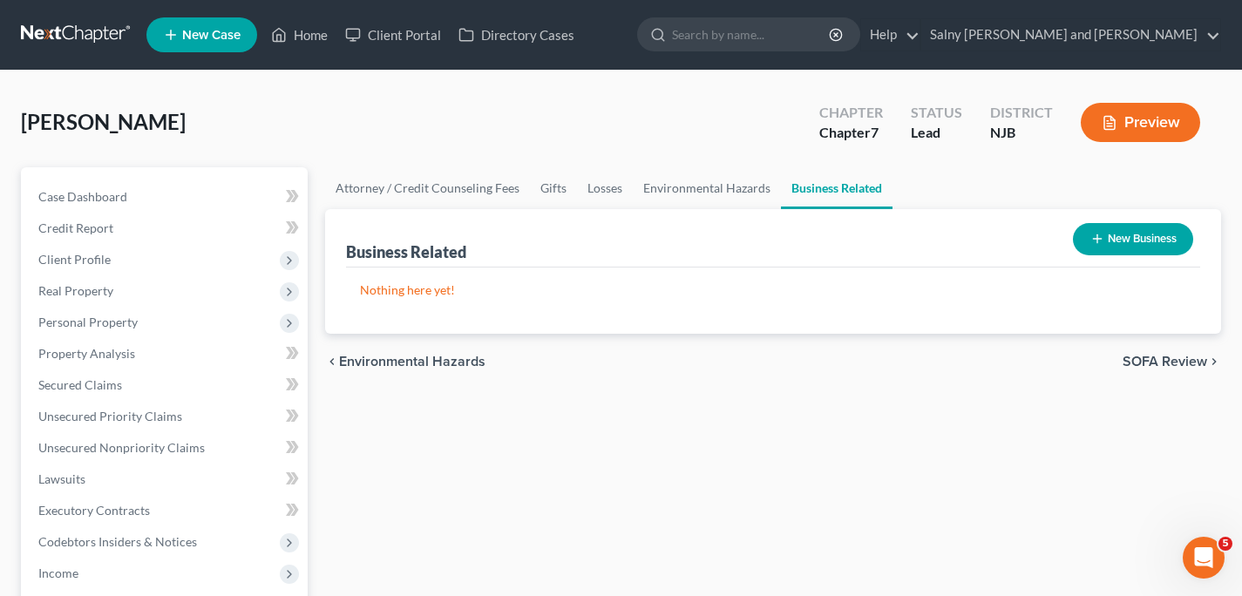
click at [1158, 360] on span "SOFA Review" at bounding box center [1165, 362] width 85 height 14
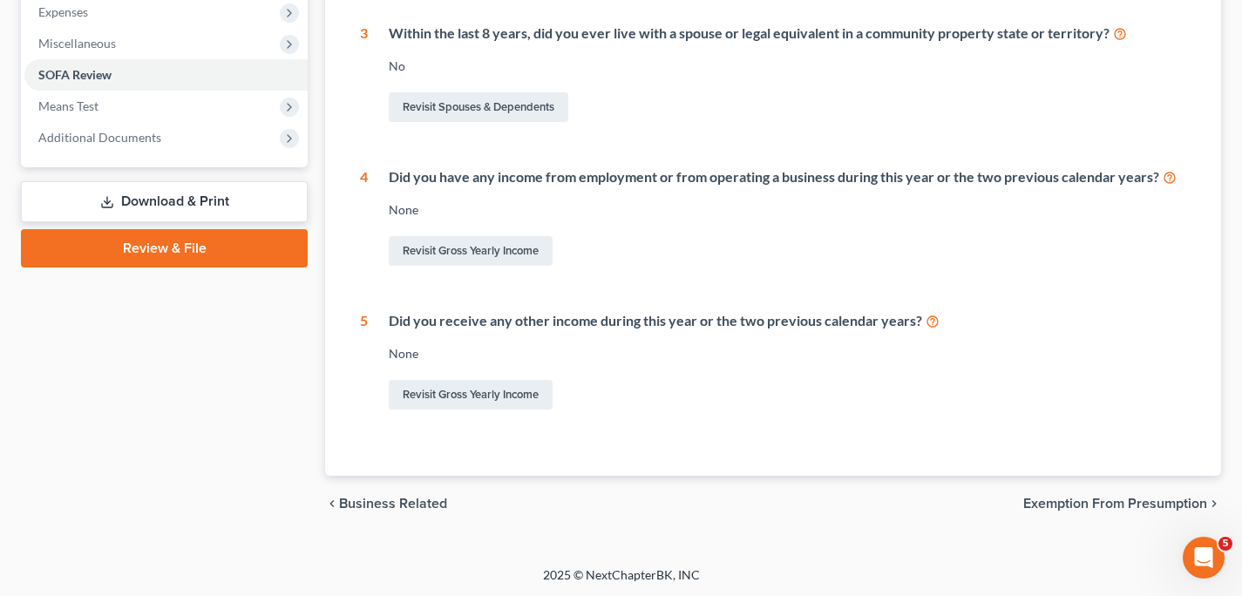
scroll to position [594, 0]
click at [1093, 499] on span "Exemption from Presumption" at bounding box center [1115, 503] width 184 height 14
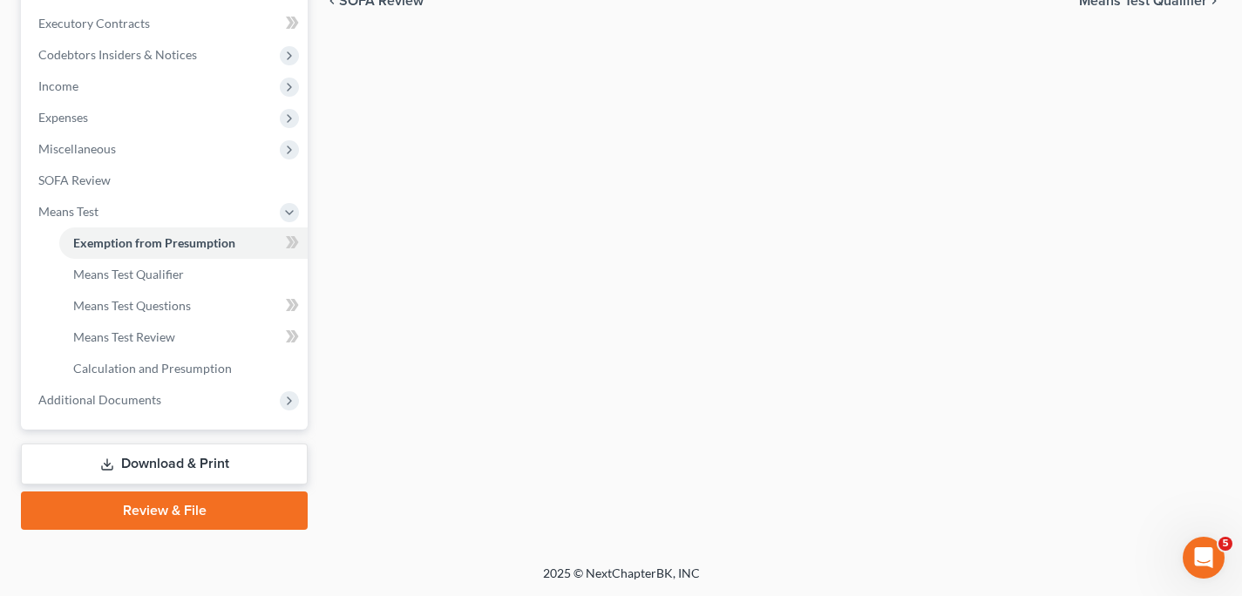
scroll to position [329, 0]
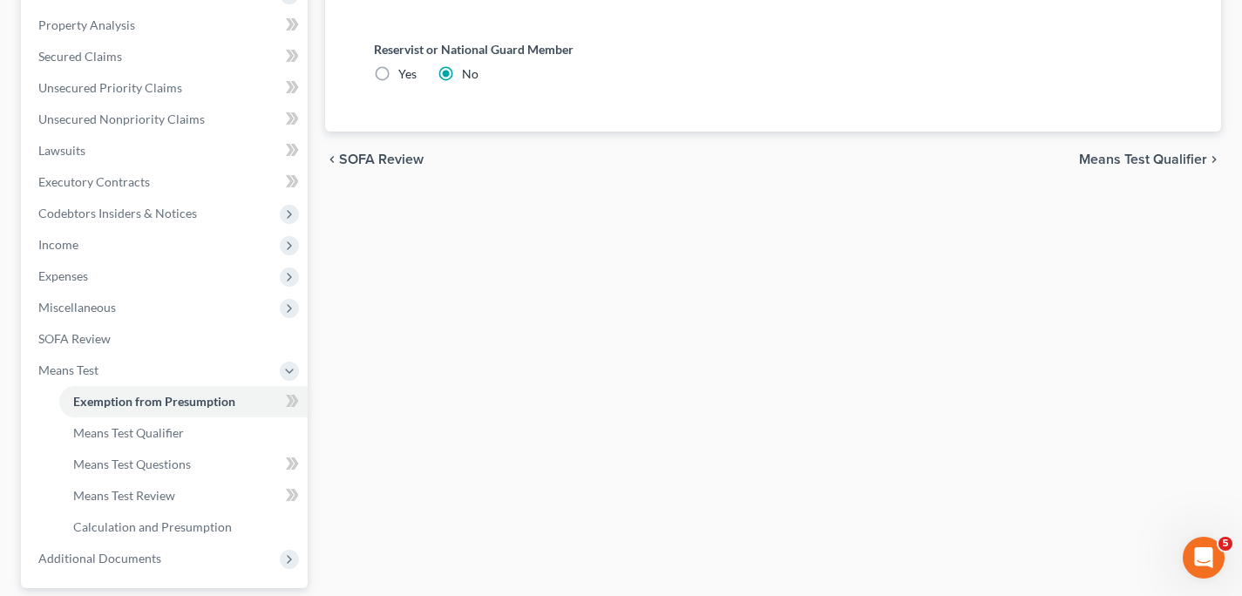
click at [1143, 154] on span "Means Test Qualifier" at bounding box center [1143, 160] width 128 height 14
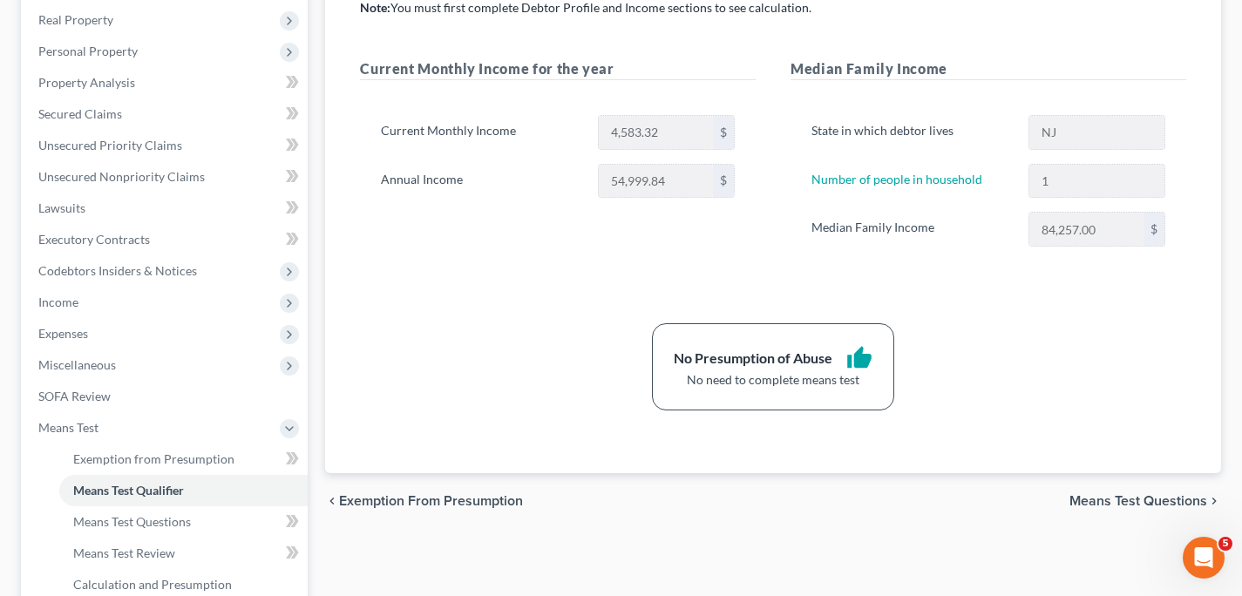
scroll to position [273, 0]
click at [1108, 496] on span "Means Test Questions" at bounding box center [1139, 499] width 138 height 14
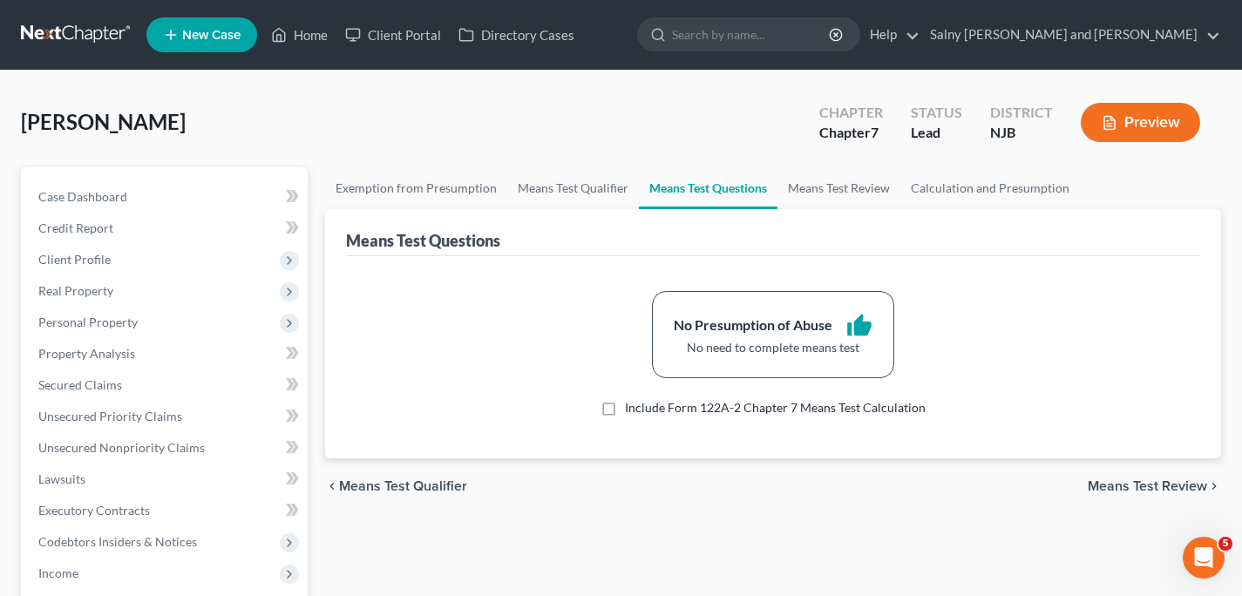
click at [1111, 483] on span "Means Test Review" at bounding box center [1147, 486] width 119 height 14
